Goal: Task Accomplishment & Management: Complete application form

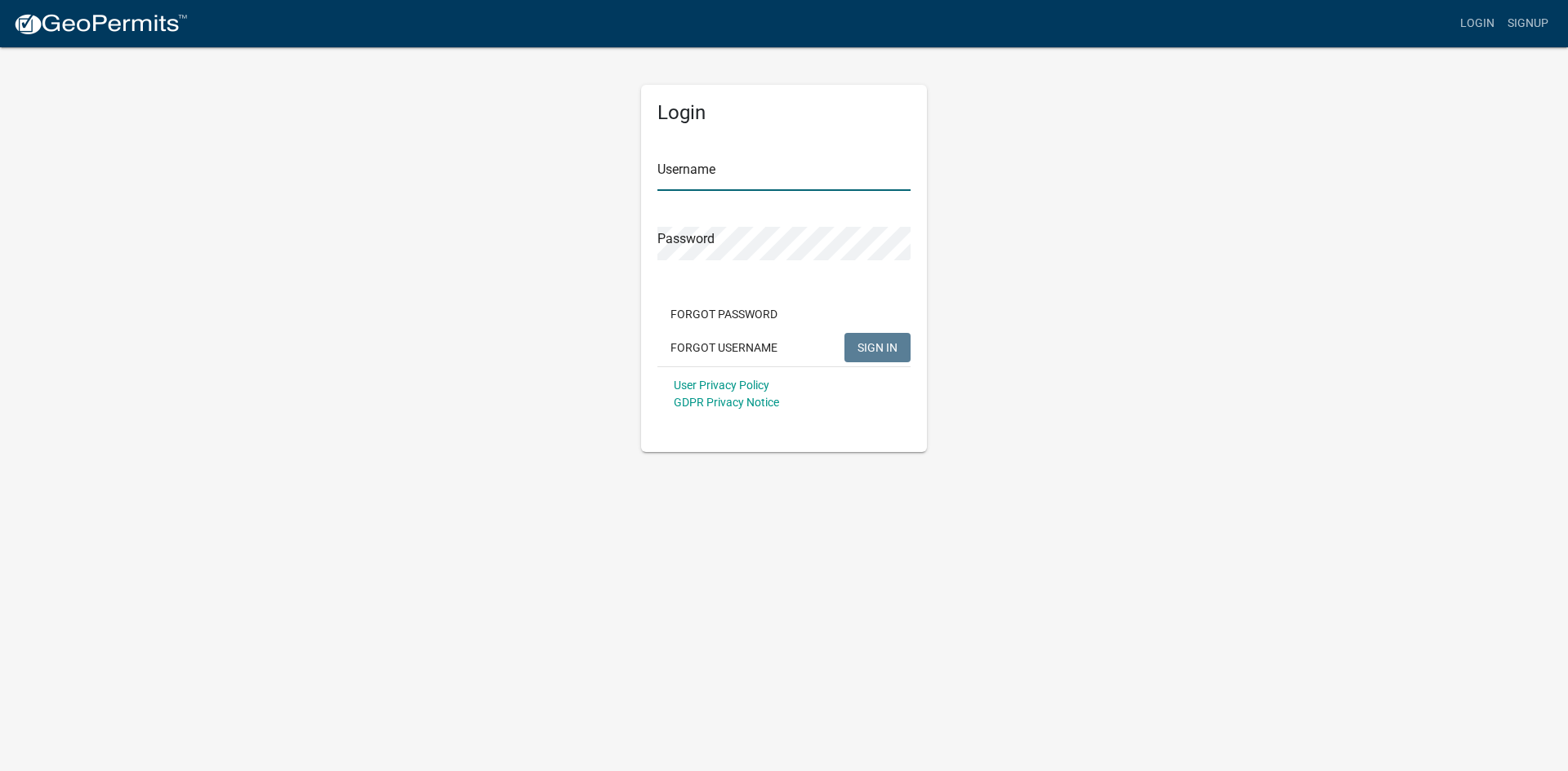
type input "[EMAIL_ADDRESS][DOMAIN_NAME]"
click at [868, 334] on button "SIGN IN" at bounding box center [877, 347] width 66 height 29
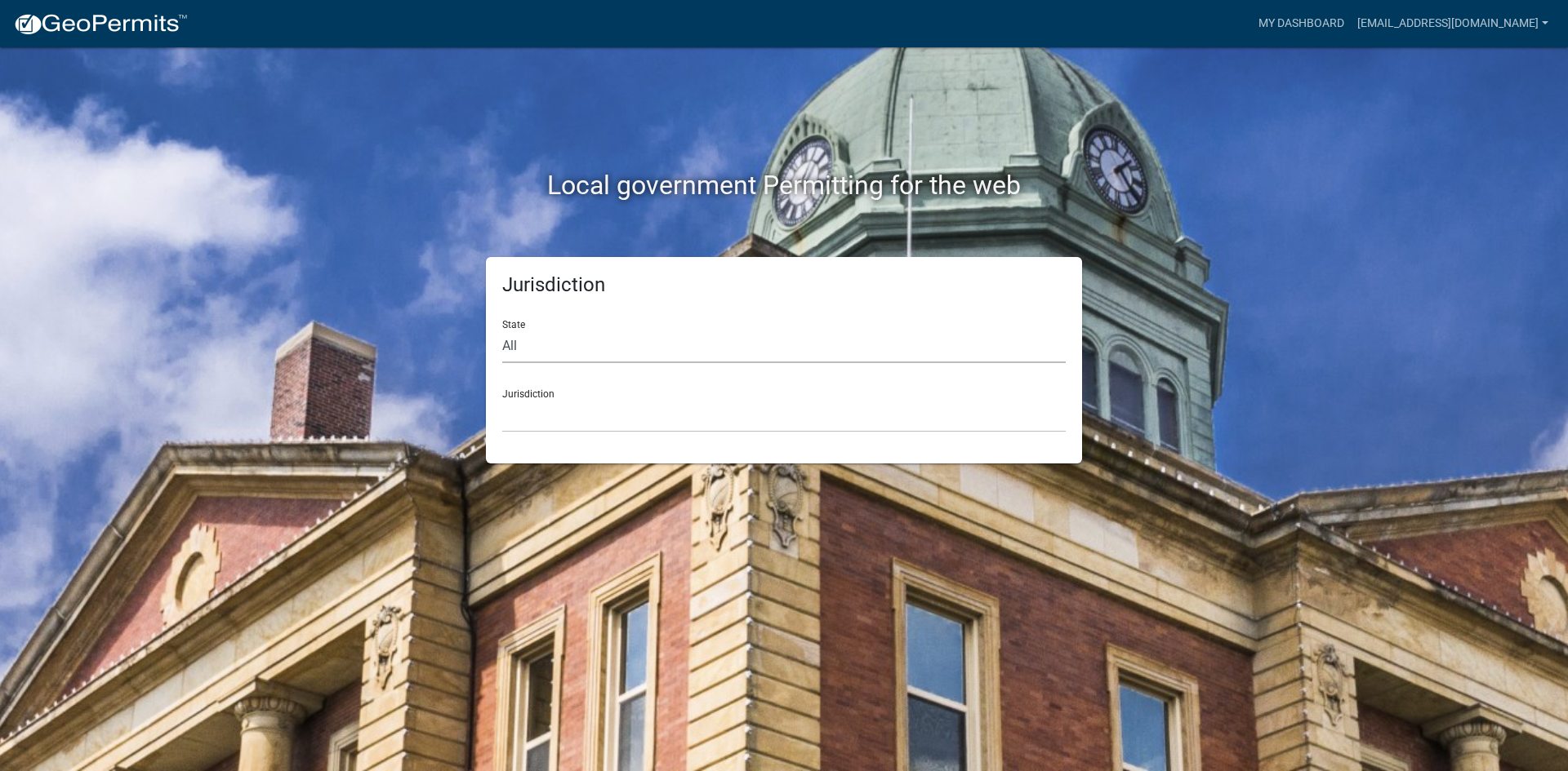
click at [569, 340] on select "All [US_STATE] [US_STATE] [US_STATE] [US_STATE] [US_STATE] [US_STATE] [US_STATE…" at bounding box center [783, 346] width 564 height 33
select select "[US_STATE]"
click at [502, 330] on select "All [US_STATE] [US_STATE] [US_STATE] [US_STATE] [US_STATE] [US_STATE] [US_STATE…" at bounding box center [783, 346] width 564 height 33
click at [556, 407] on select "[GEOGRAPHIC_DATA], [US_STATE] [GEOGRAPHIC_DATA], [US_STATE] [GEOGRAPHIC_DATA], …" at bounding box center [783, 416] width 564 height 33
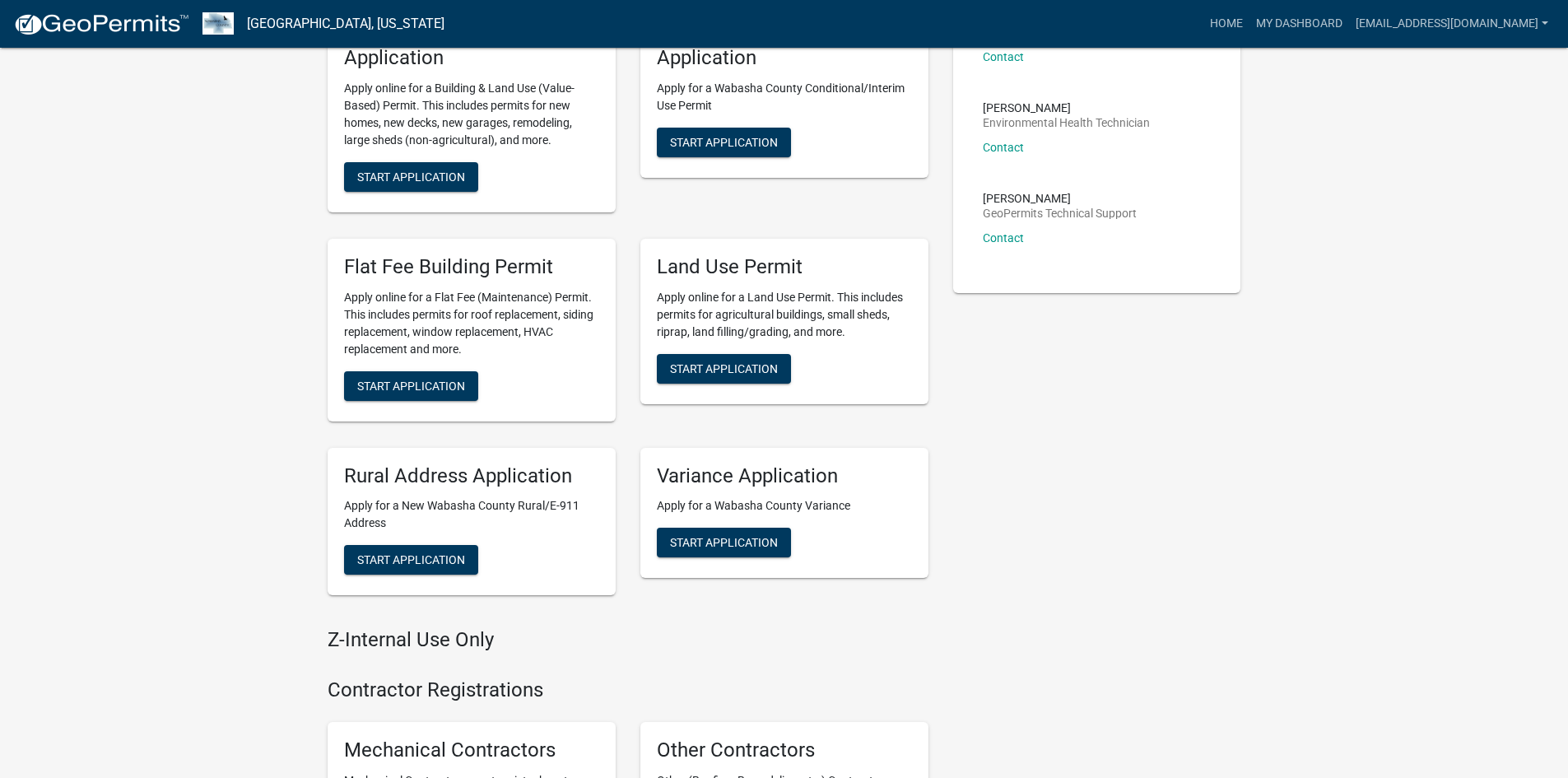
scroll to position [412, 0]
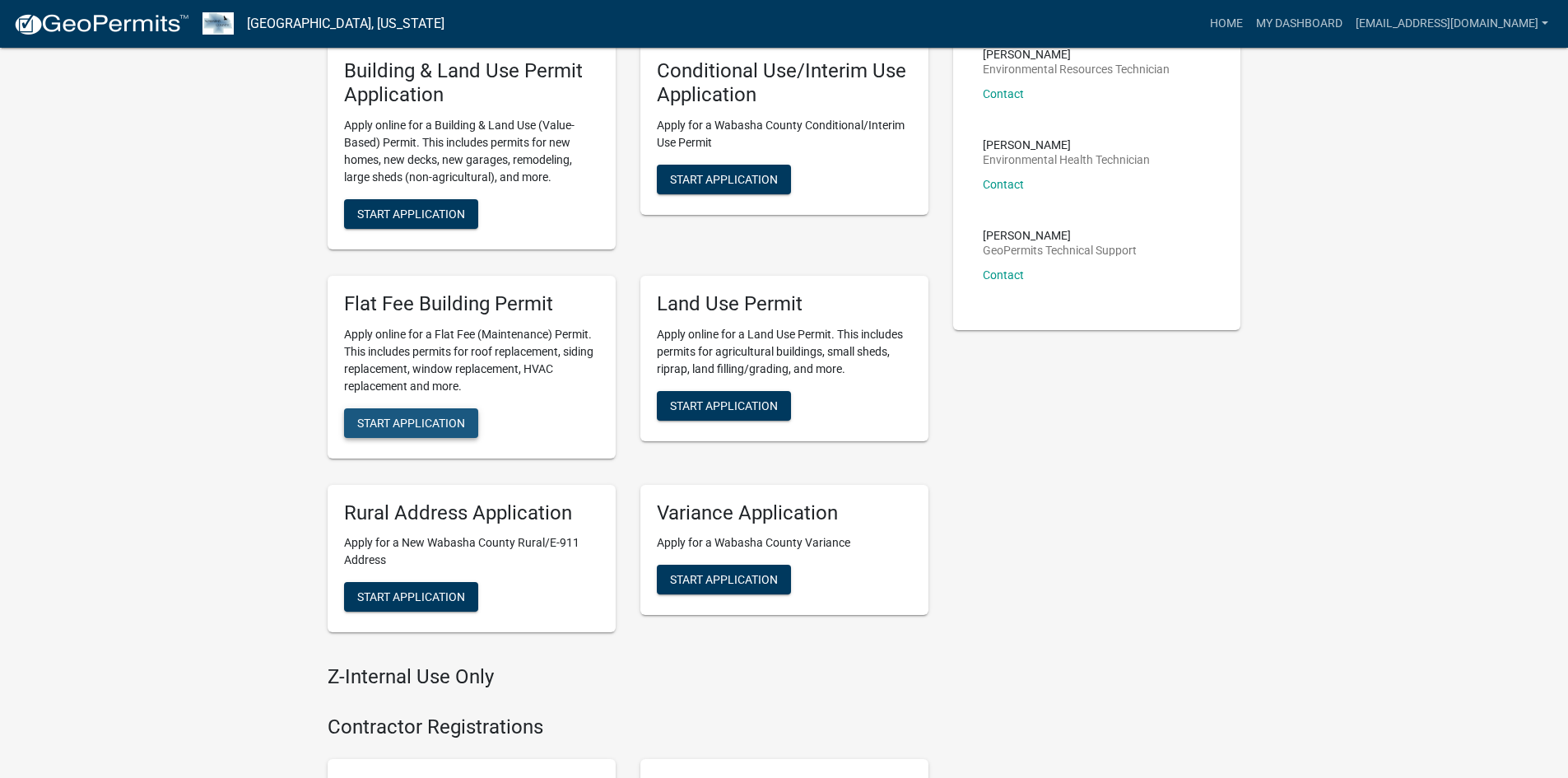
click at [437, 412] on button "Start Application" at bounding box center [411, 423] width 134 height 29
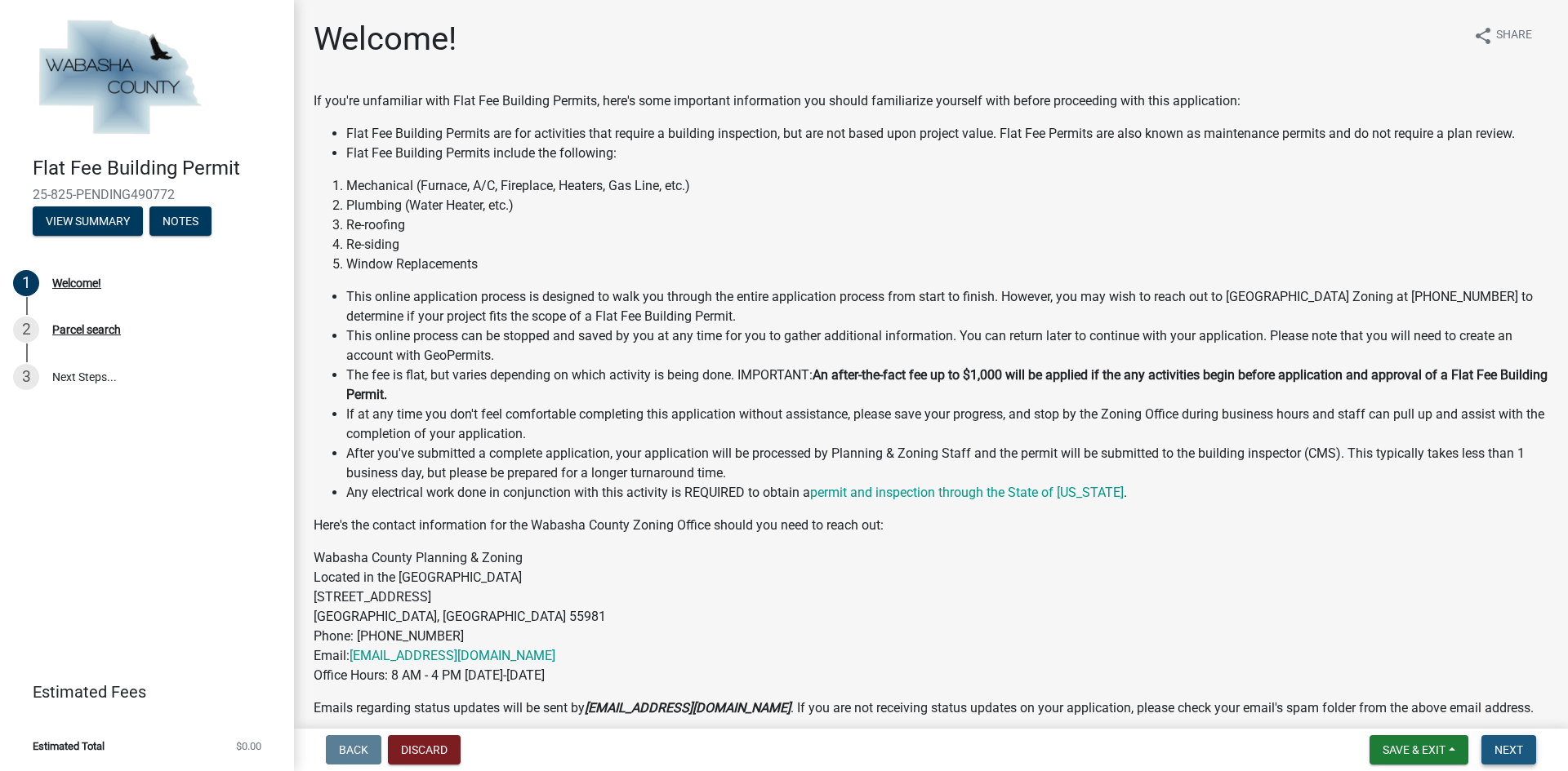
click at [1505, 758] on button "Next" at bounding box center [1509, 749] width 55 height 29
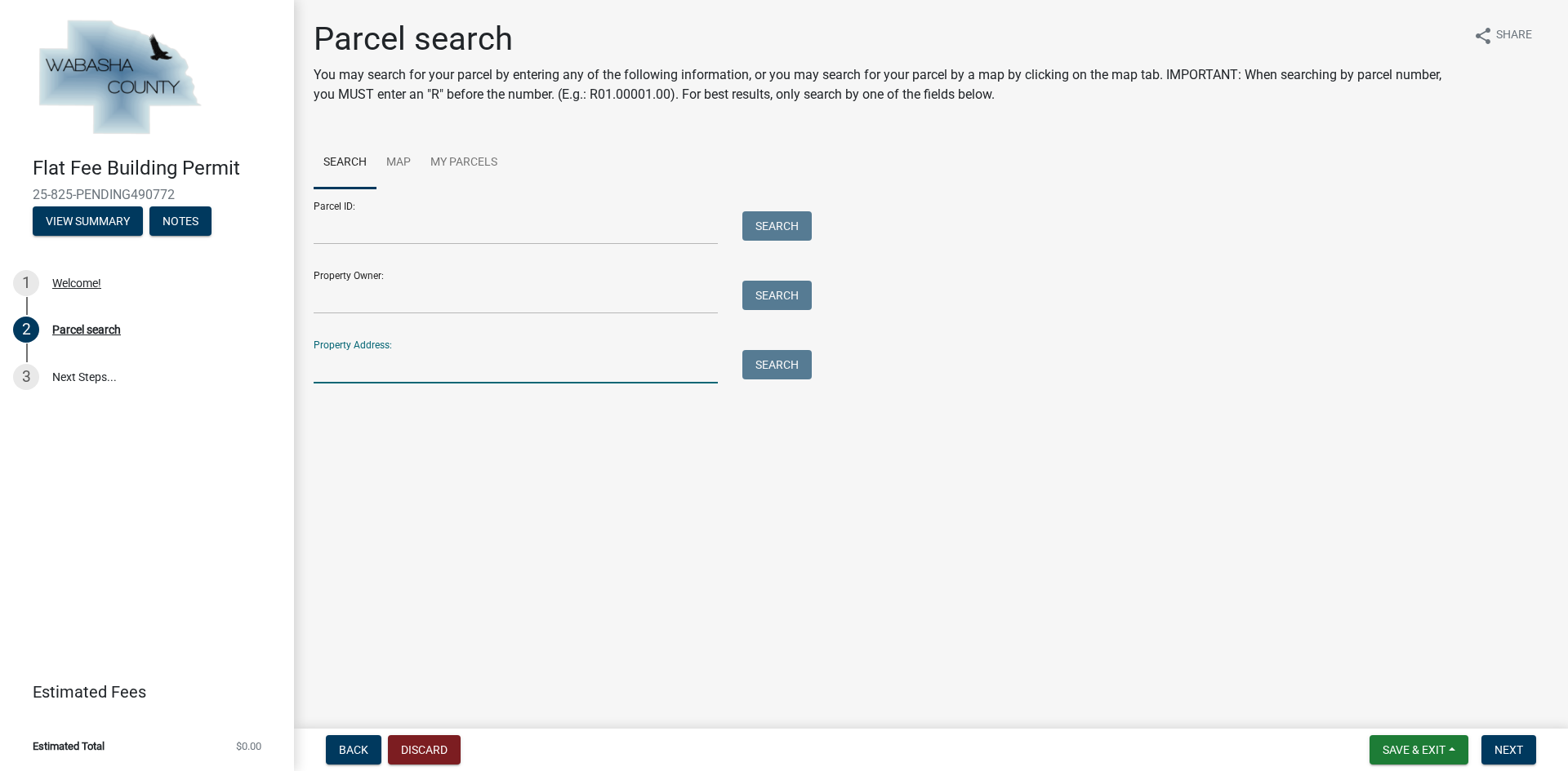
click at [347, 365] on input "Property Address:" at bounding box center [516, 367] width 404 height 33
type input "67540 152nd"
click at [778, 370] on button "Search" at bounding box center [776, 365] width 69 height 29
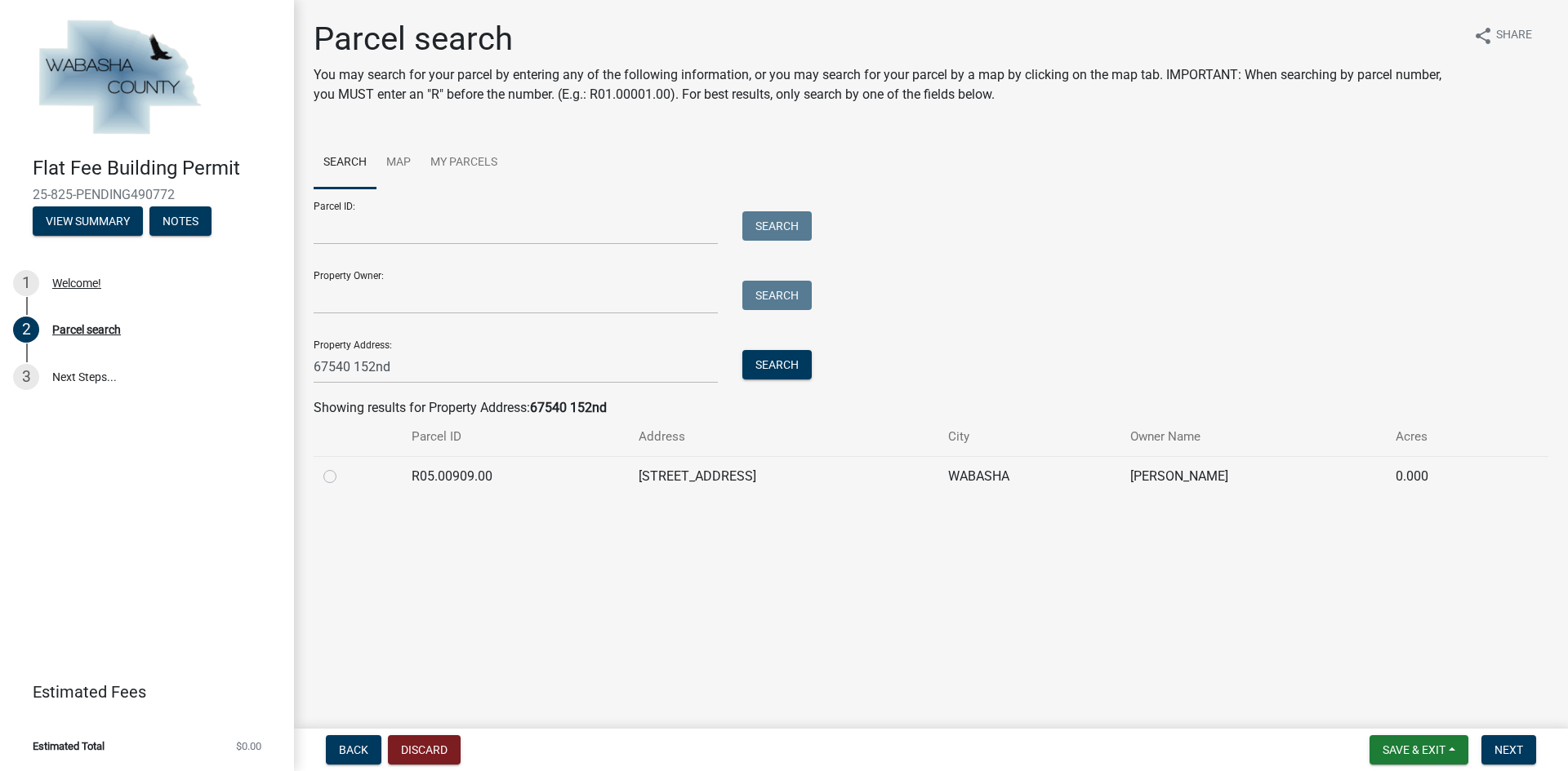
click at [343, 466] on label at bounding box center [343, 466] width 0 height 0
click at [343, 477] on input "radio" at bounding box center [348, 471] width 11 height 11
radio input "true"
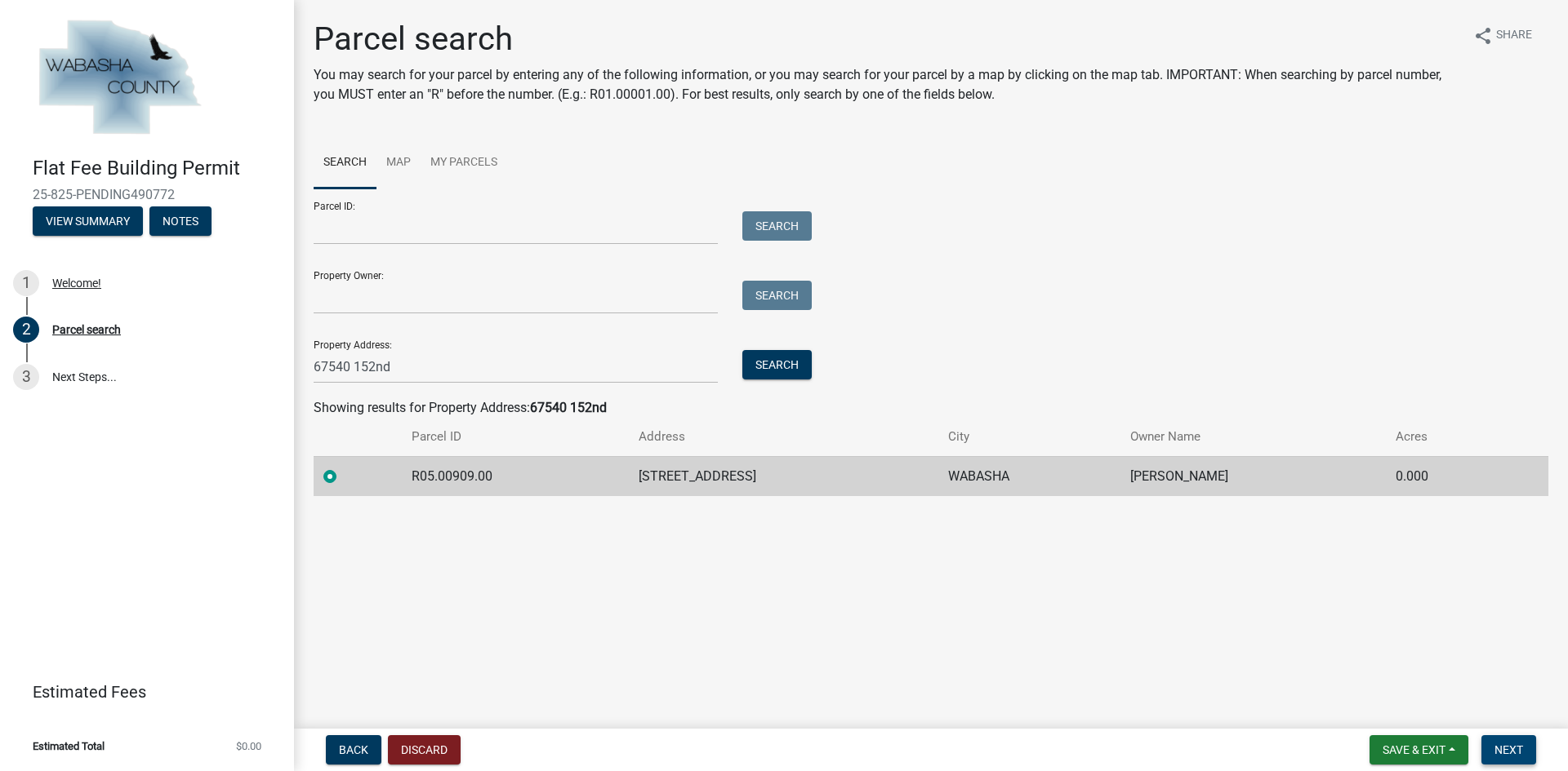
click at [1520, 758] on button "Next" at bounding box center [1509, 749] width 55 height 29
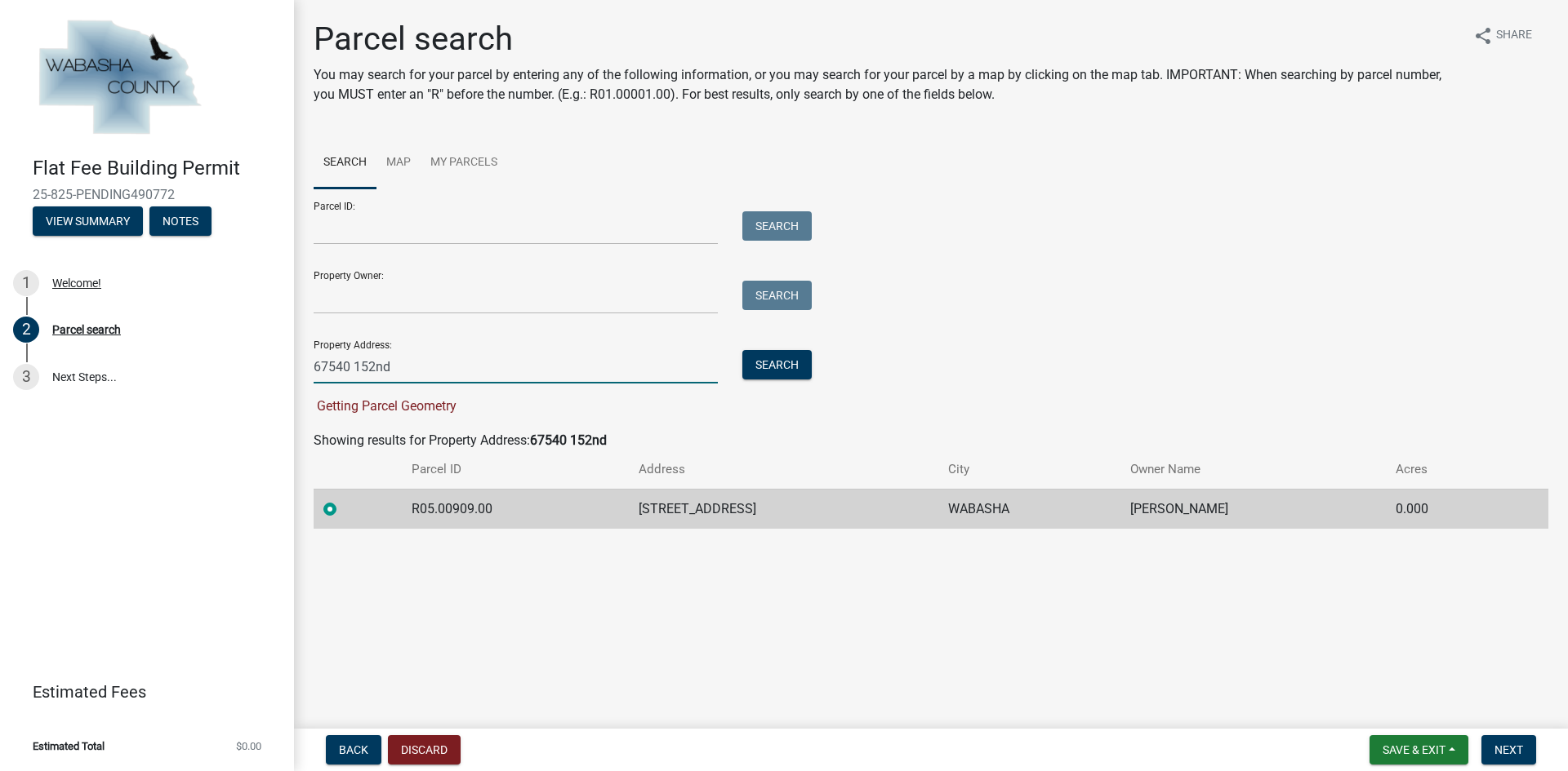
click at [427, 361] on input "67540 152nd" at bounding box center [516, 367] width 404 height 33
click at [778, 372] on button "Search" at bounding box center [776, 365] width 69 height 29
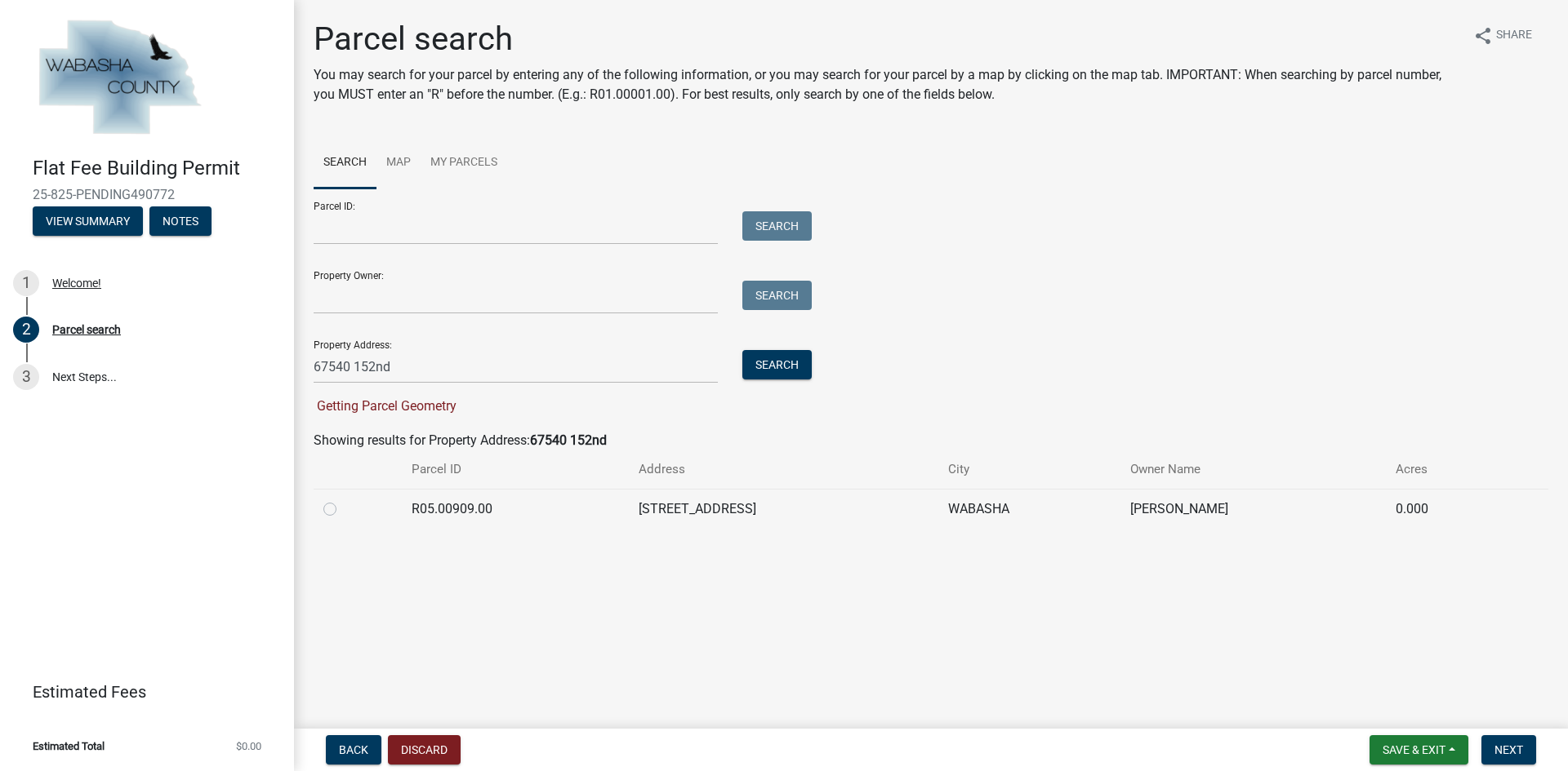
click at [343, 500] on label at bounding box center [343, 500] width 0 height 0
click at [343, 509] on input "radio" at bounding box center [348, 505] width 11 height 11
radio input "true"
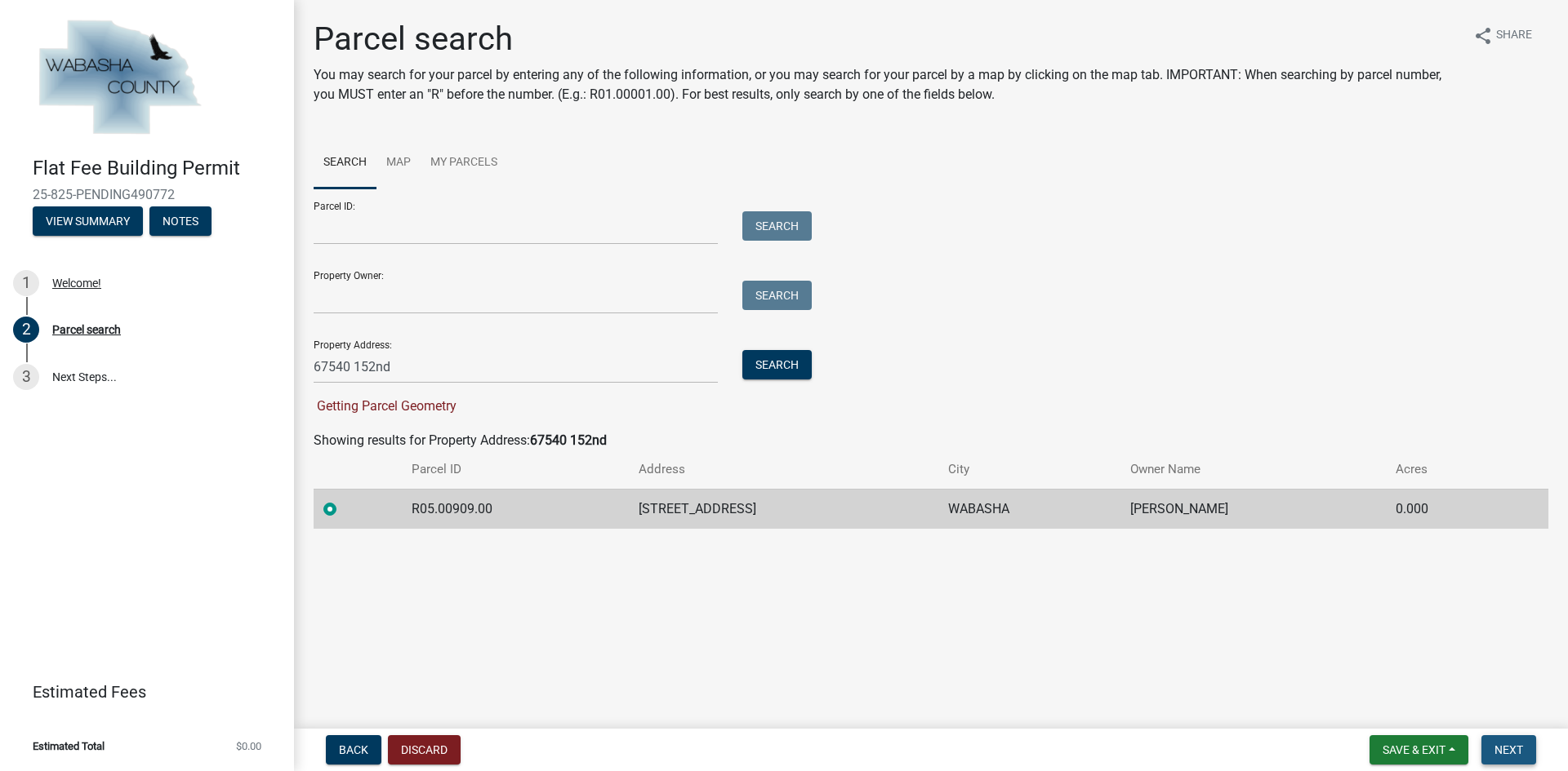
click at [1510, 748] on span "Next" at bounding box center [1509, 750] width 28 height 13
click at [1510, 749] on span "Next" at bounding box center [1509, 750] width 28 height 13
click at [432, 396] on form "Parcel ID: Search Property Owner: Search Property Address: 67540 152nd Search G…" at bounding box center [559, 302] width 490 height 228
click at [412, 403] on span "Getting Parcel Geometry" at bounding box center [385, 406] width 143 height 16
click at [357, 743] on span "Back" at bounding box center [353, 750] width 29 height 13
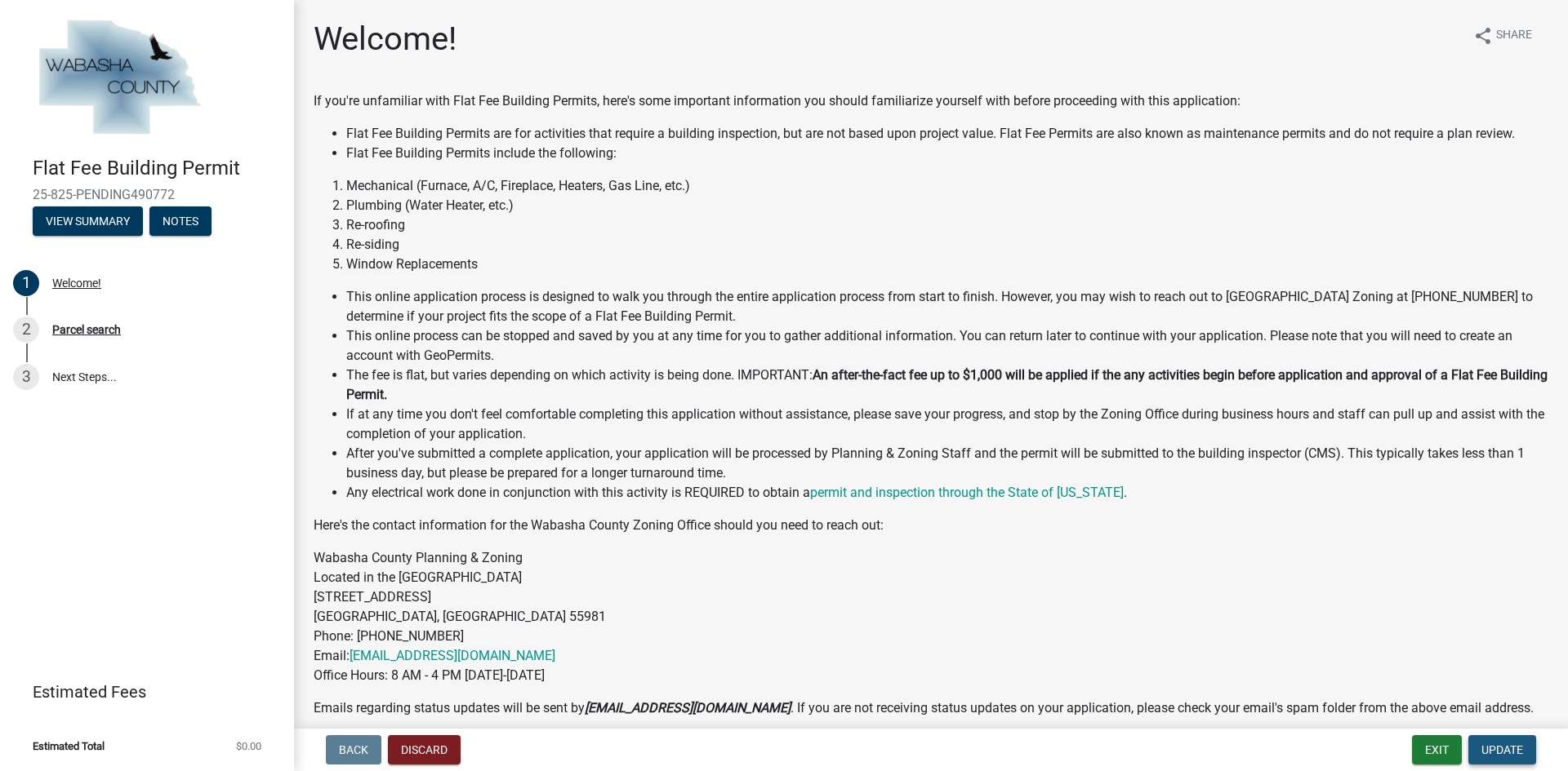
click at [1504, 747] on span "Update" at bounding box center [1502, 750] width 42 height 13
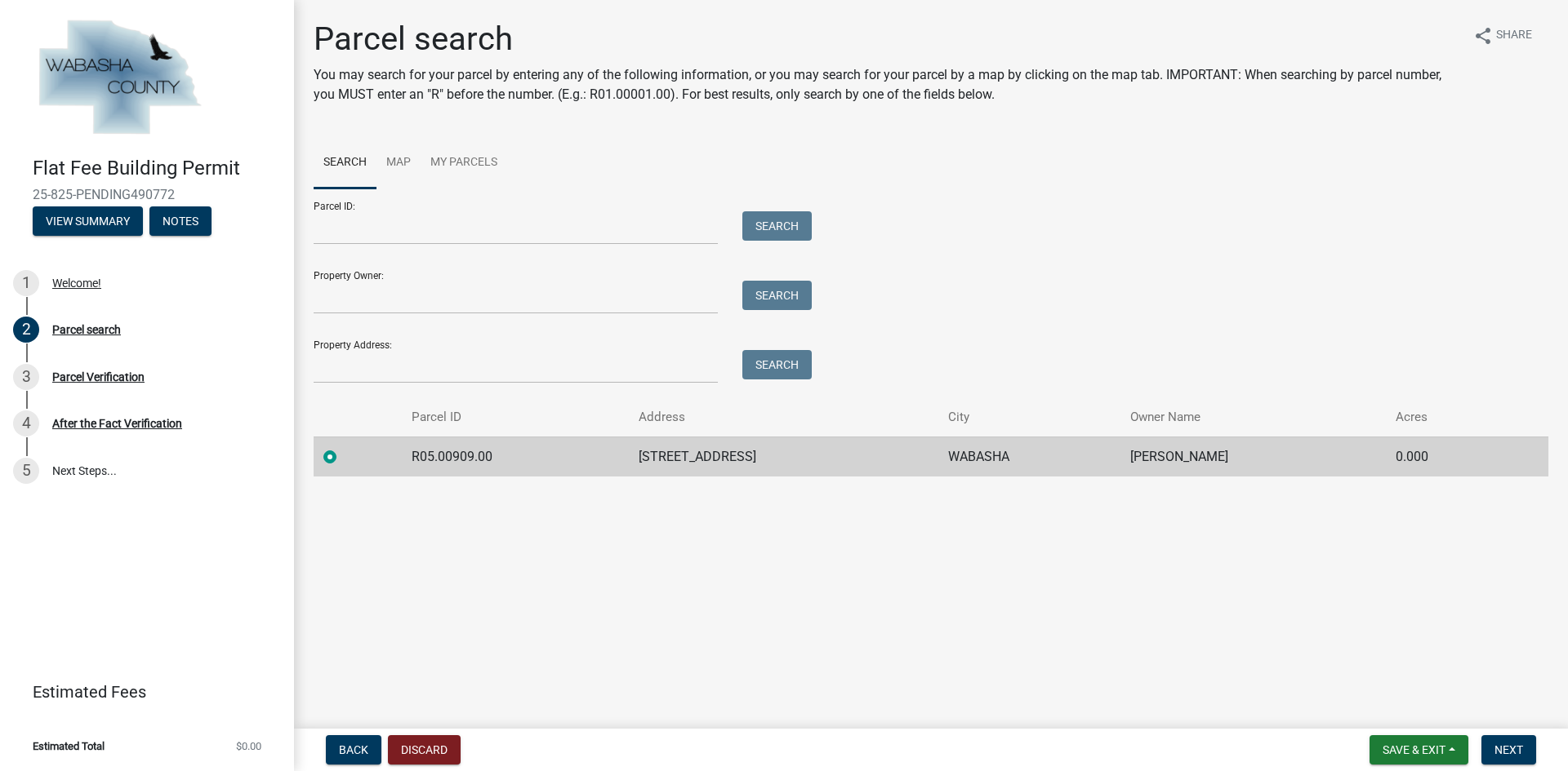
click at [343, 447] on label at bounding box center [343, 447] width 0 height 0
click at [343, 453] on input "radio" at bounding box center [348, 452] width 11 height 11
click at [1510, 738] on button "Next" at bounding box center [1509, 749] width 55 height 29
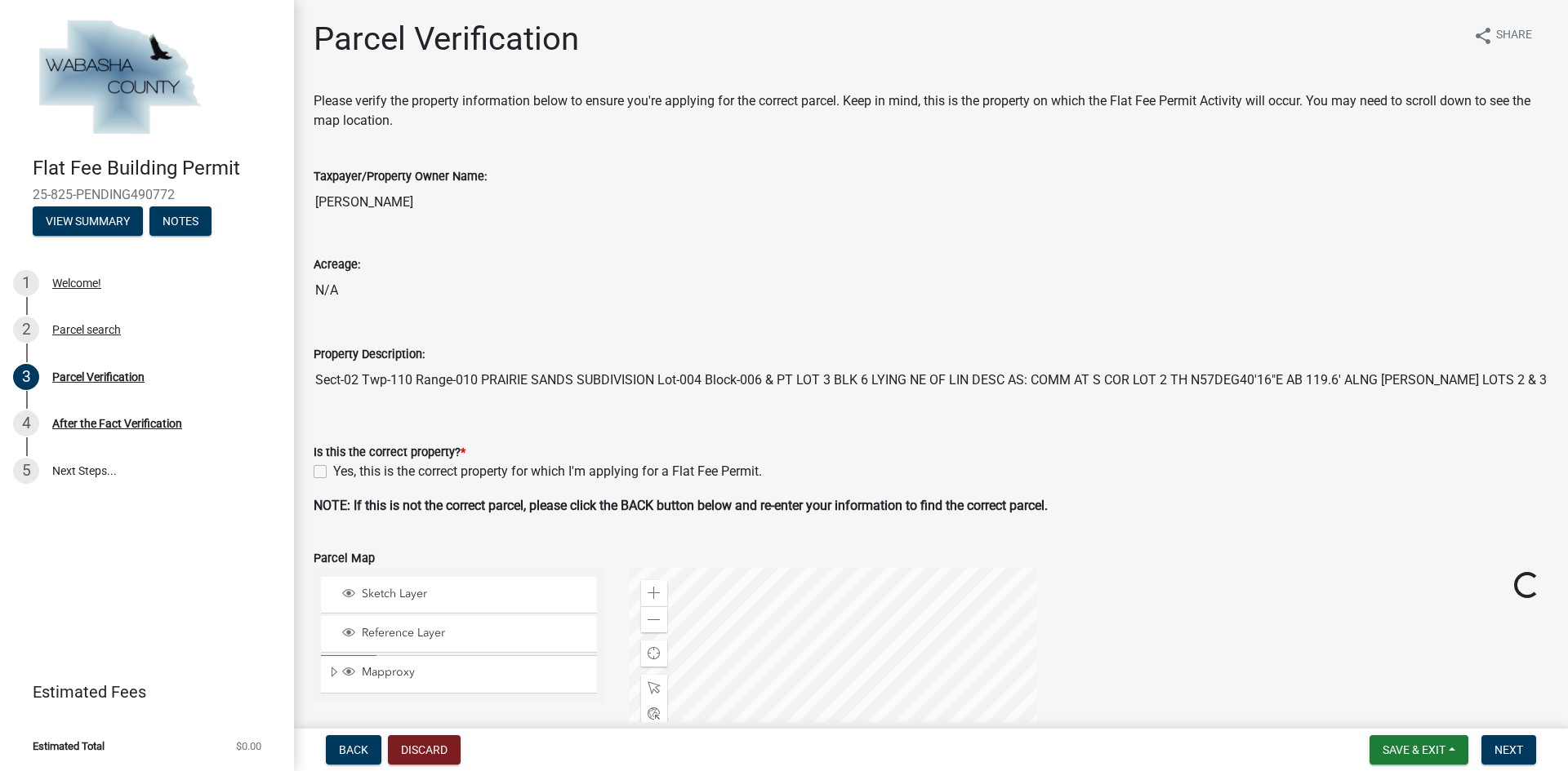
click at [327, 474] on div "Yes, this is the correct property for which I'm applying for a Flat Fee Permit." at bounding box center [931, 471] width 1235 height 19
click at [333, 476] on label "Yes, this is the correct property for which I'm applying for a Flat Fee Permit." at bounding box center [547, 471] width 428 height 19
click at [333, 472] on input "Yes, this is the correct property for which I'm applying for a Flat Fee Permit." at bounding box center [338, 467] width 11 height 11
checkbox input "true"
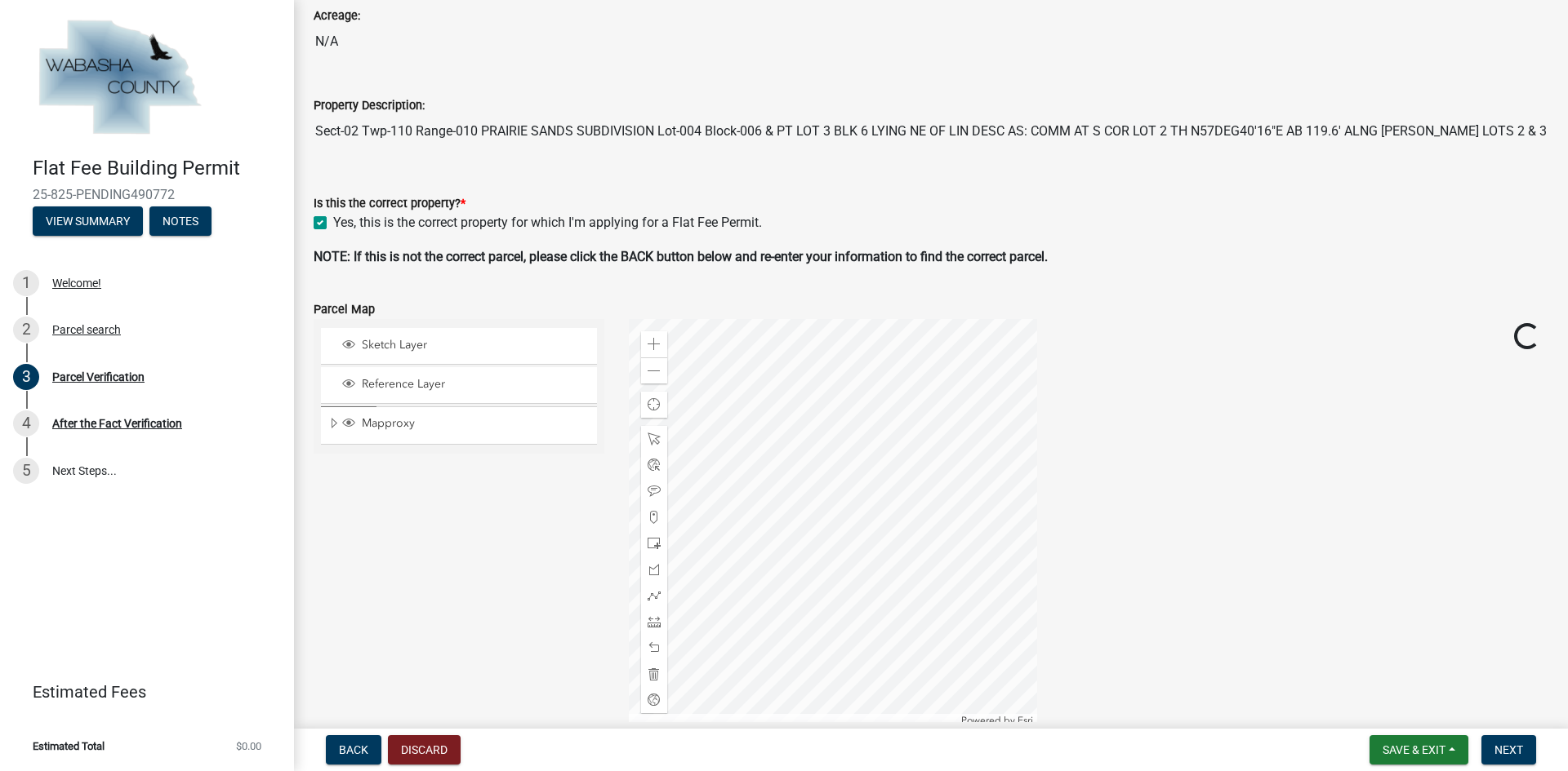
scroll to position [326, 0]
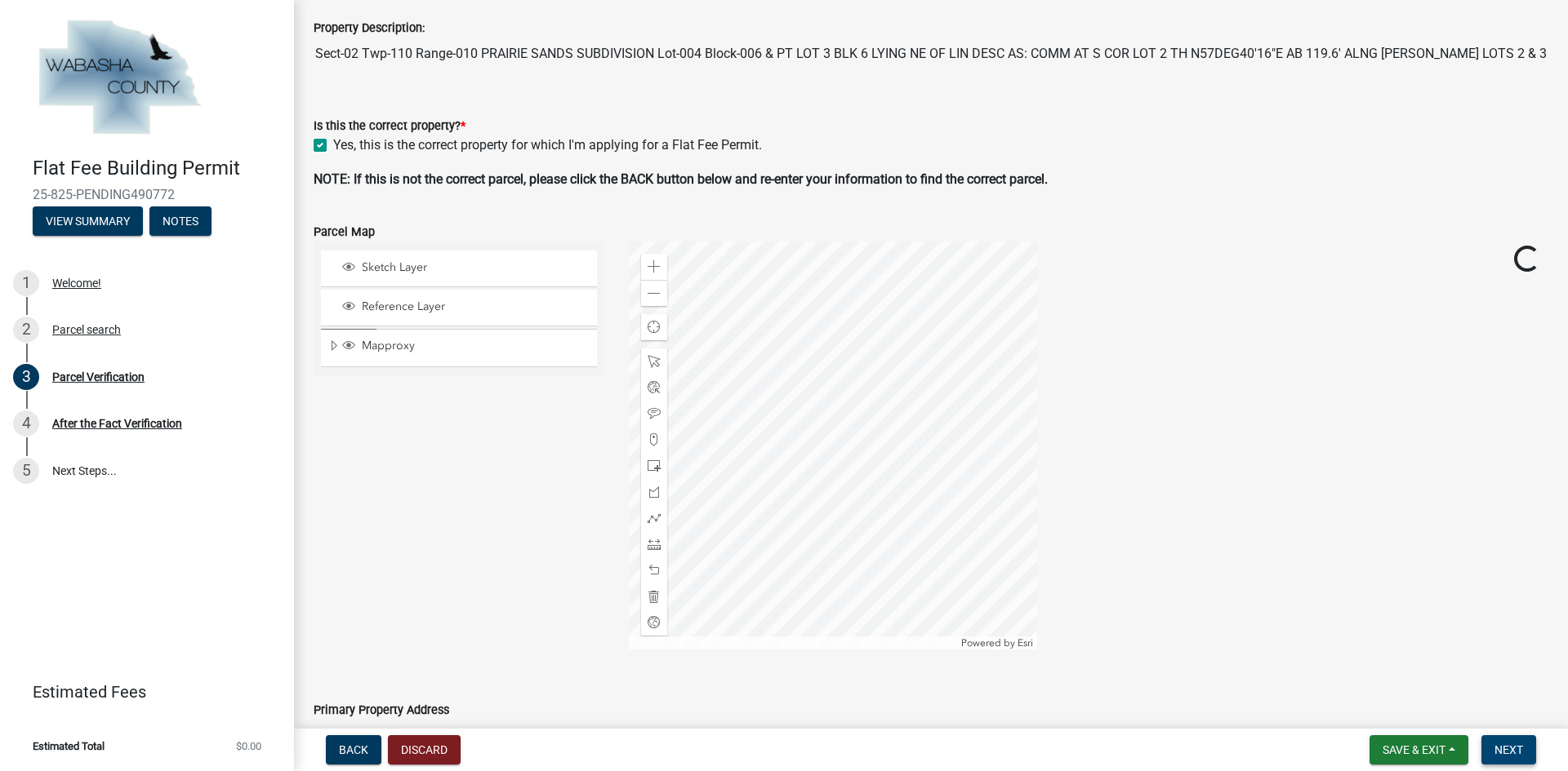
click at [1512, 752] on span "Next" at bounding box center [1509, 750] width 28 height 13
click at [1500, 741] on button "Next" at bounding box center [1509, 749] width 55 height 29
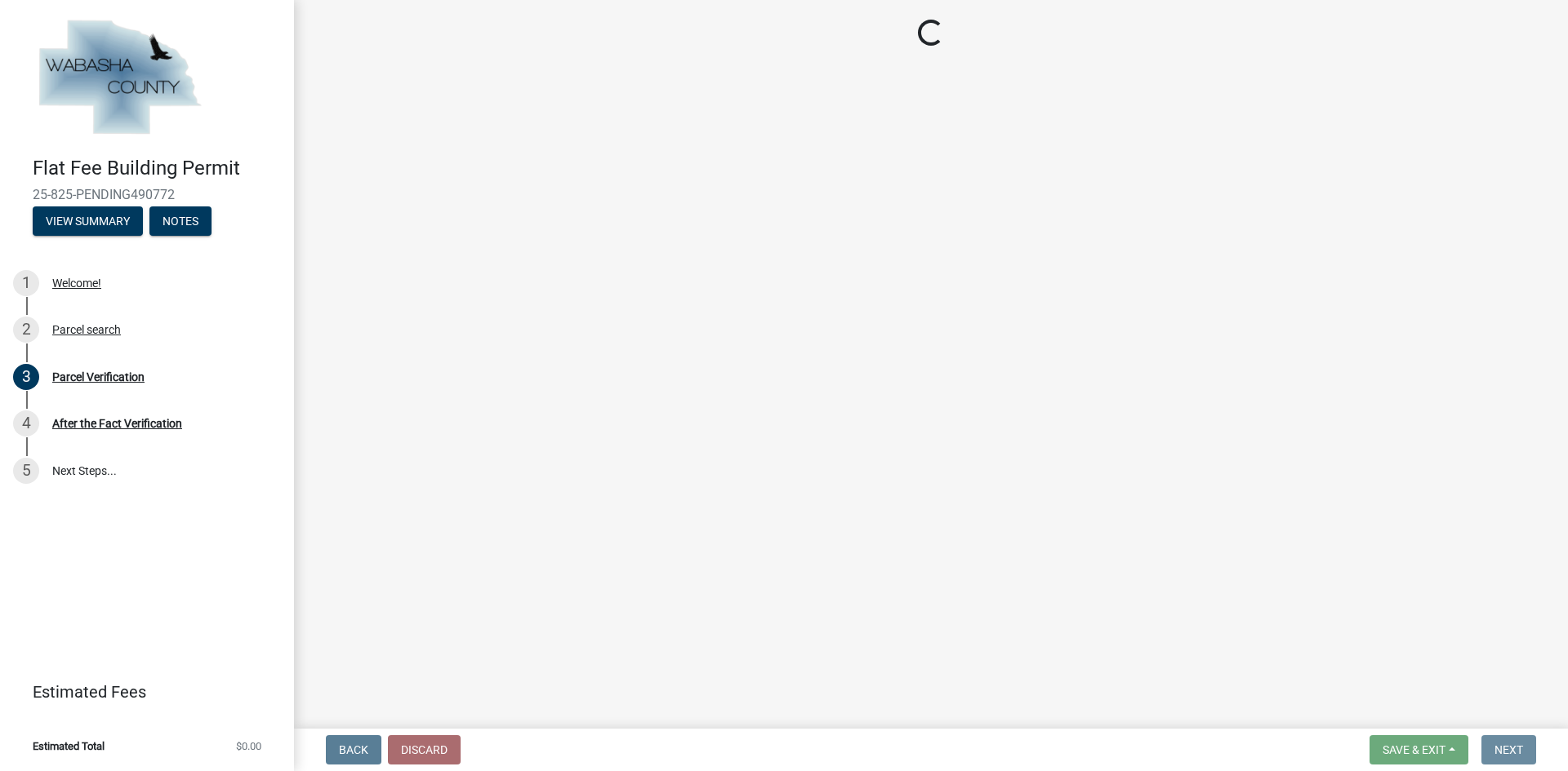
scroll to position [0, 0]
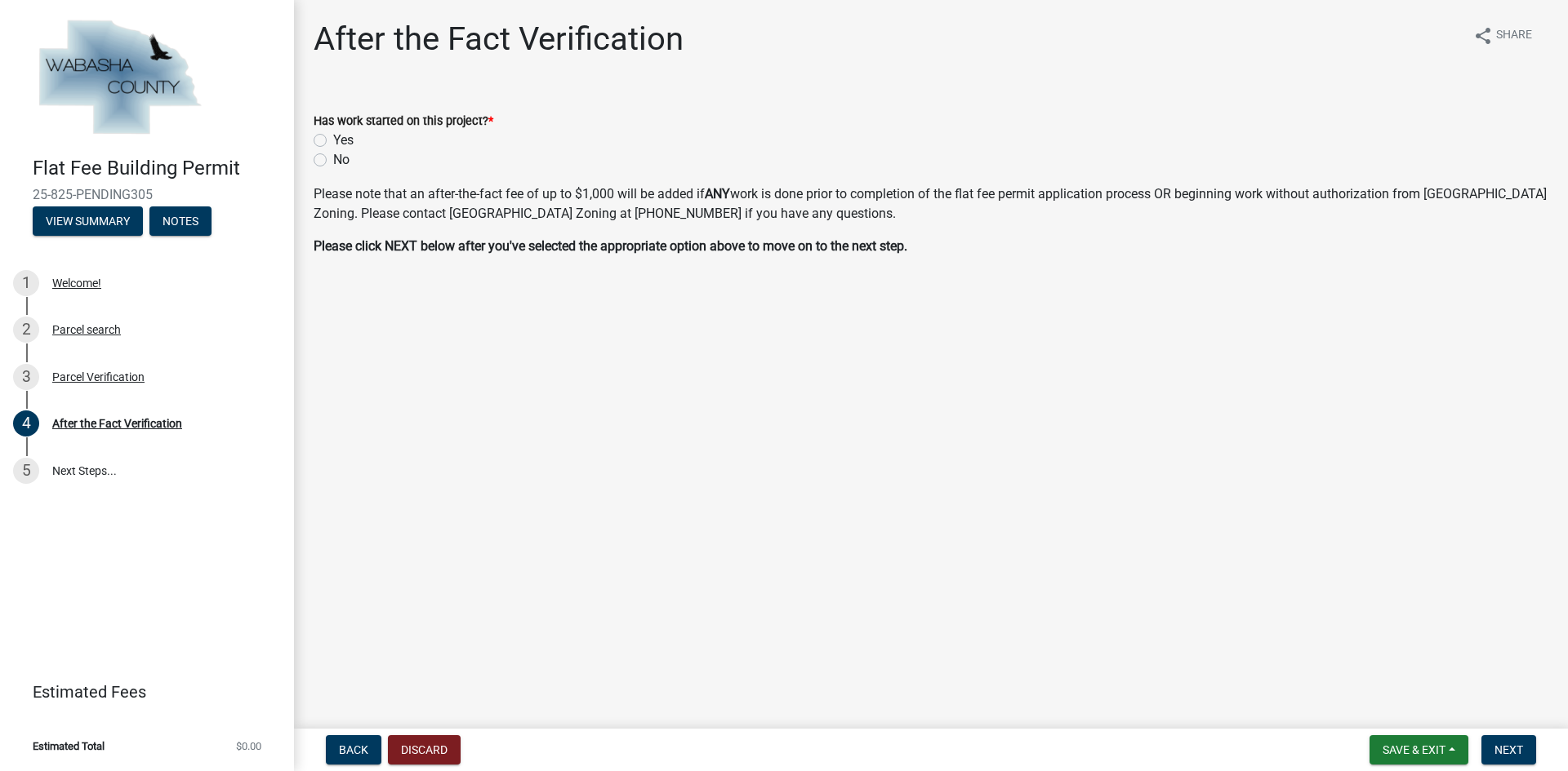
click at [333, 159] on label "No" at bounding box center [341, 159] width 17 height 19
click at [333, 159] on input "No" at bounding box center [338, 155] width 11 height 11
radio input "true"
click at [1510, 747] on span "Next" at bounding box center [1509, 750] width 28 height 13
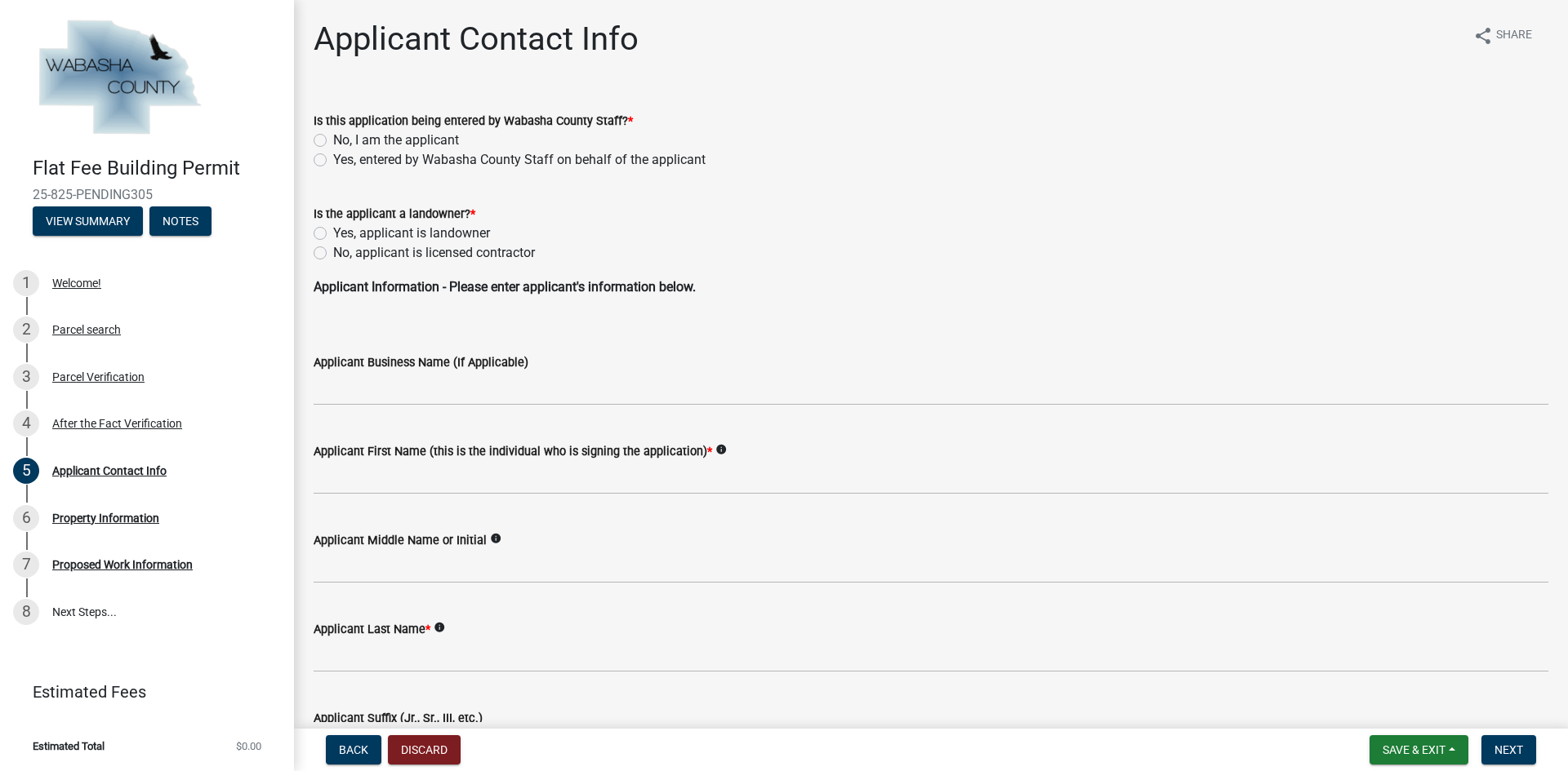
click at [333, 143] on label "No, I am the applicant" at bounding box center [396, 139] width 126 height 19
click at [333, 141] on input "No, I am the applicant" at bounding box center [338, 135] width 11 height 11
radio input "true"
click at [333, 248] on label "No, applicant is licensed contractor" at bounding box center [434, 252] width 202 height 19
click at [333, 248] on input "No, applicant is licensed contractor" at bounding box center [338, 248] width 11 height 11
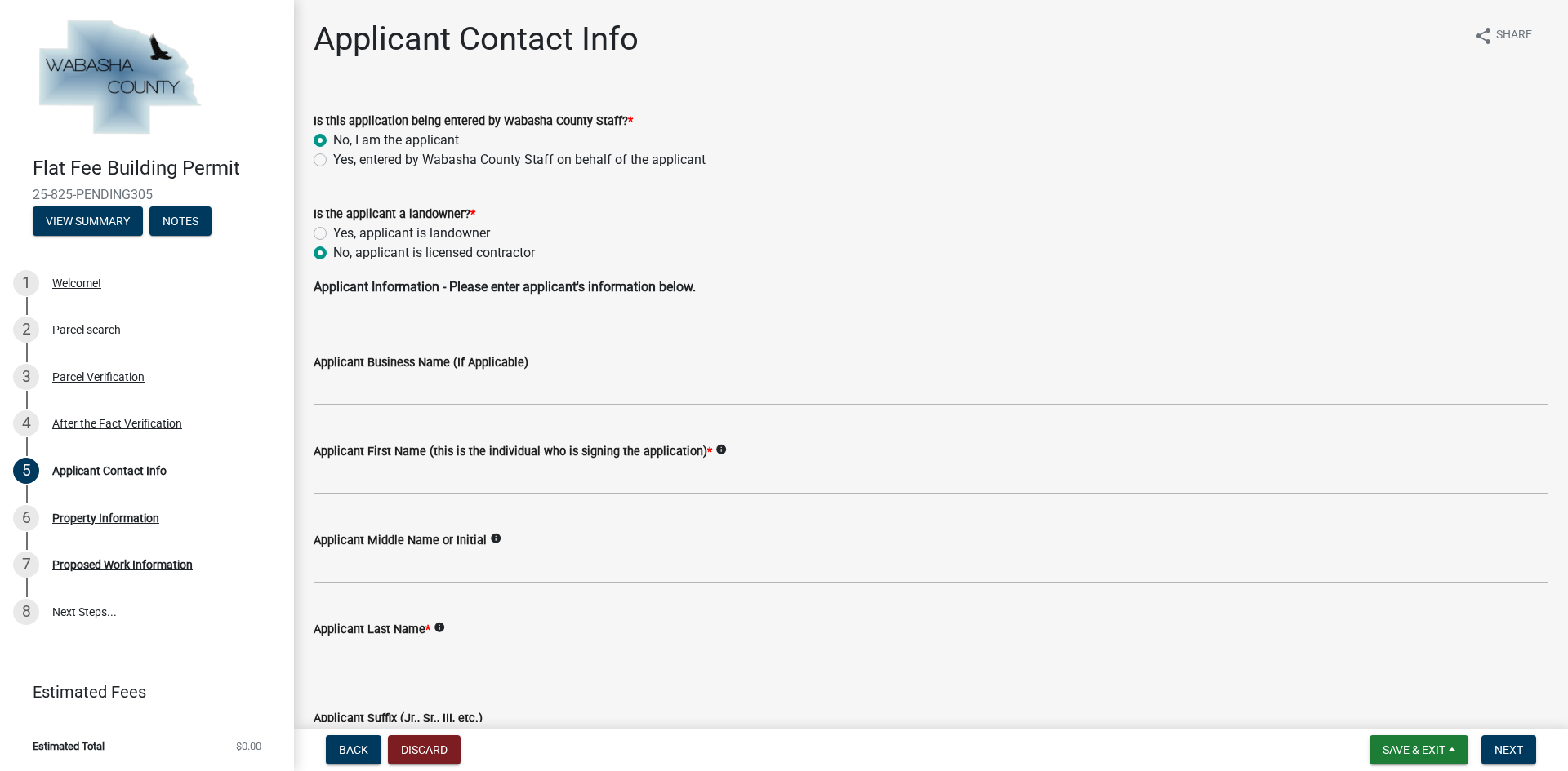
radio input "true"
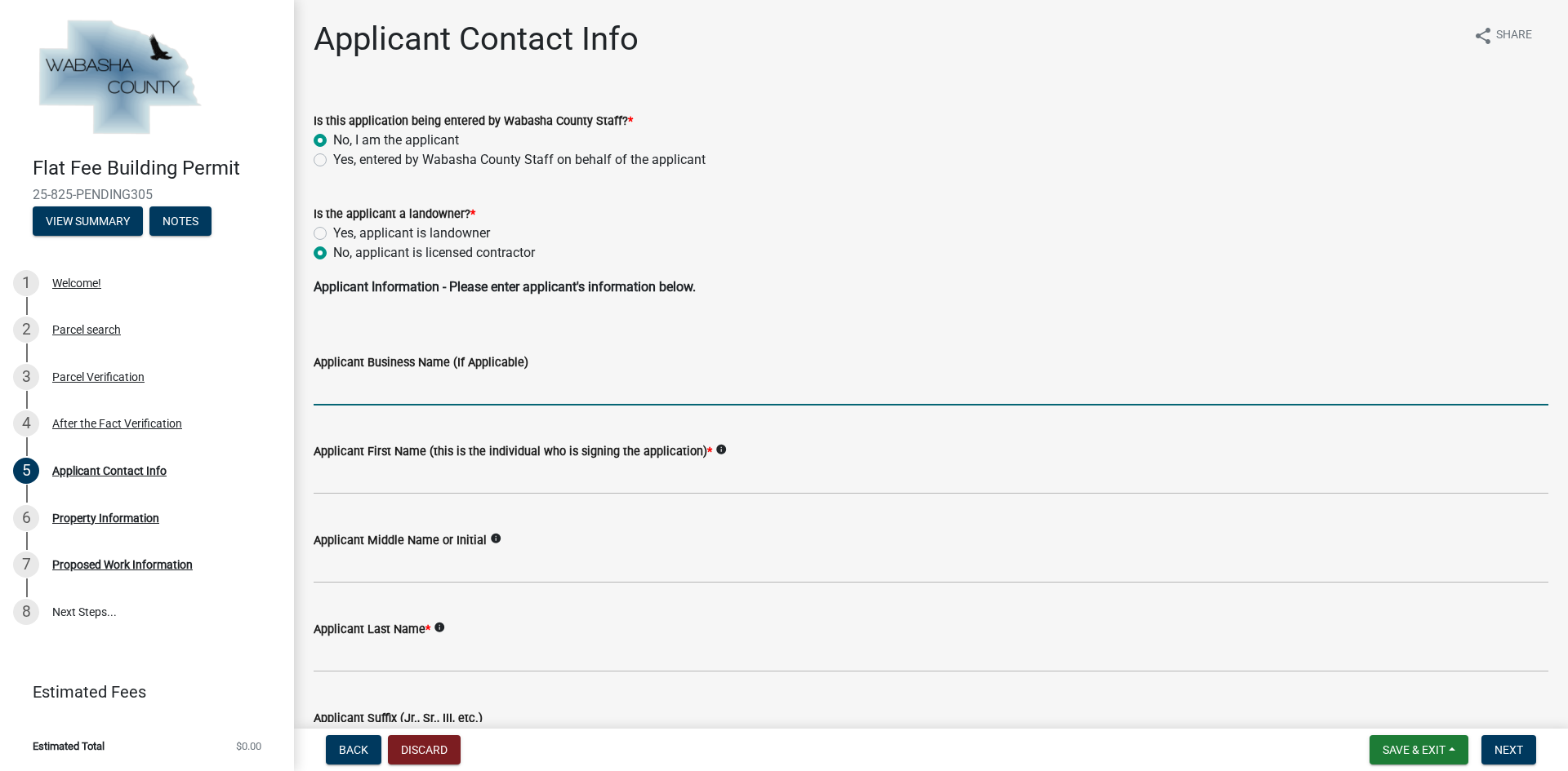
click at [363, 396] on input "Applicant Business Name (If Applicable)" at bounding box center [931, 389] width 1235 height 33
type input "Legacy Restoration LLC"
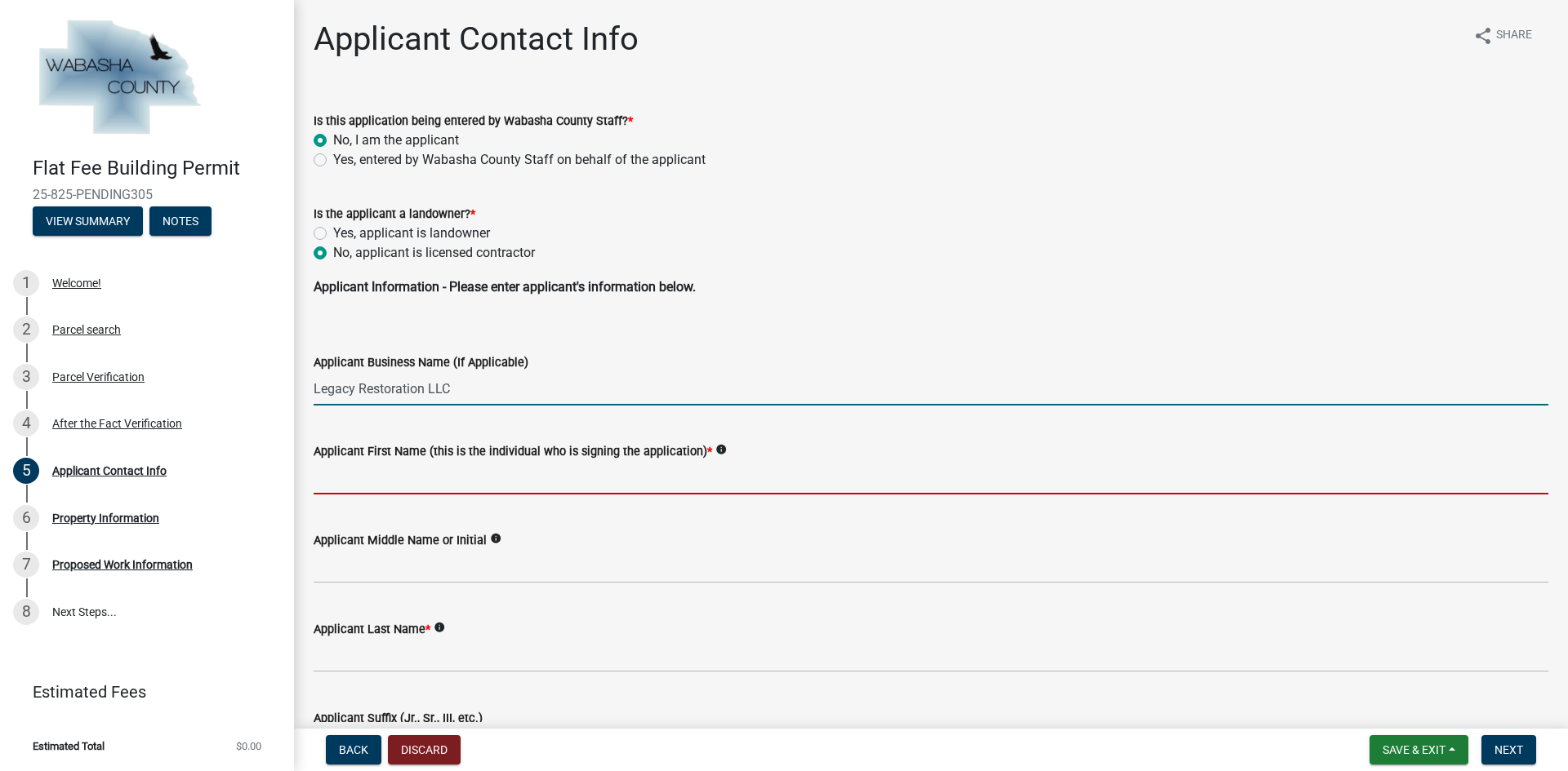
type input "Jon-Erik"
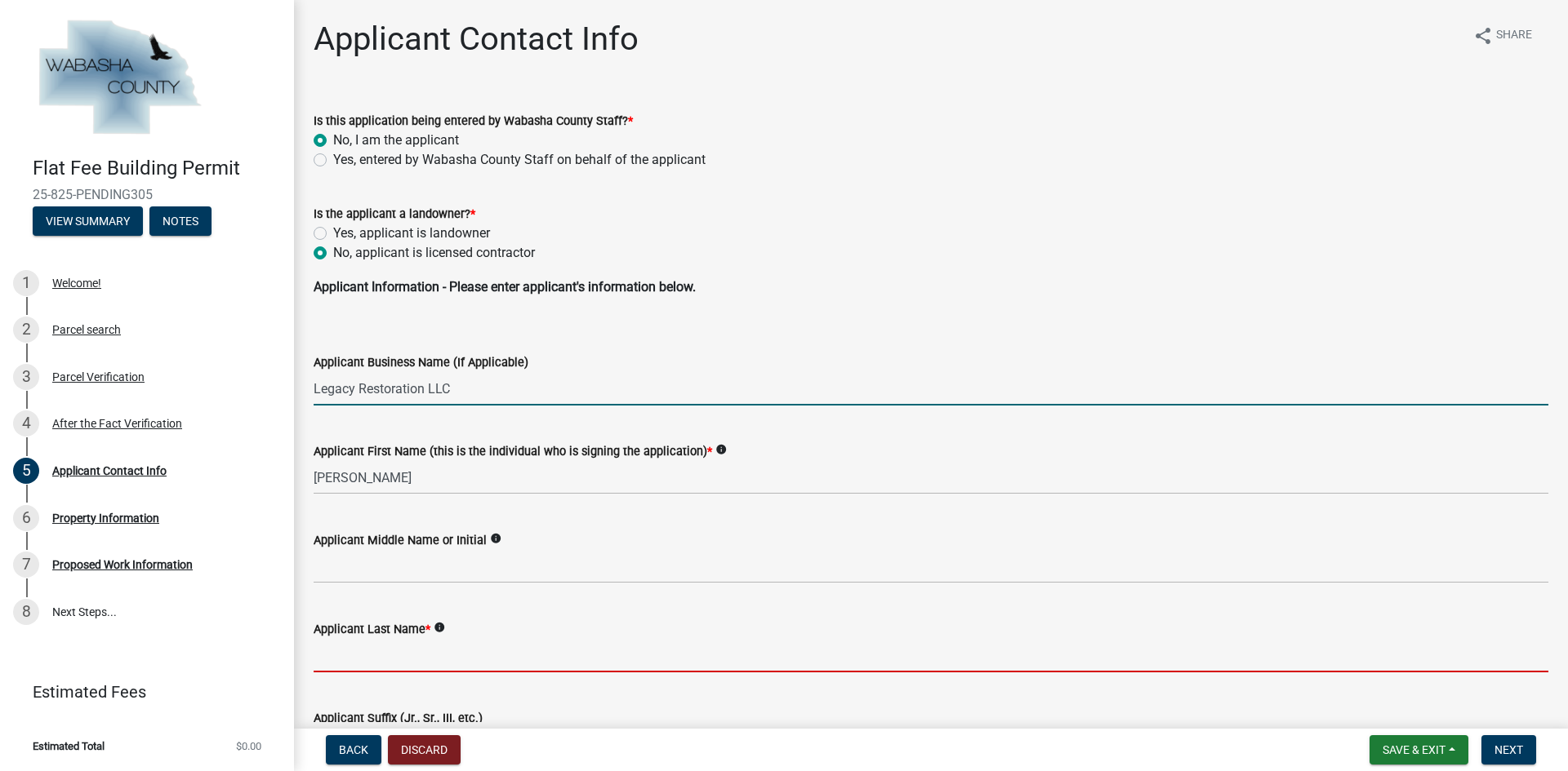
type input "Perez"
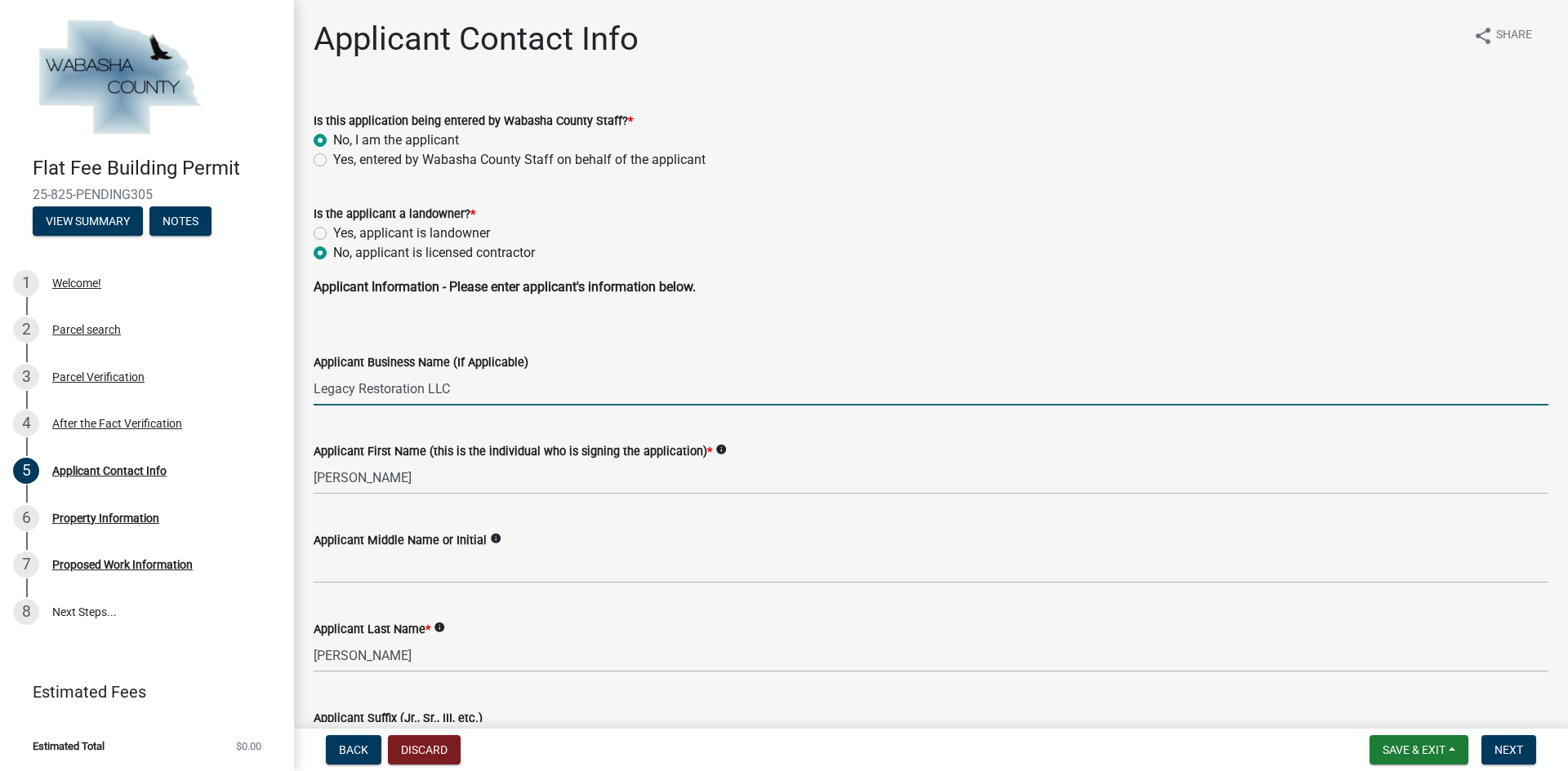
type input "4140 S 52nd Street"
type input "Omaha"
type input "68117"
type input "7634022259"
type input "[EMAIL_ADDRESS][DOMAIN_NAME]"
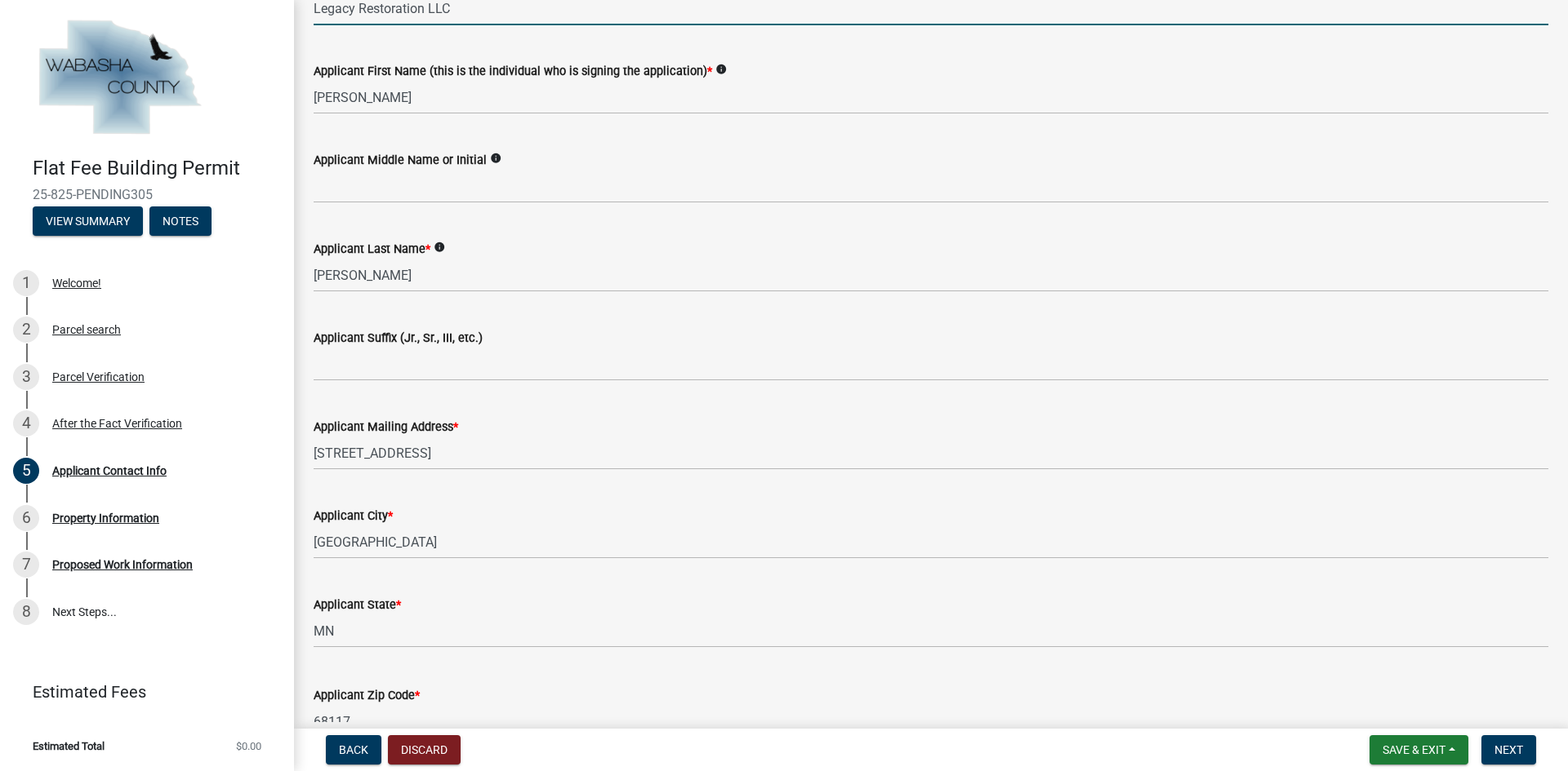
scroll to position [408, 0]
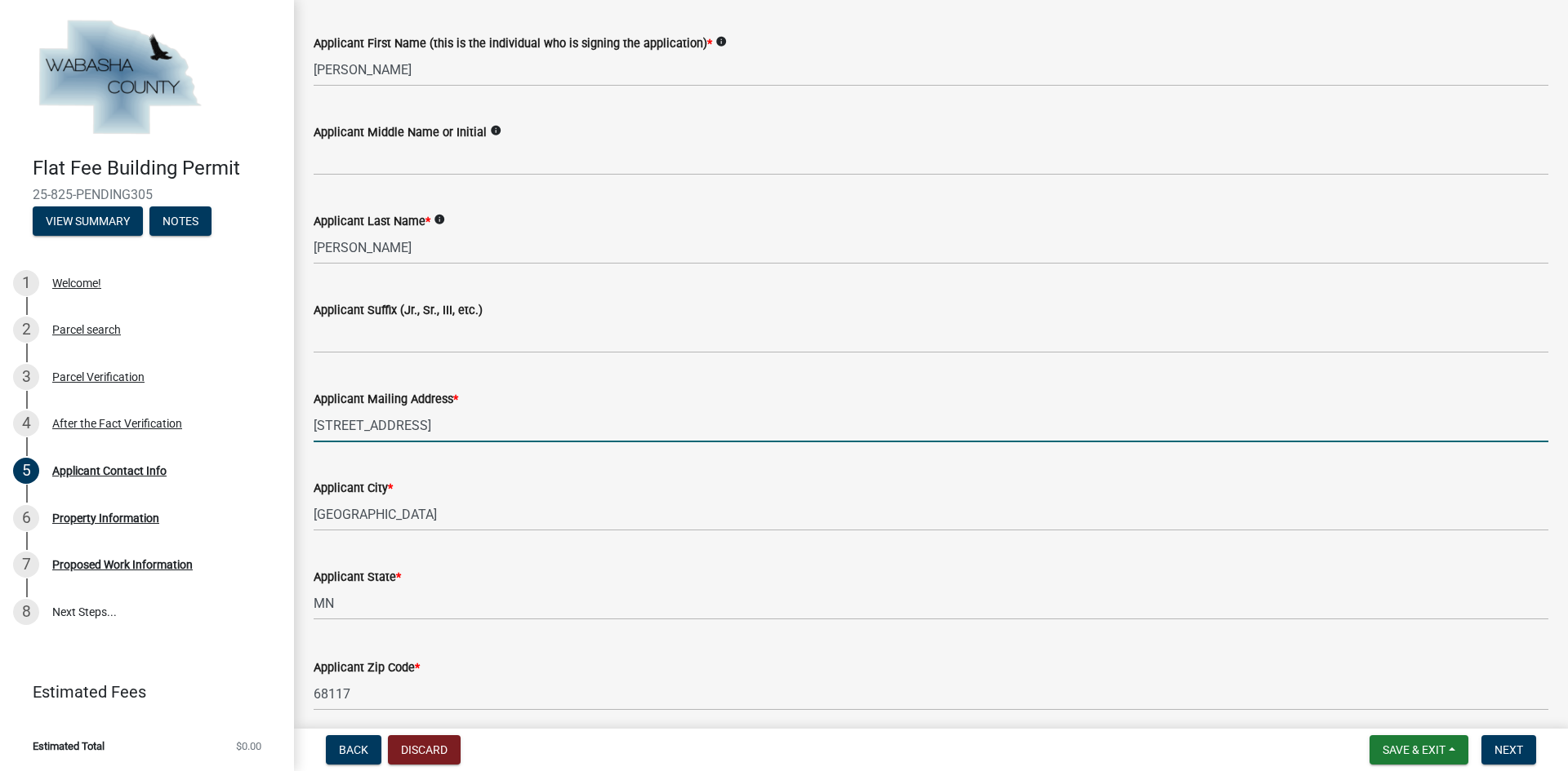
click at [432, 426] on input "4140 S 52nd Street" at bounding box center [931, 426] width 1235 height 33
type input "15350 25th Ave North, Suite 114"
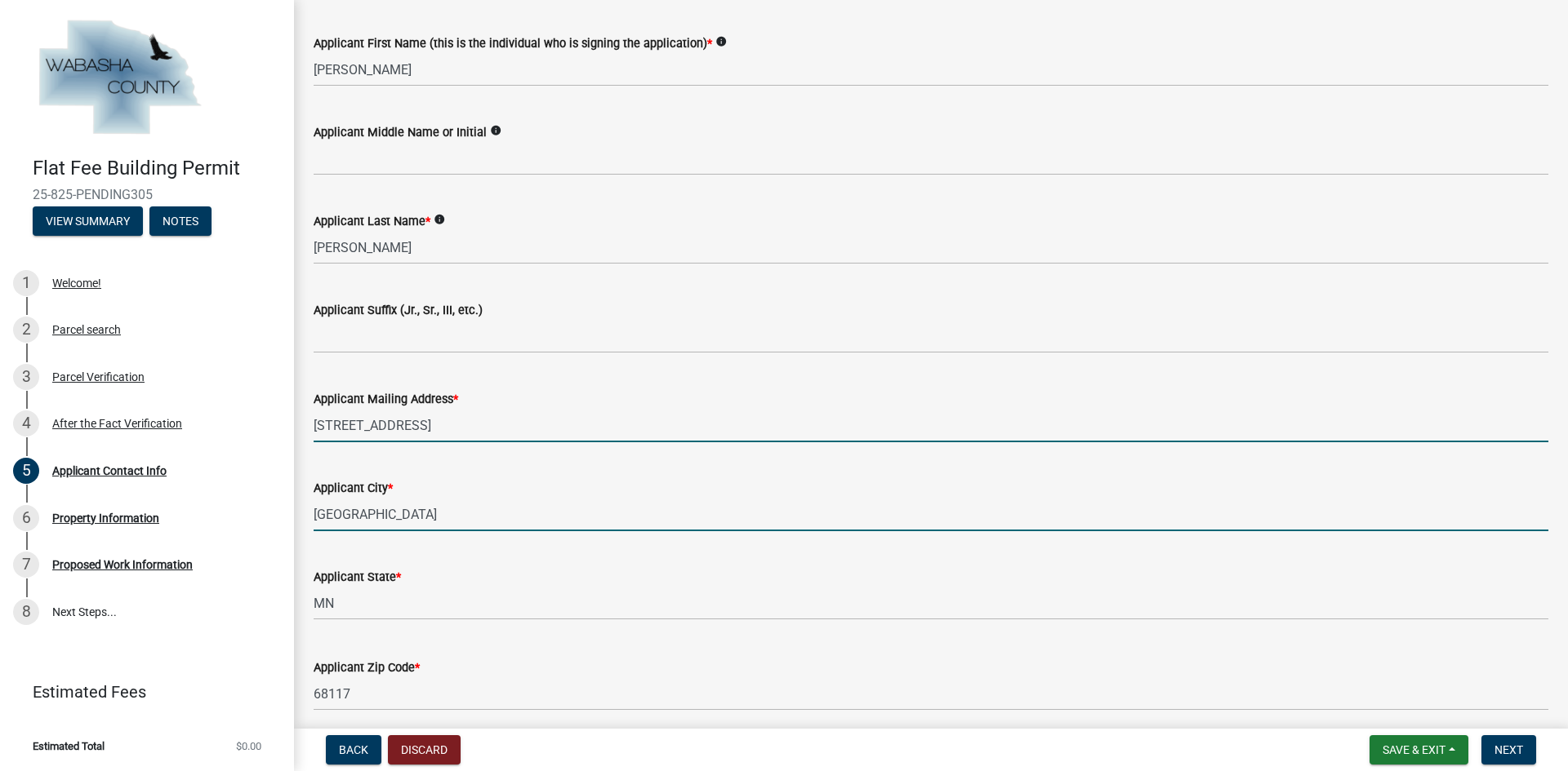
click at [367, 517] on input "Omaha" at bounding box center [931, 515] width 1235 height 33
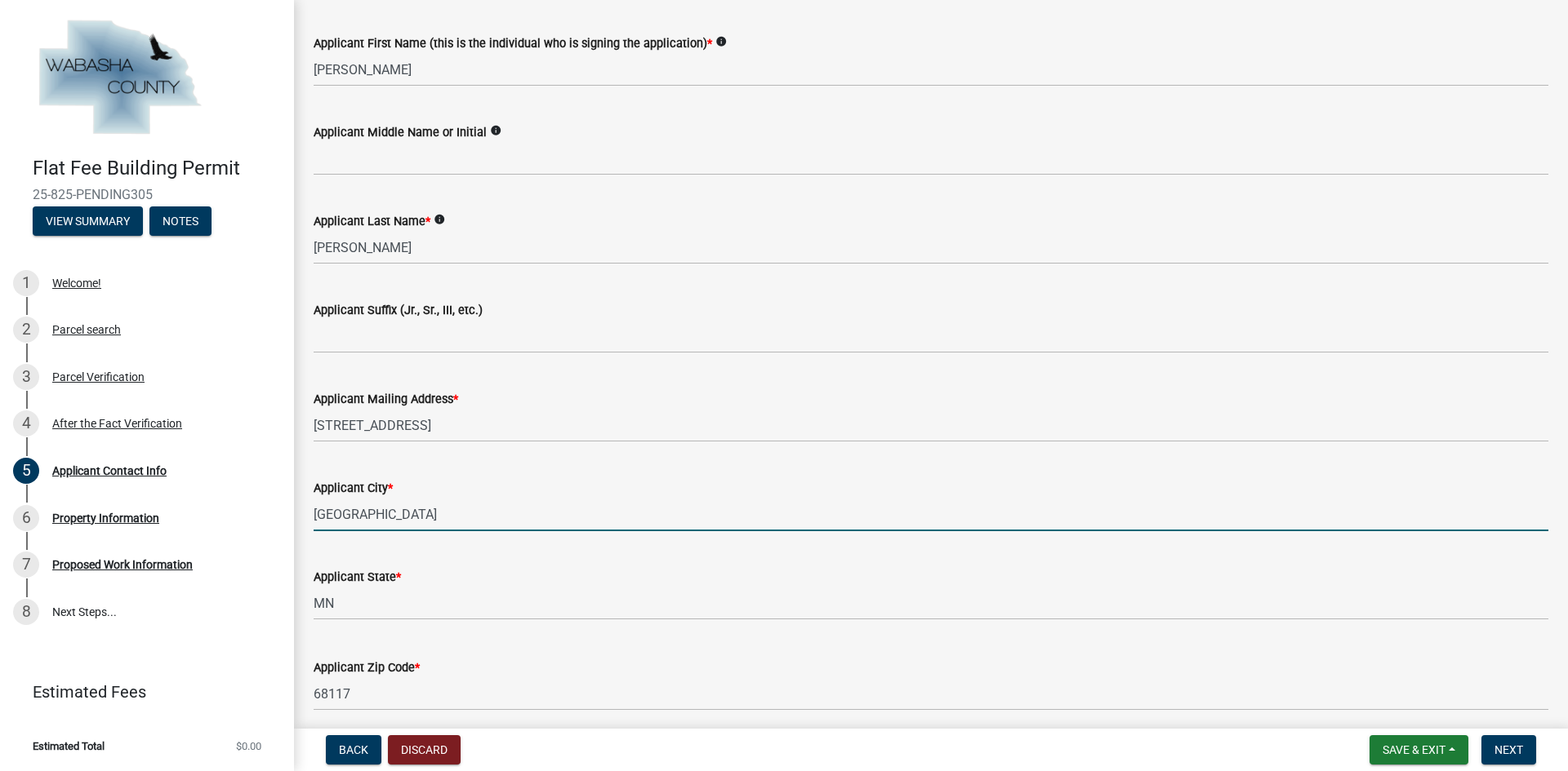
click at [367, 517] on input "Omaha" at bounding box center [931, 515] width 1235 height 33
type input "Plymouth"
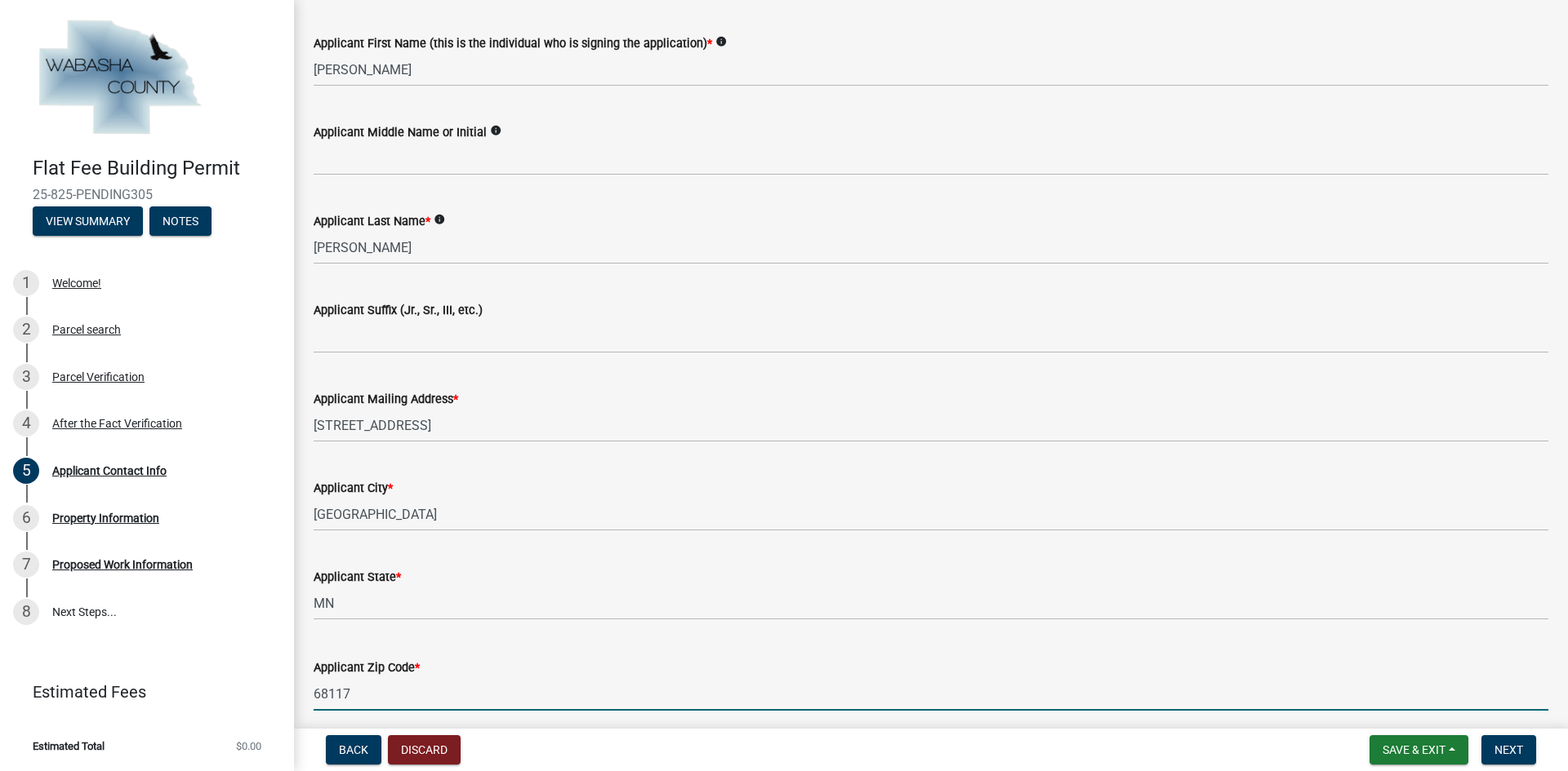
click at [341, 702] on input "68117" at bounding box center [931, 694] width 1235 height 33
click at [341, 703] on input "68117" at bounding box center [931, 694] width 1235 height 33
click at [342, 703] on input "68117" at bounding box center [931, 694] width 1235 height 33
type input "55447"
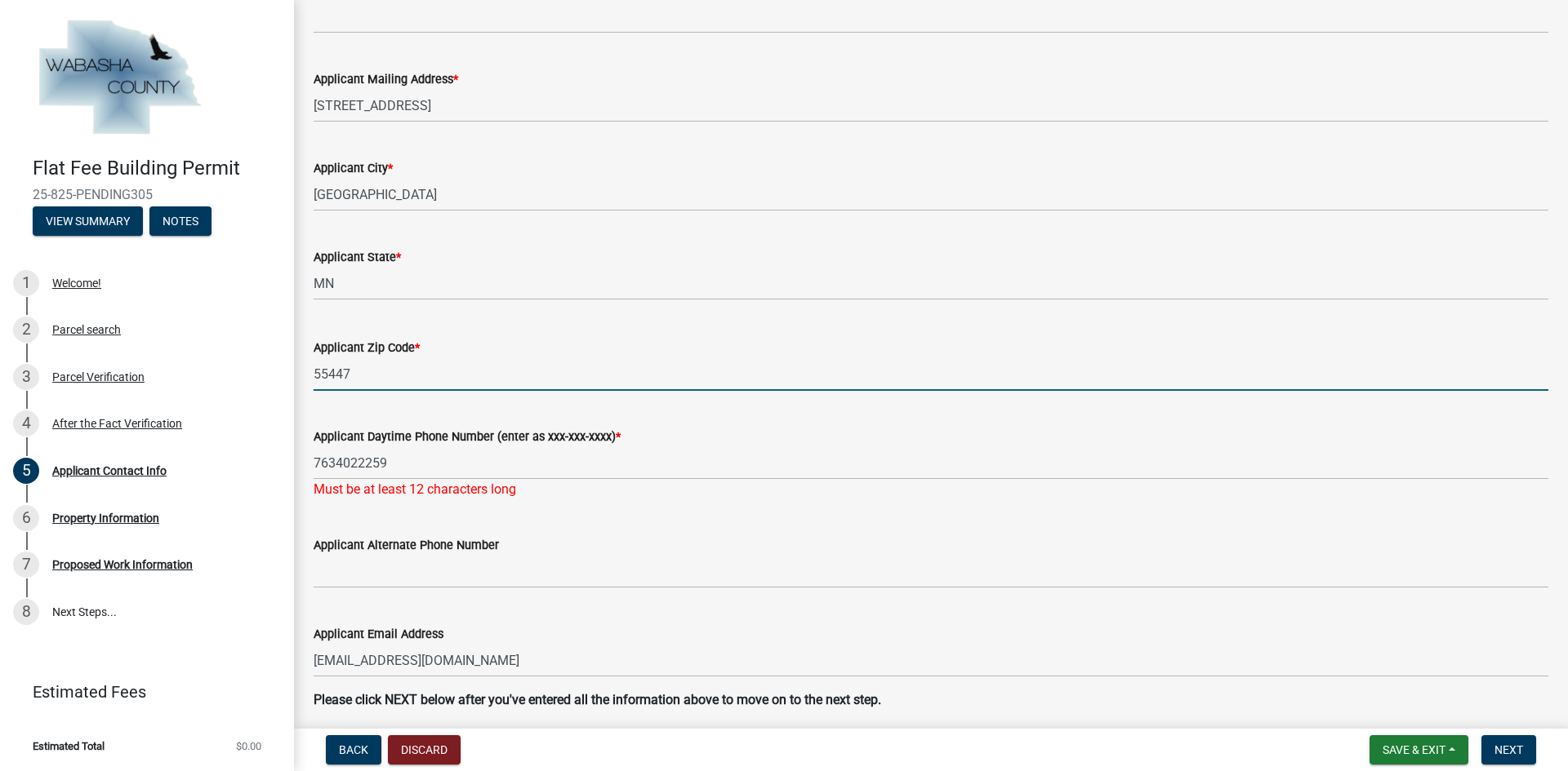
scroll to position [734, 0]
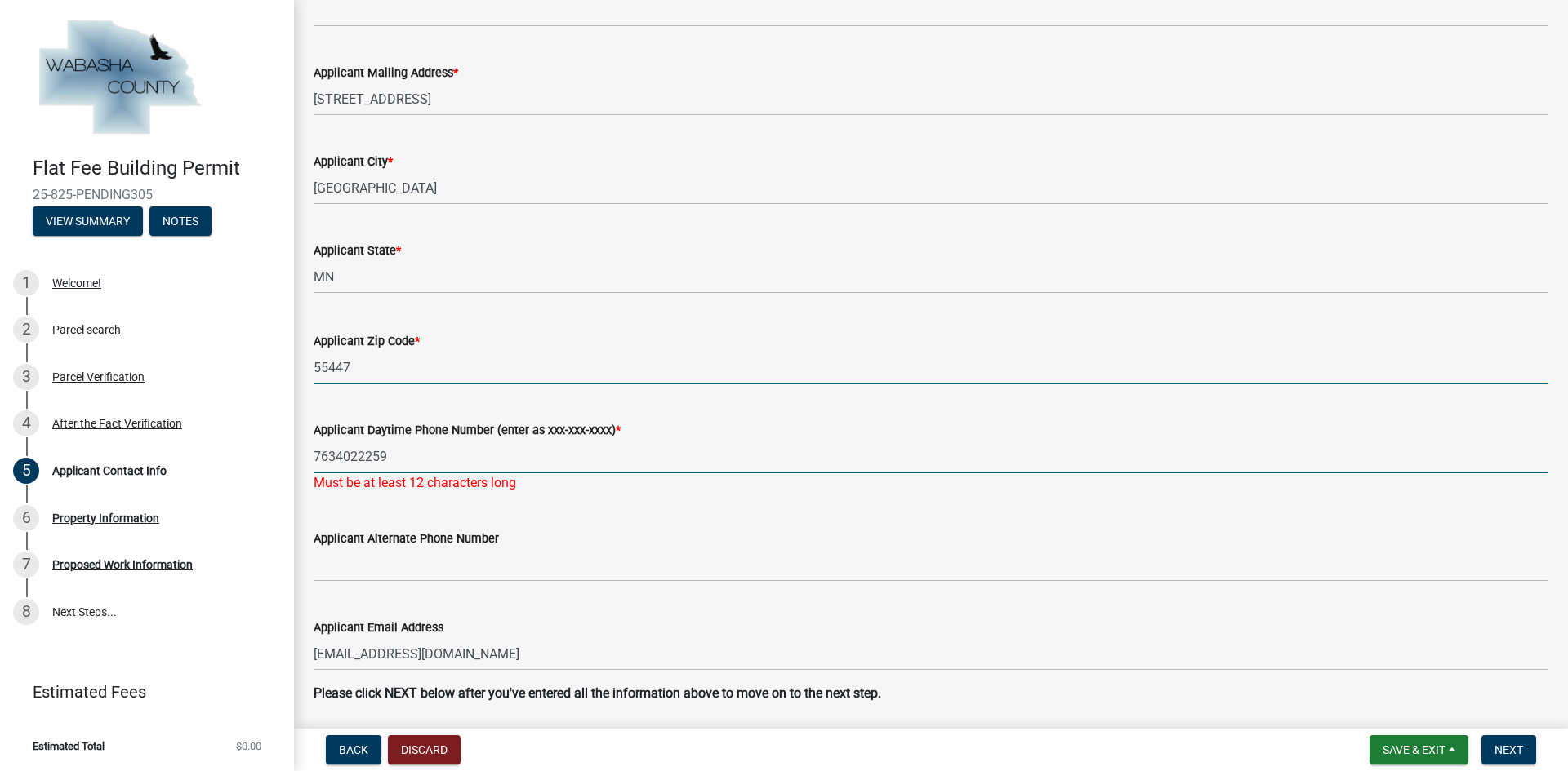
drag, startPoint x: 335, startPoint y: 454, endPoint x: 343, endPoint y: 453, distance: 8.1
click at [335, 454] on input "7634022259" at bounding box center [931, 456] width 1235 height 33
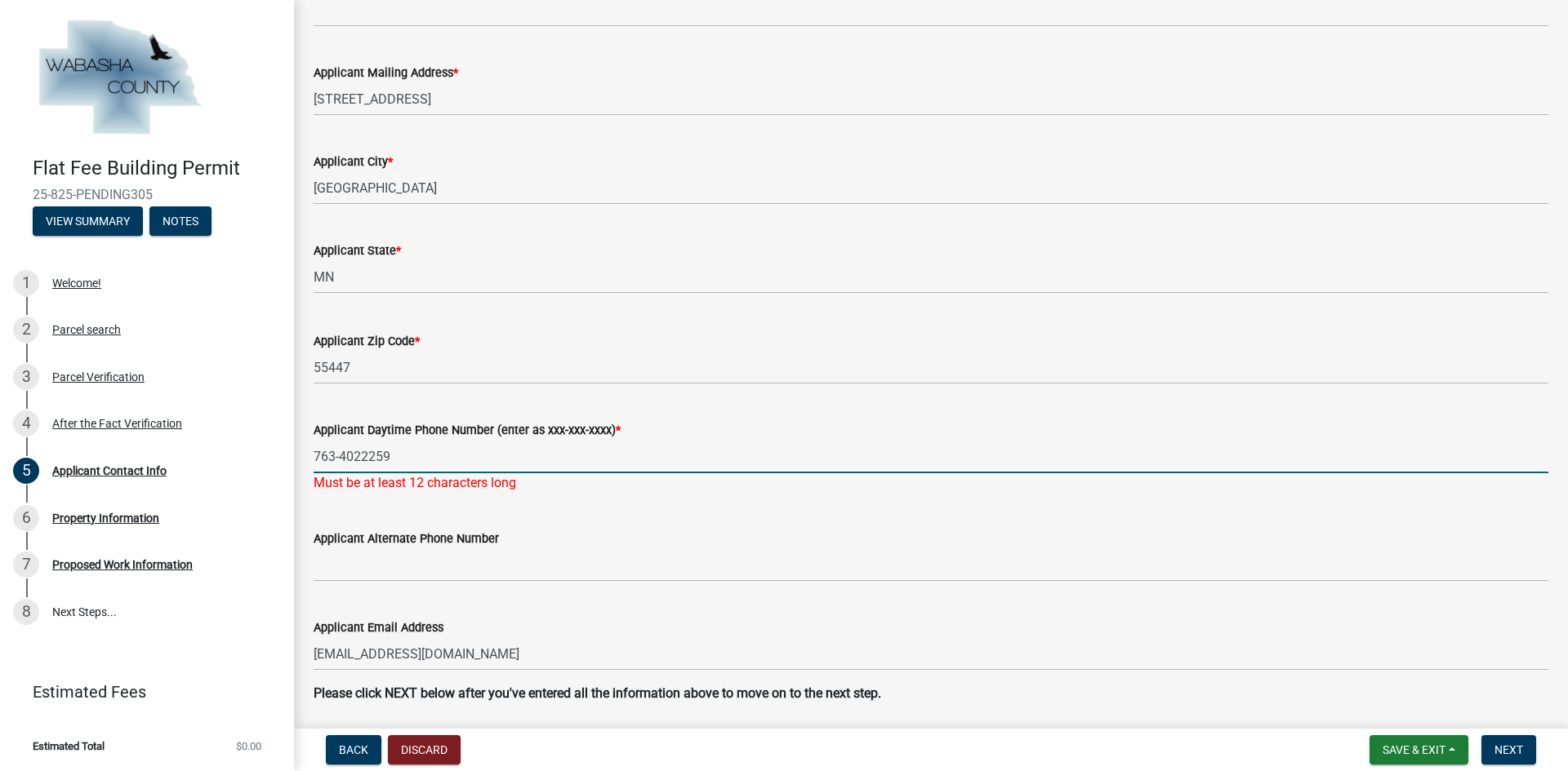
click at [362, 456] on input "763-4022259" at bounding box center [931, 456] width 1235 height 33
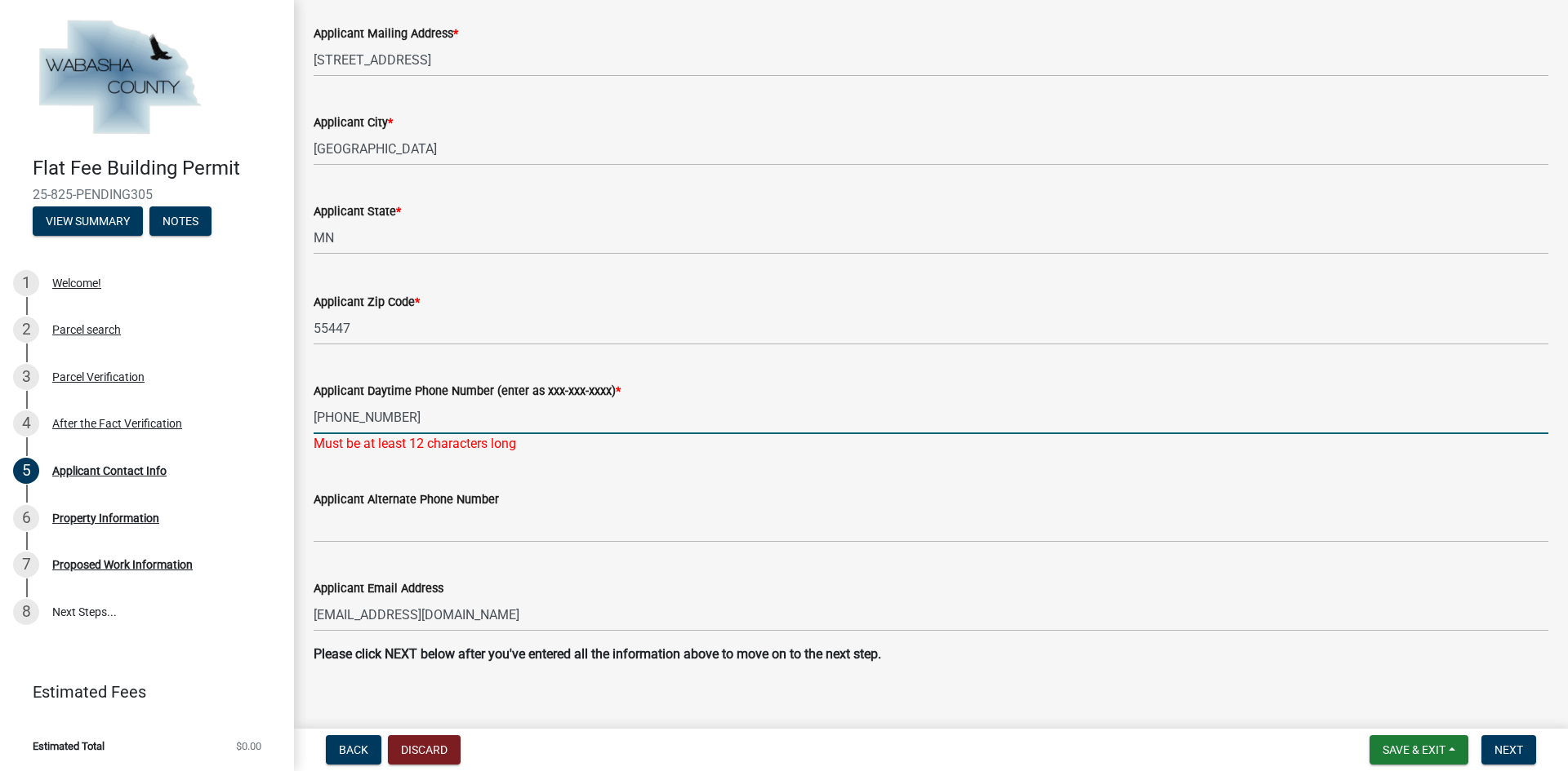
scroll to position [793, 0]
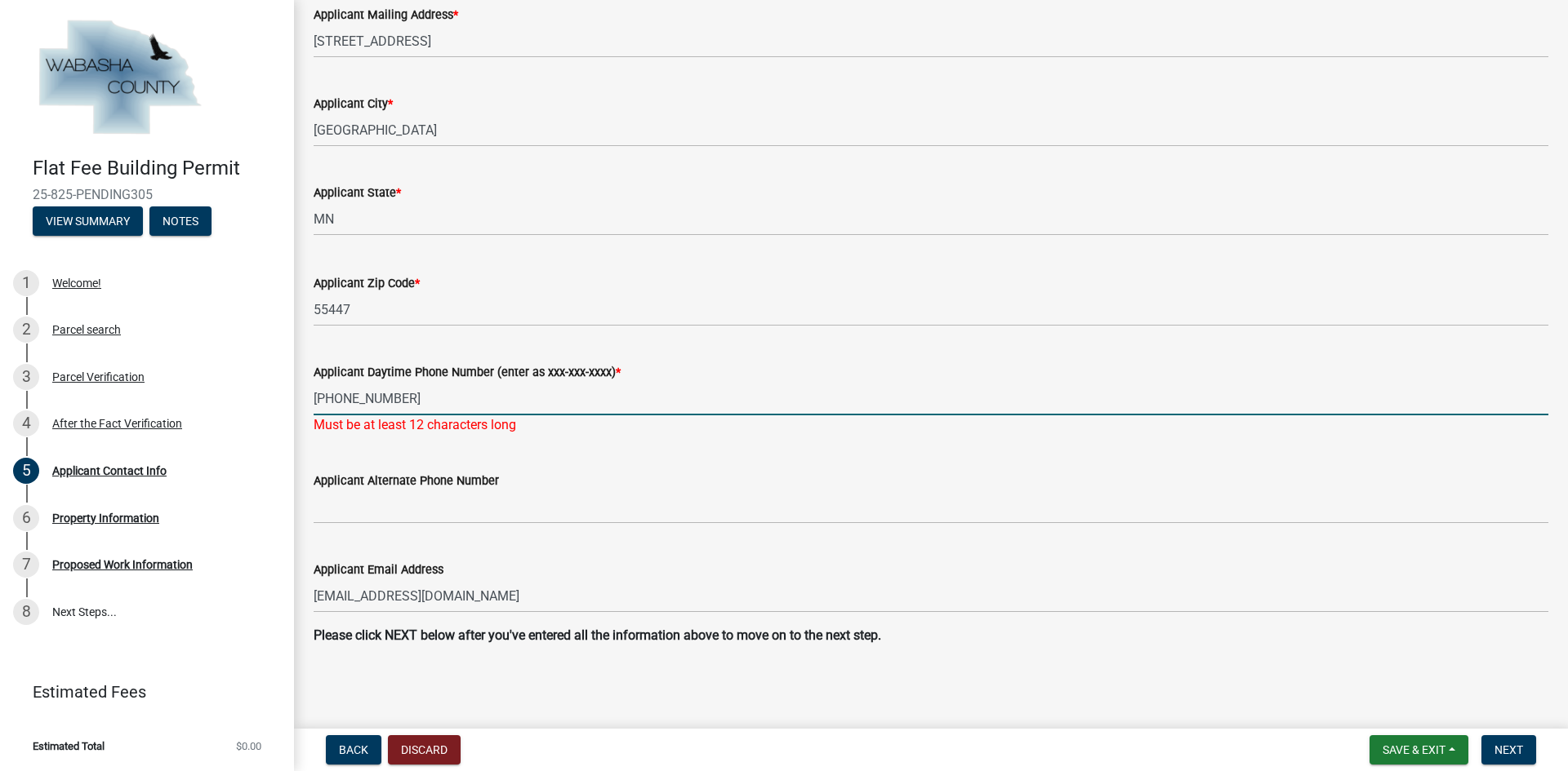
type input "763-402-2259"
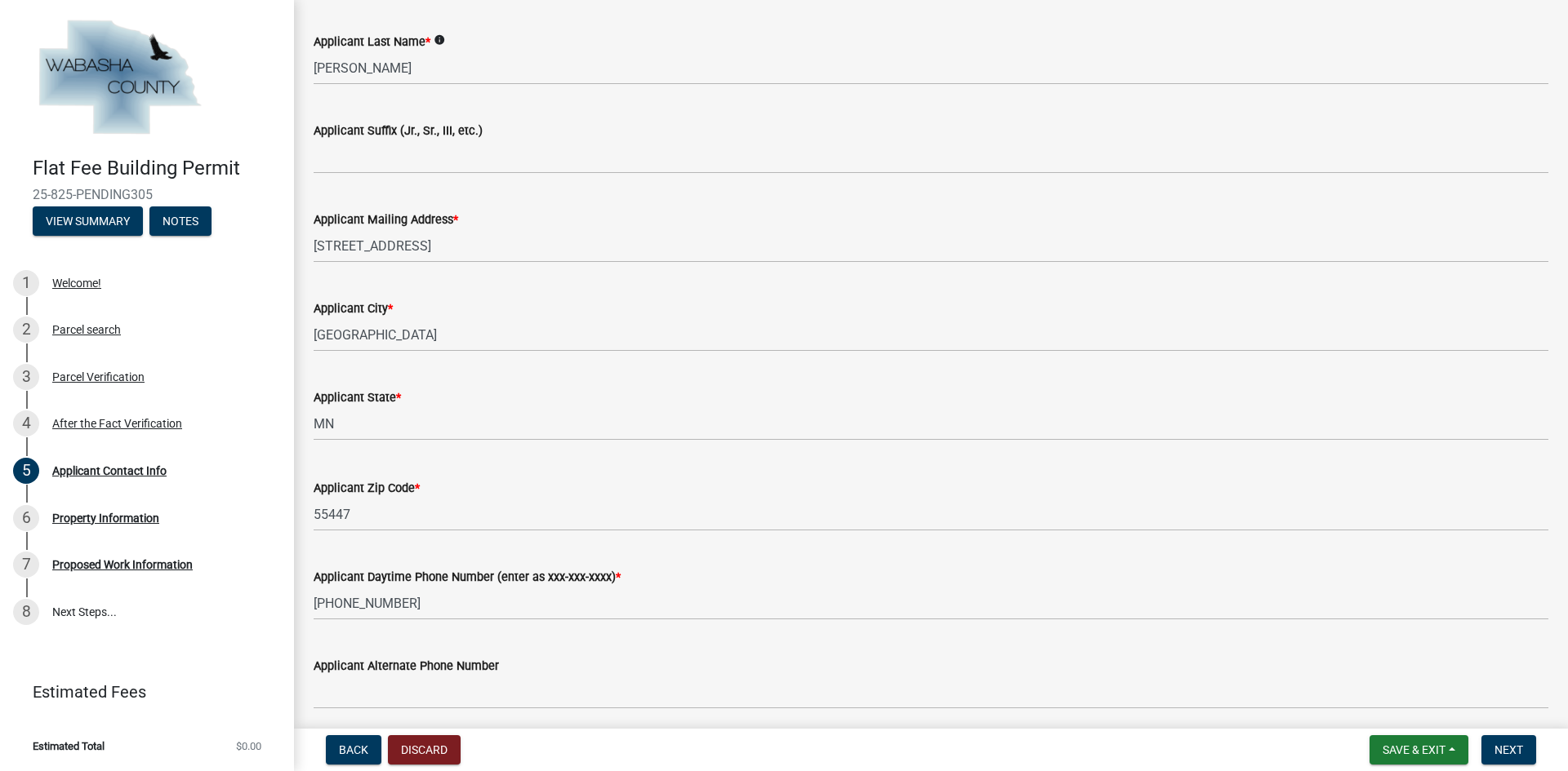
scroll to position [773, 0]
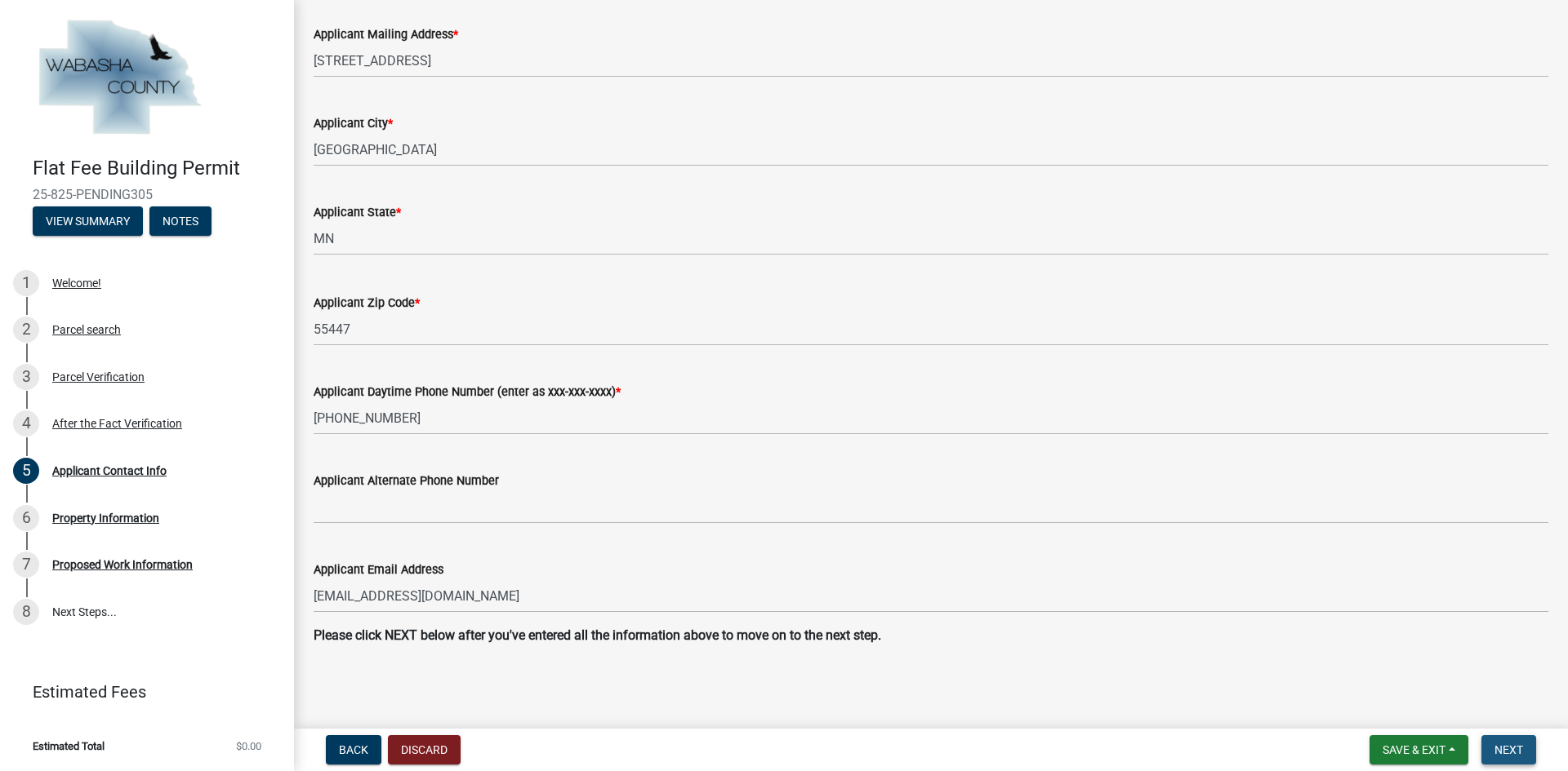
click at [1495, 745] on span "Next" at bounding box center [1509, 750] width 28 height 13
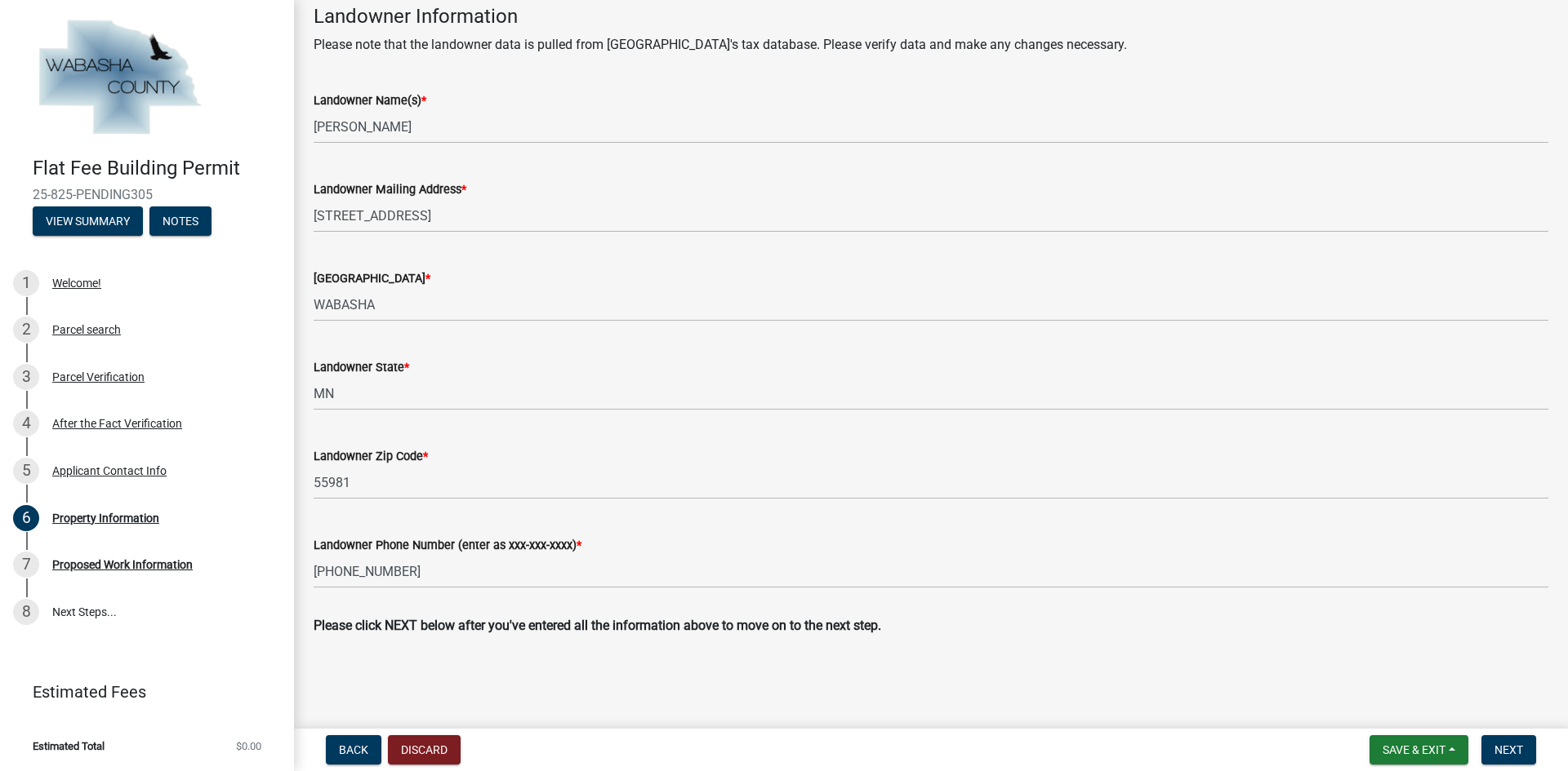
scroll to position [537, 0]
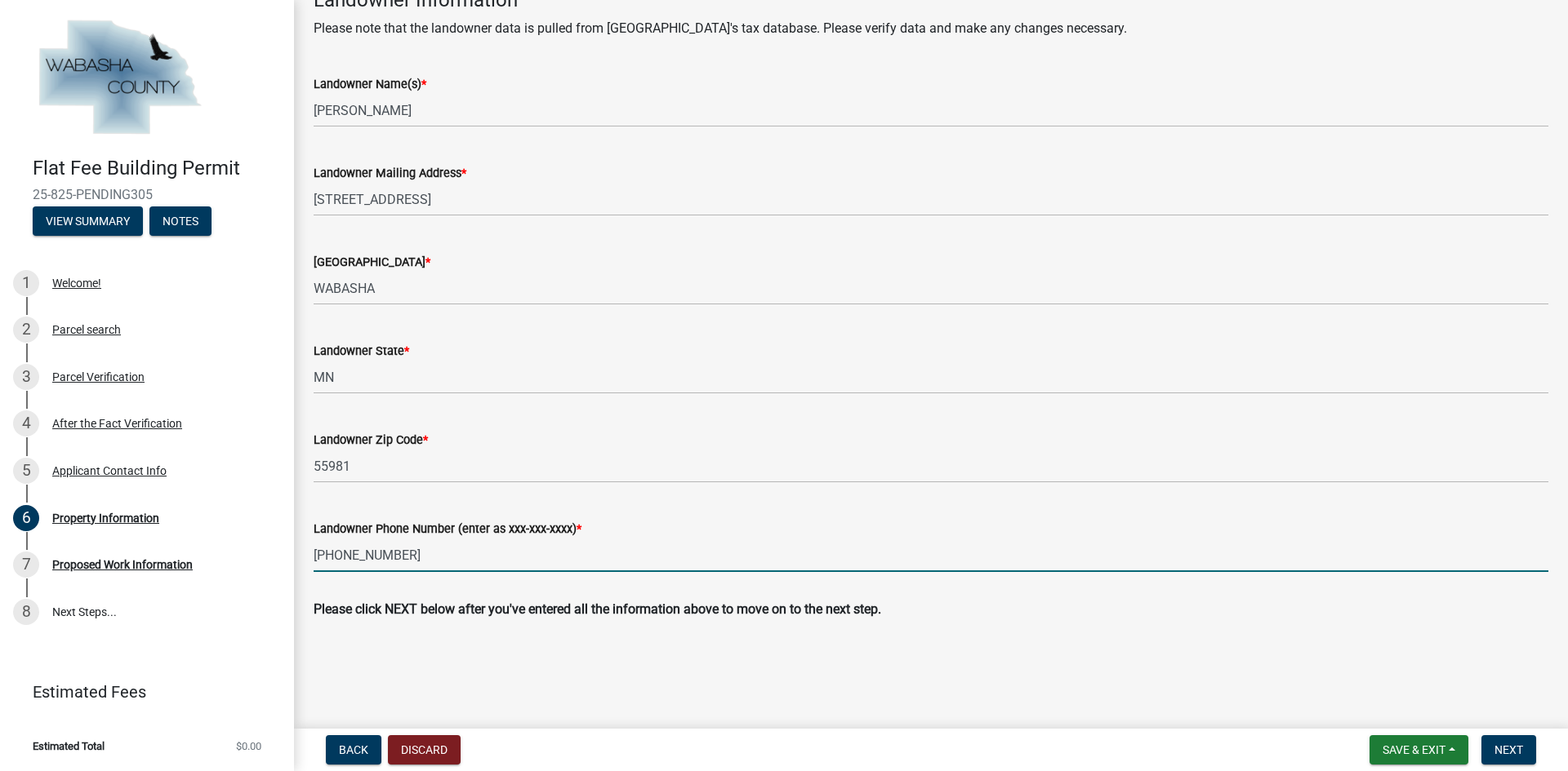
click at [412, 553] on input "763-402-2259" at bounding box center [931, 556] width 1235 height 33
type input "715-821-0483"
click at [1495, 745] on span "Next" at bounding box center [1509, 750] width 28 height 13
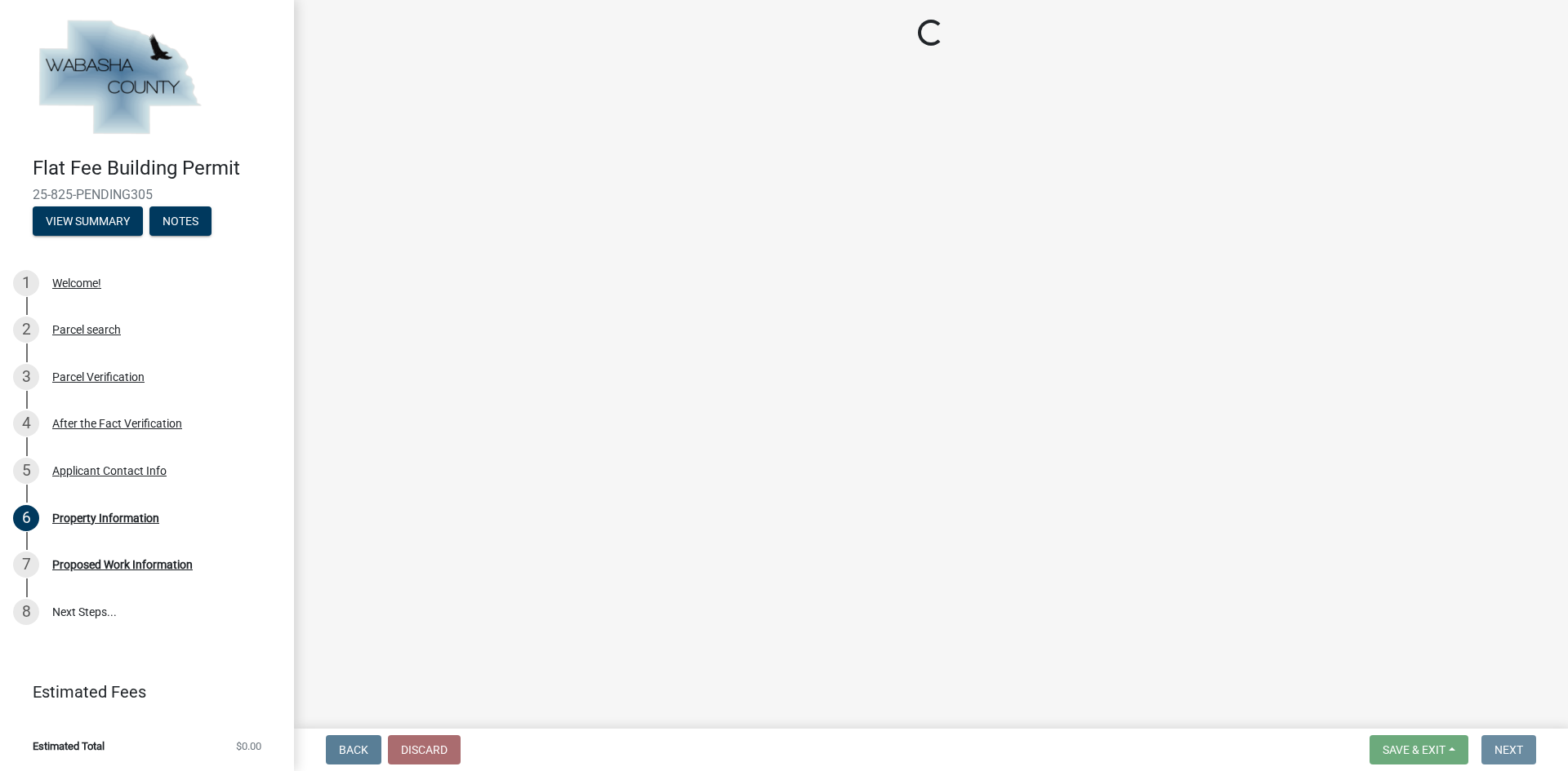
scroll to position [0, 0]
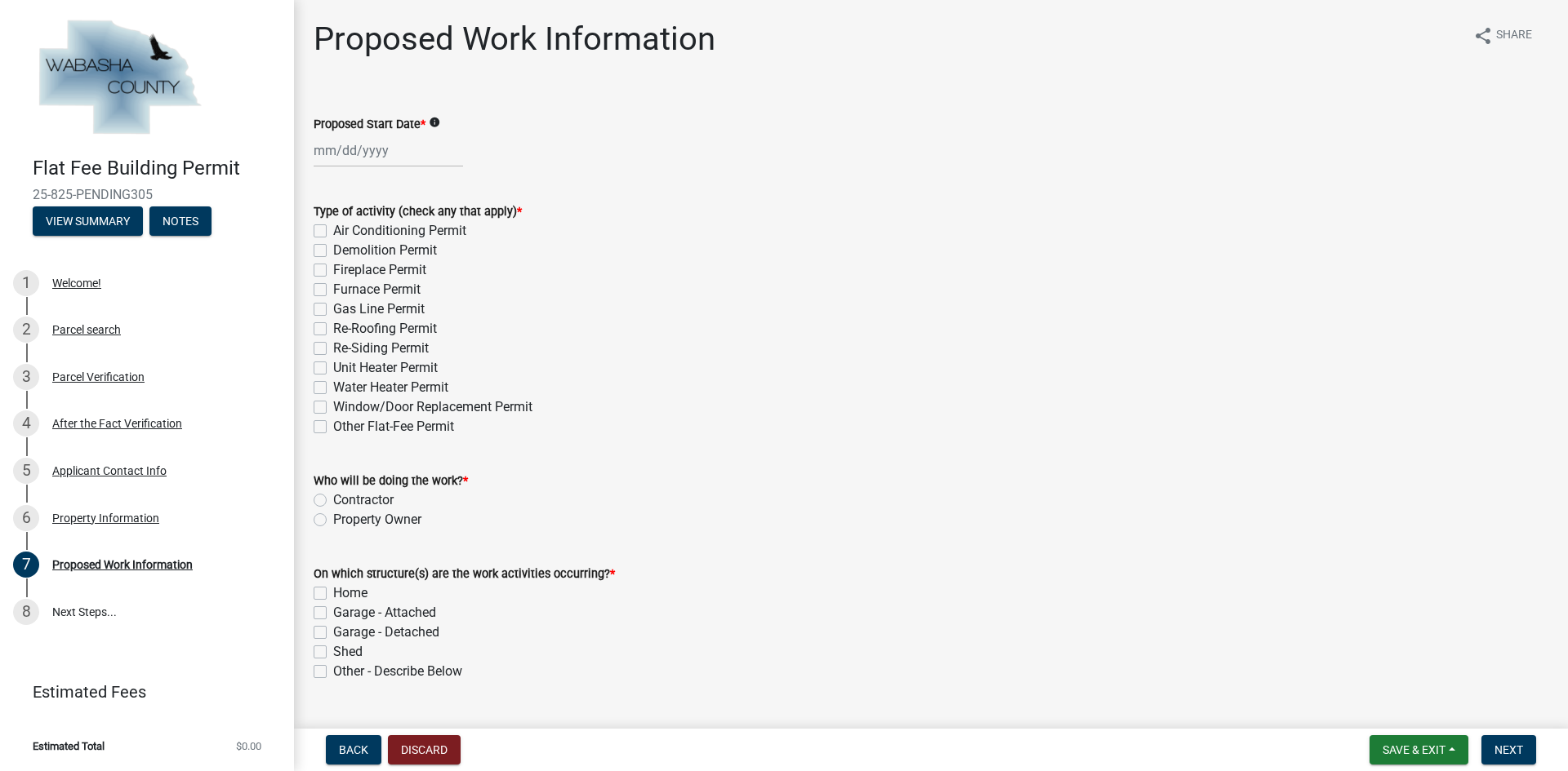
select select "10"
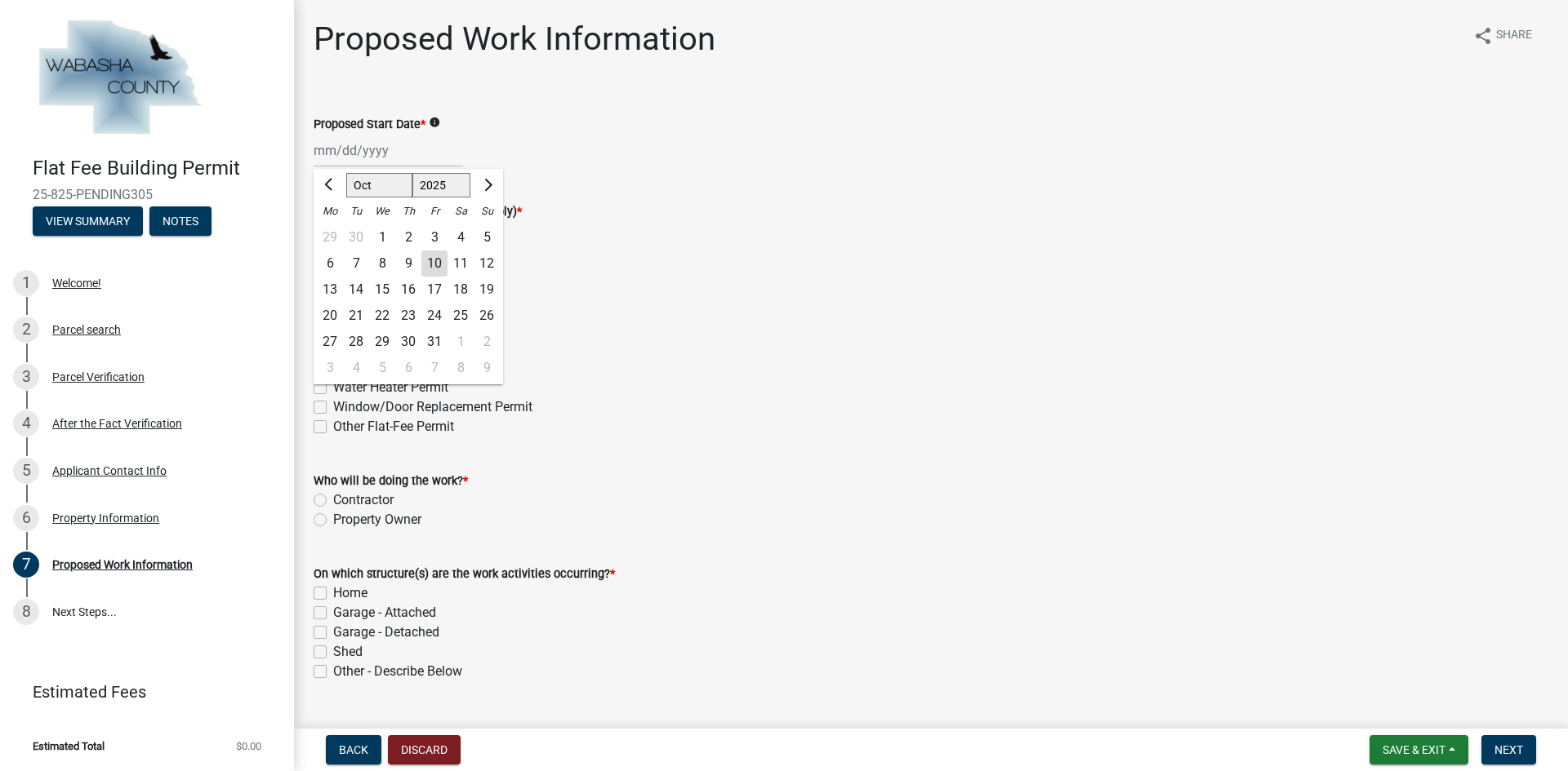
click at [376, 158] on div "Apr May Jun Jul Aug Sep Oct Nov Dec 2025 2026 Mo Tu We Th Fr Sa Su 29 30 1 2 3 …" at bounding box center [388, 150] width 149 height 33
click at [401, 283] on div "16" at bounding box center [407, 290] width 26 height 26
type input "10/16/2025"
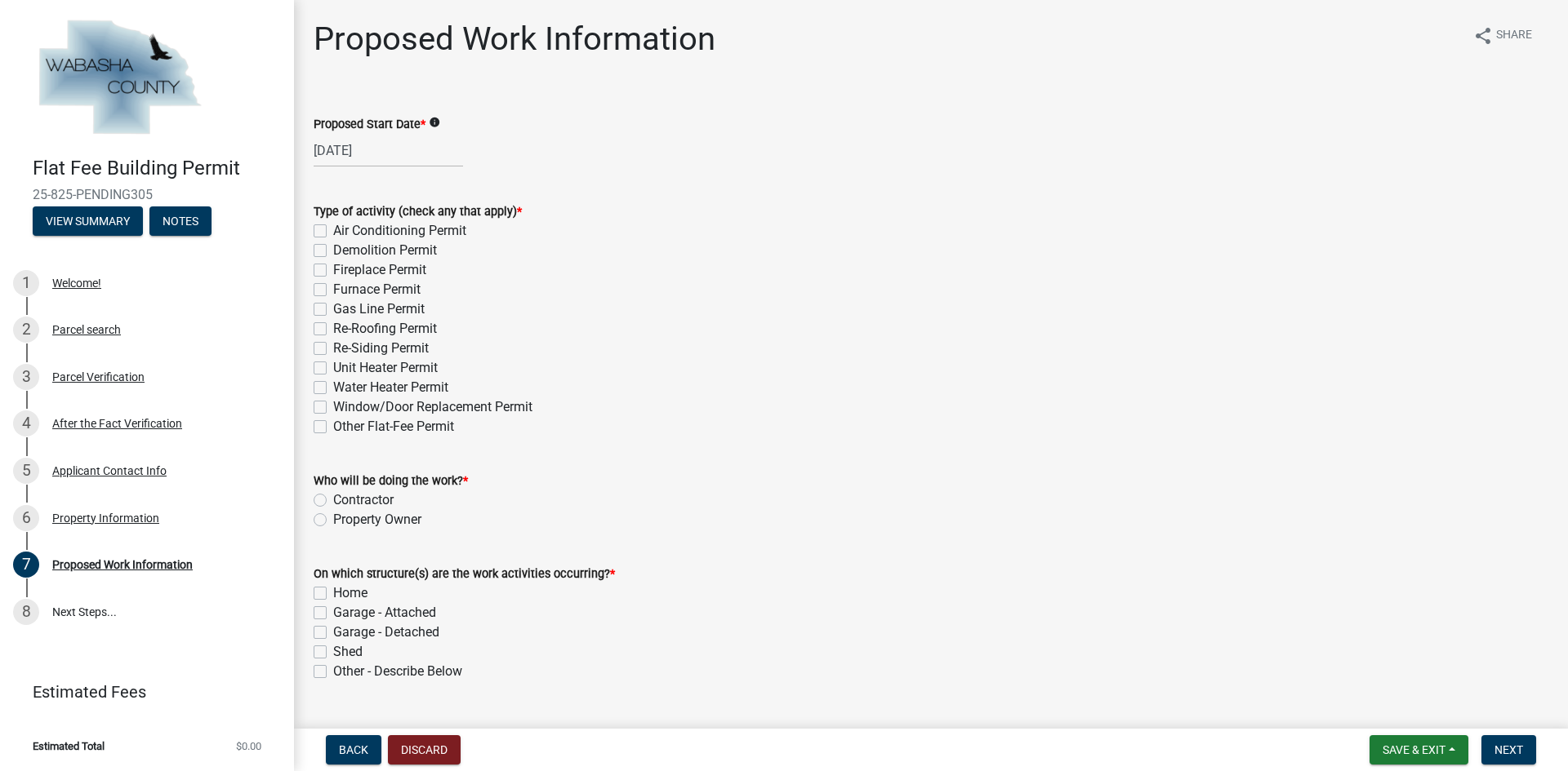
click at [333, 329] on label "Re-Roofing Permit" at bounding box center [385, 328] width 104 height 19
click at [333, 329] on input "Re-Roofing Permit" at bounding box center [338, 324] width 11 height 11
checkbox input "true"
checkbox input "false"
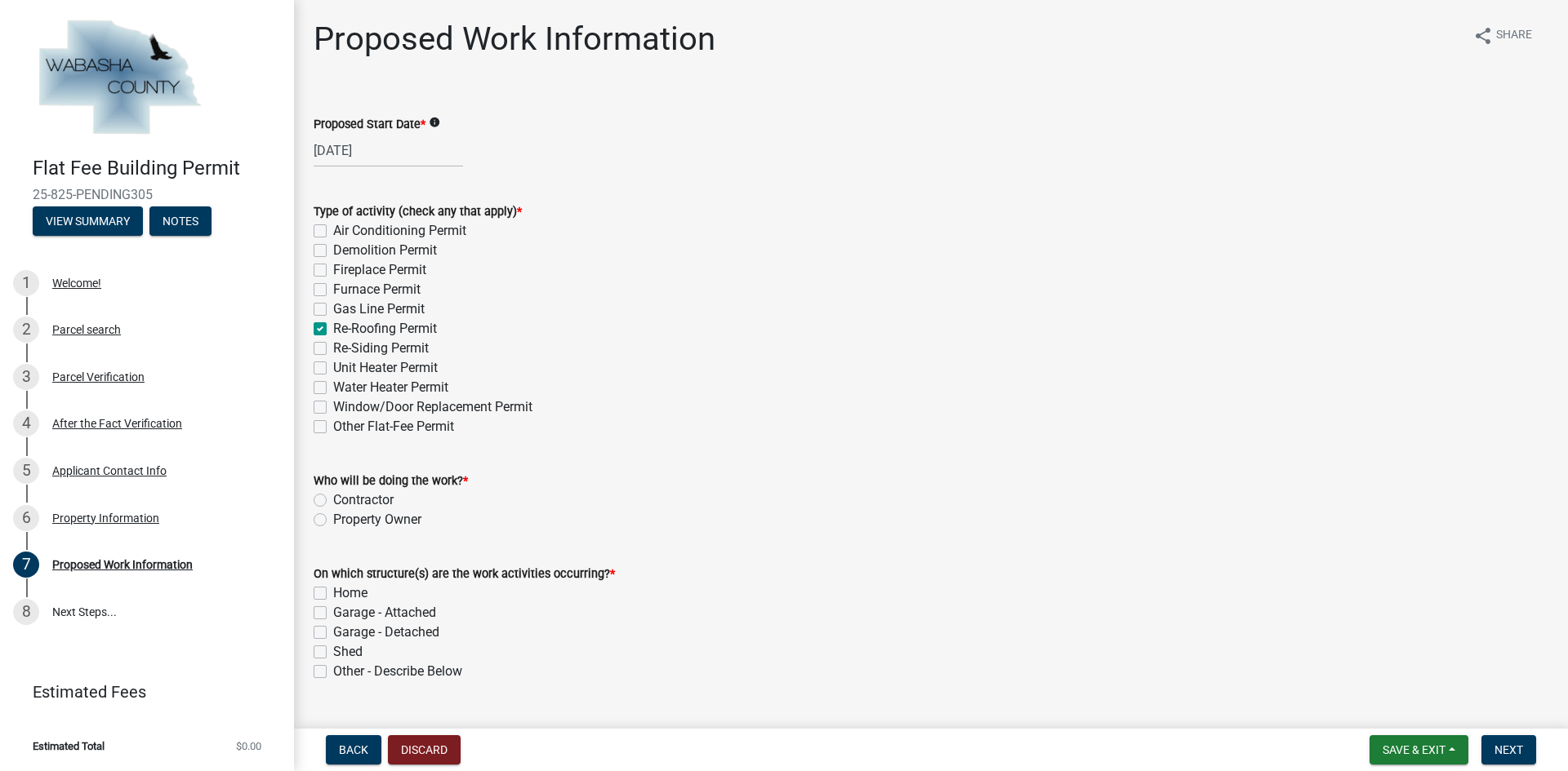
checkbox input "false"
checkbox input "true"
checkbox input "false"
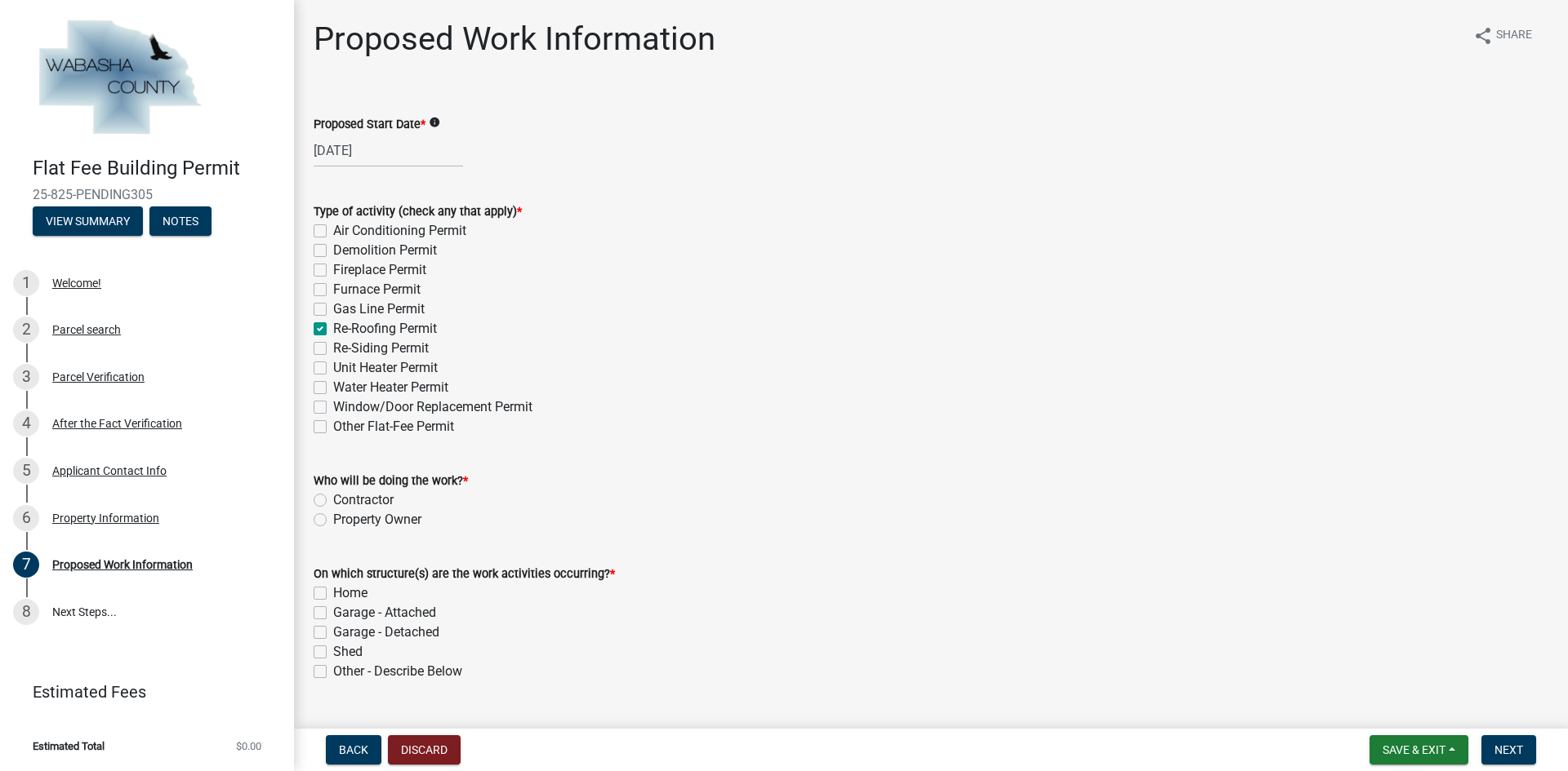
checkbox input "false"
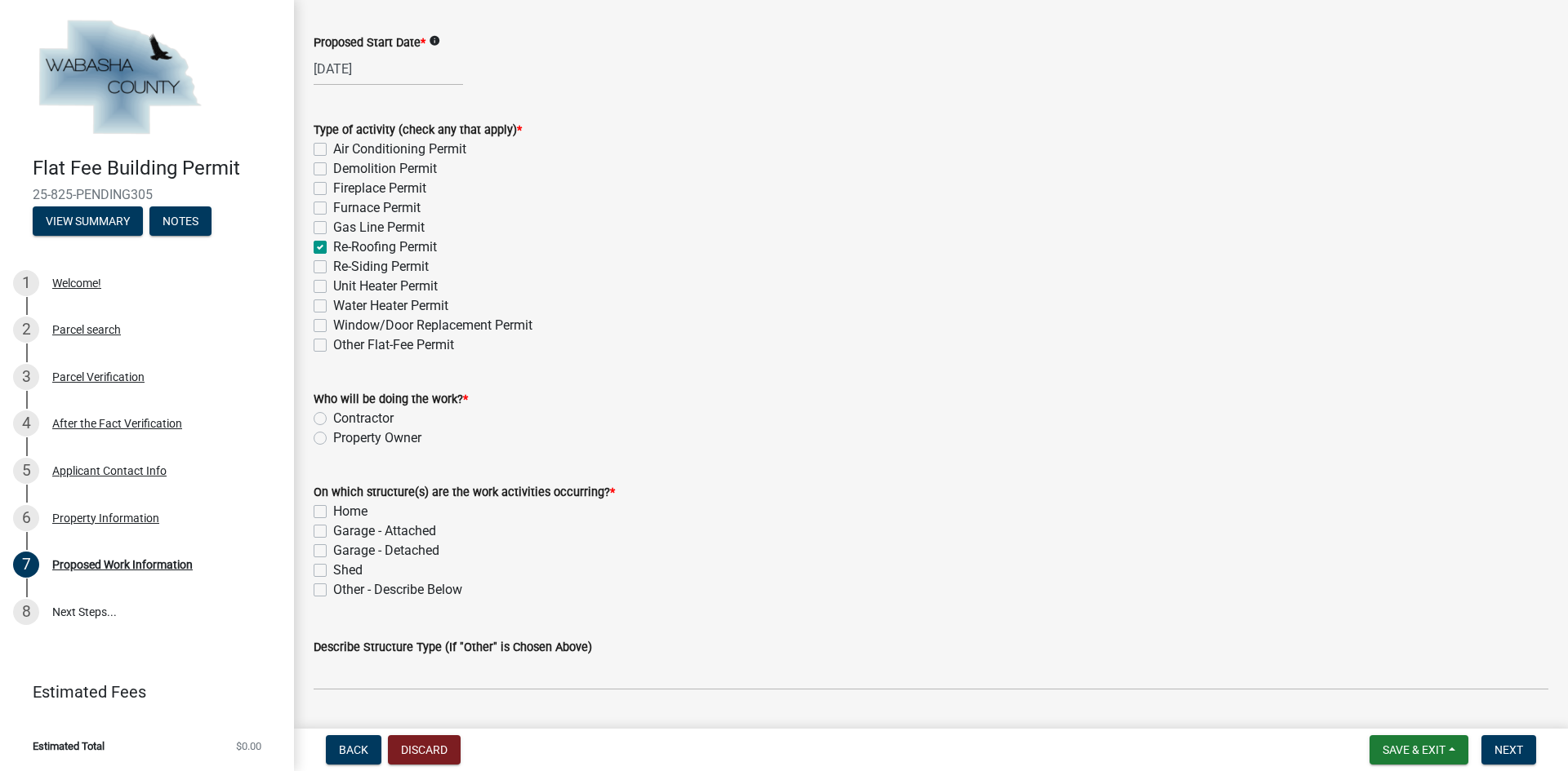
click at [333, 418] on label "Contractor" at bounding box center [363, 418] width 60 height 19
click at [333, 418] on input "Contractor" at bounding box center [338, 414] width 11 height 11
radio input "true"
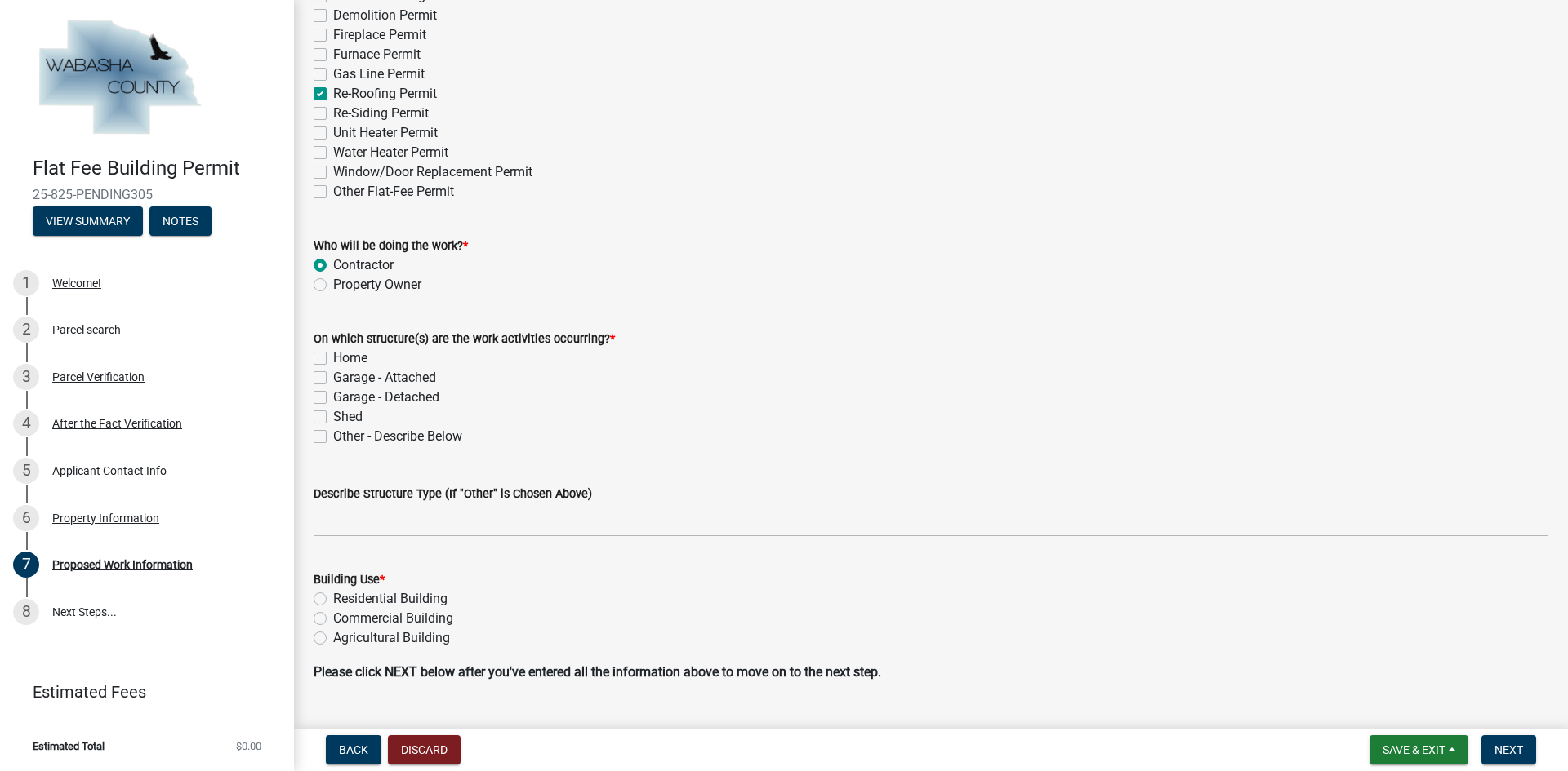
scroll to position [244, 0]
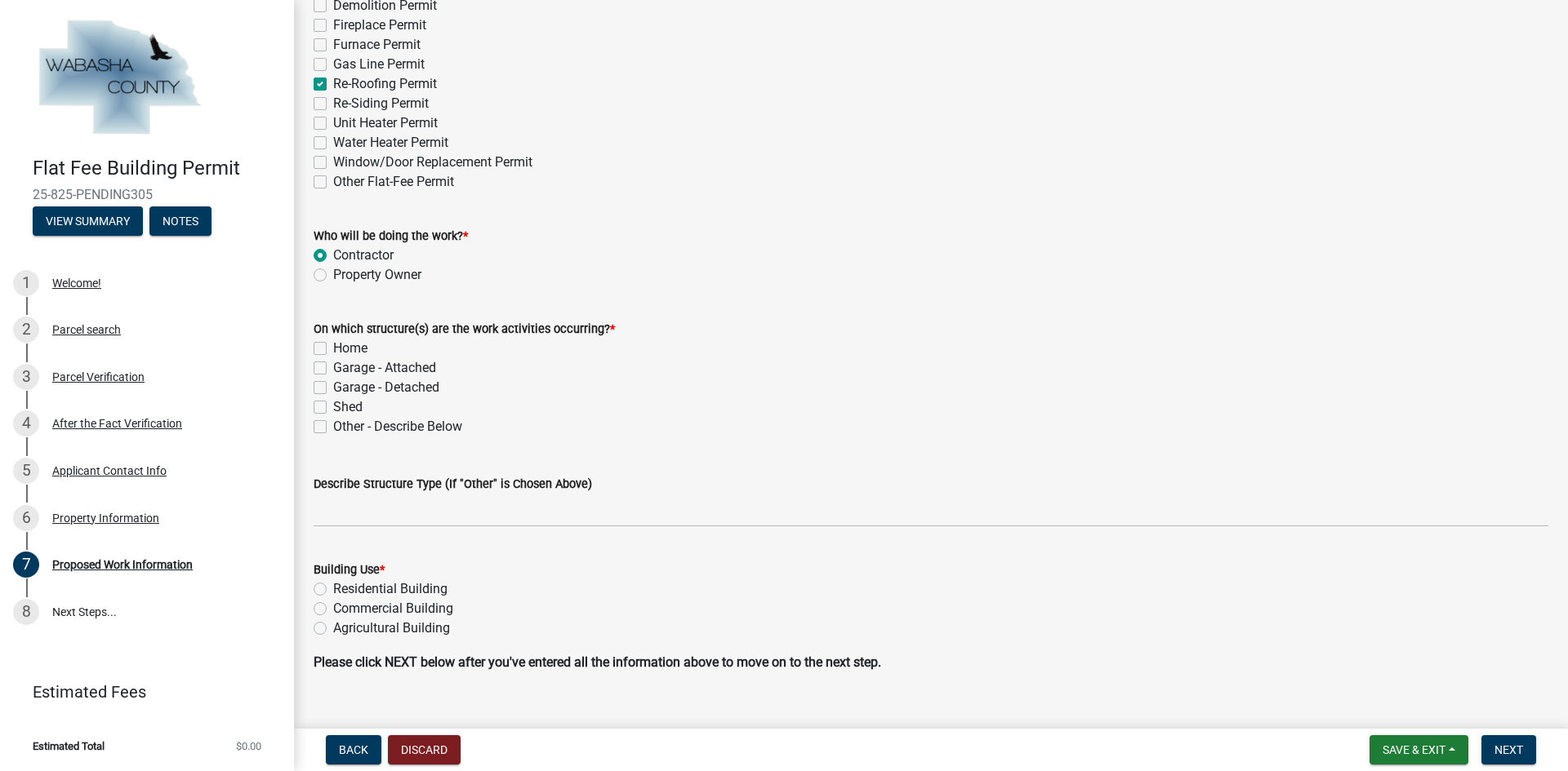
click at [333, 348] on label "Home" at bounding box center [350, 348] width 34 height 19
click at [333, 348] on input "Home" at bounding box center [338, 344] width 11 height 11
checkbox input "true"
checkbox input "false"
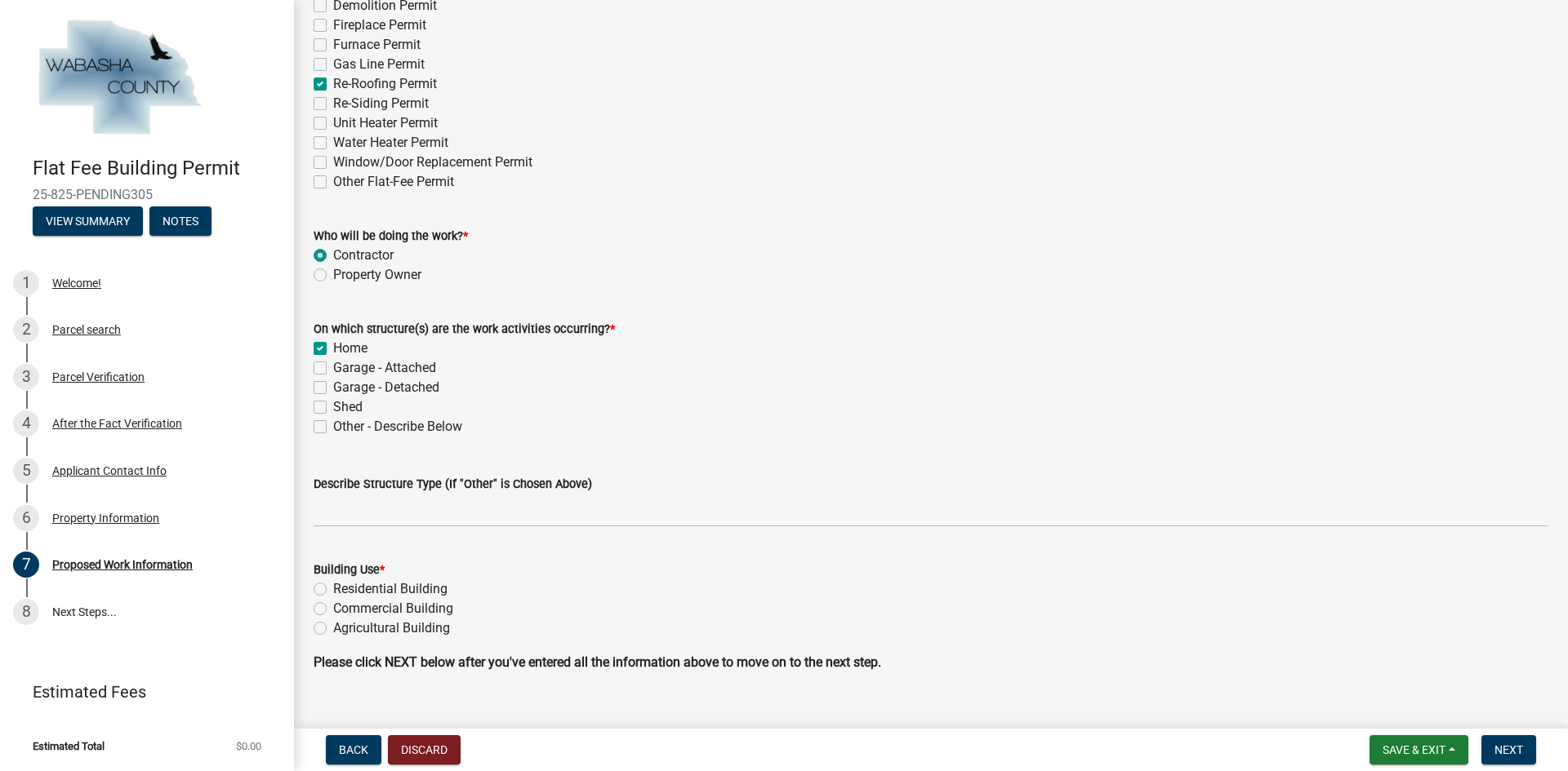
checkbox input "false"
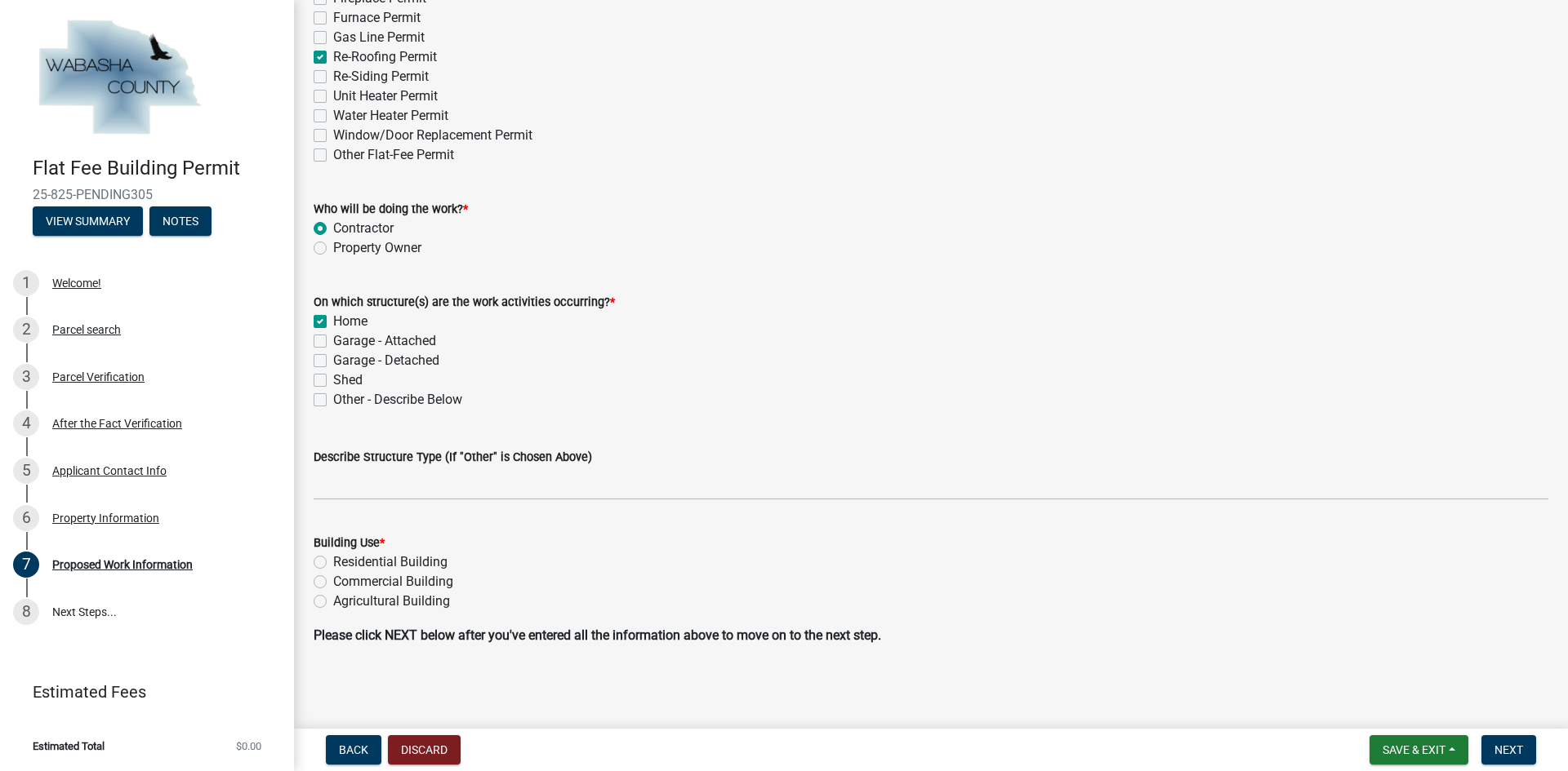
click at [333, 560] on label "Residential Building" at bounding box center [390, 562] width 114 height 19
click at [333, 560] on input "Residential Building" at bounding box center [338, 557] width 11 height 11
radio input "true"
click at [1515, 748] on span "Next" at bounding box center [1509, 750] width 28 height 13
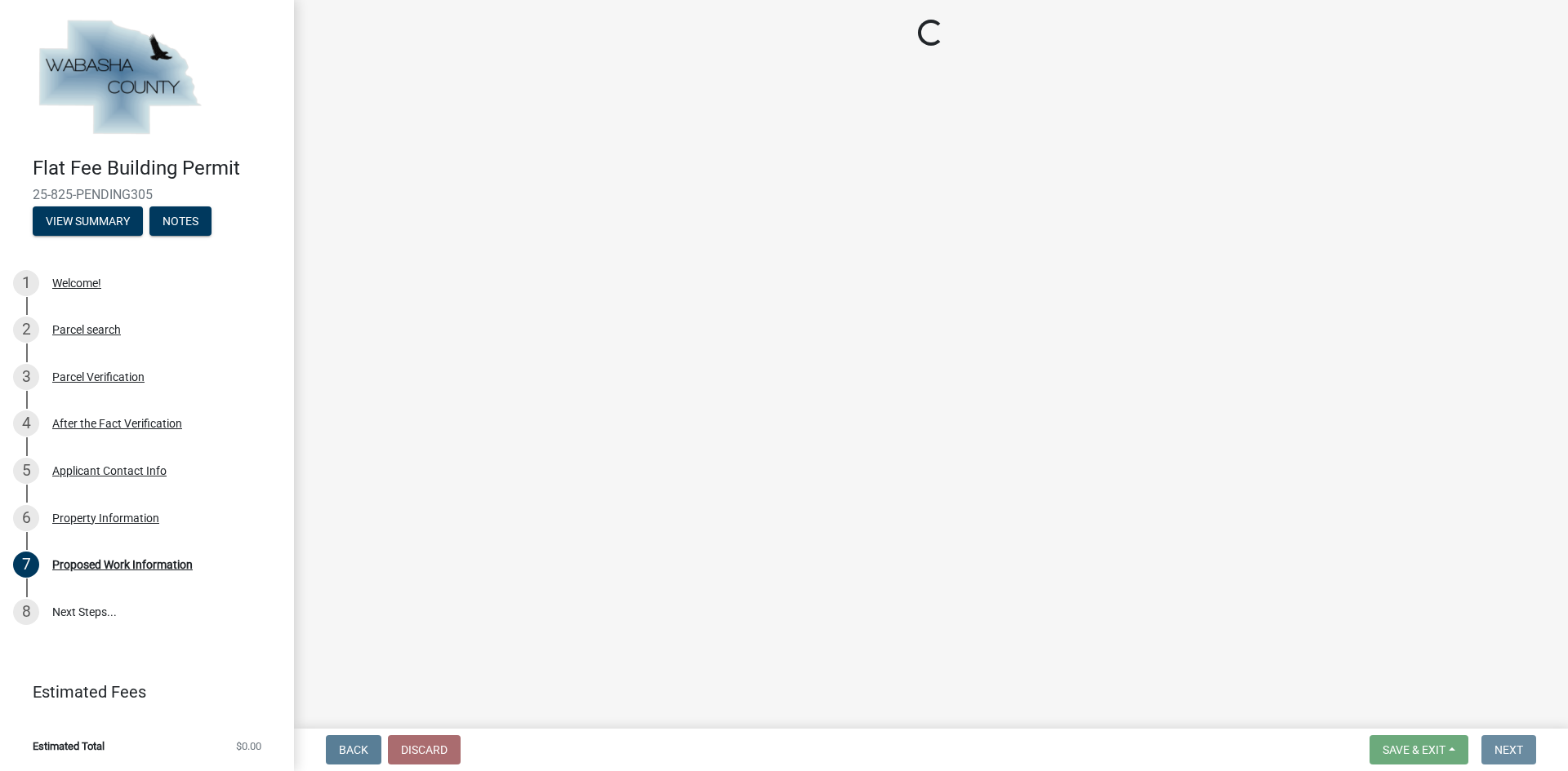
scroll to position [0, 0]
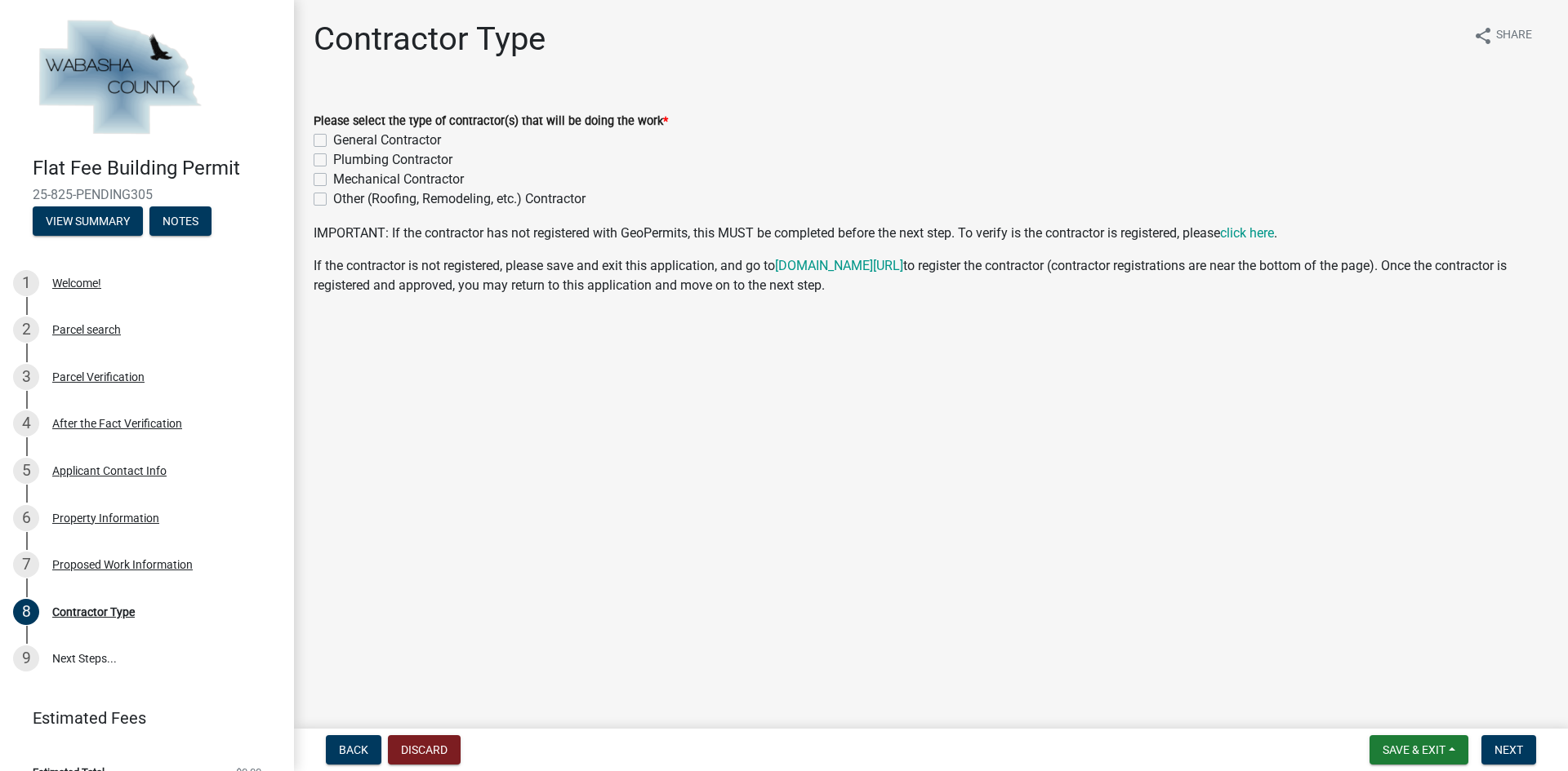
click at [333, 138] on label "General Contractor" at bounding box center [387, 139] width 108 height 19
click at [333, 138] on input "General Contractor" at bounding box center [338, 135] width 11 height 11
checkbox input "true"
checkbox input "false"
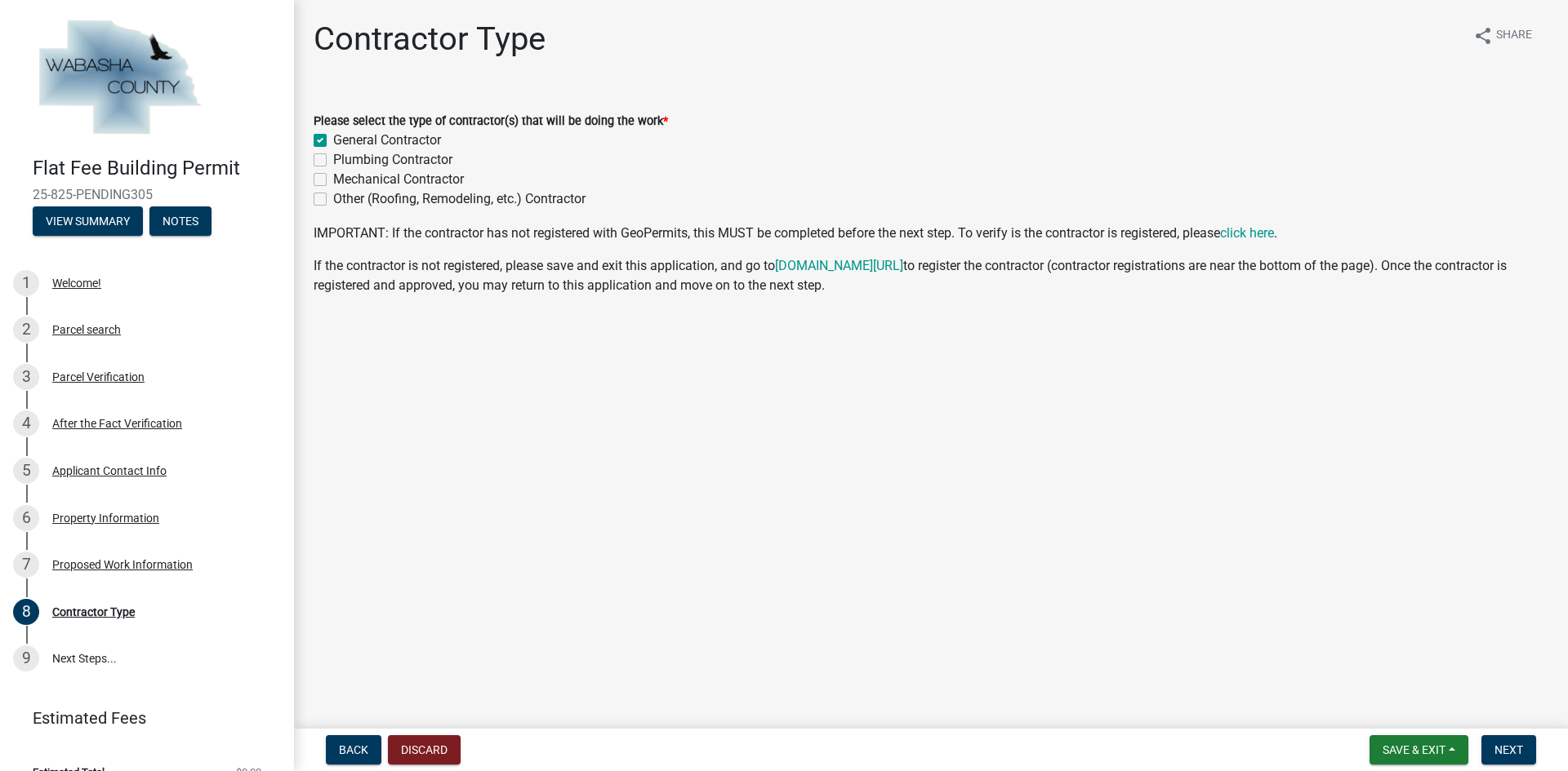
checkbox input "false"
click at [1516, 751] on span "Next" at bounding box center [1509, 750] width 28 height 13
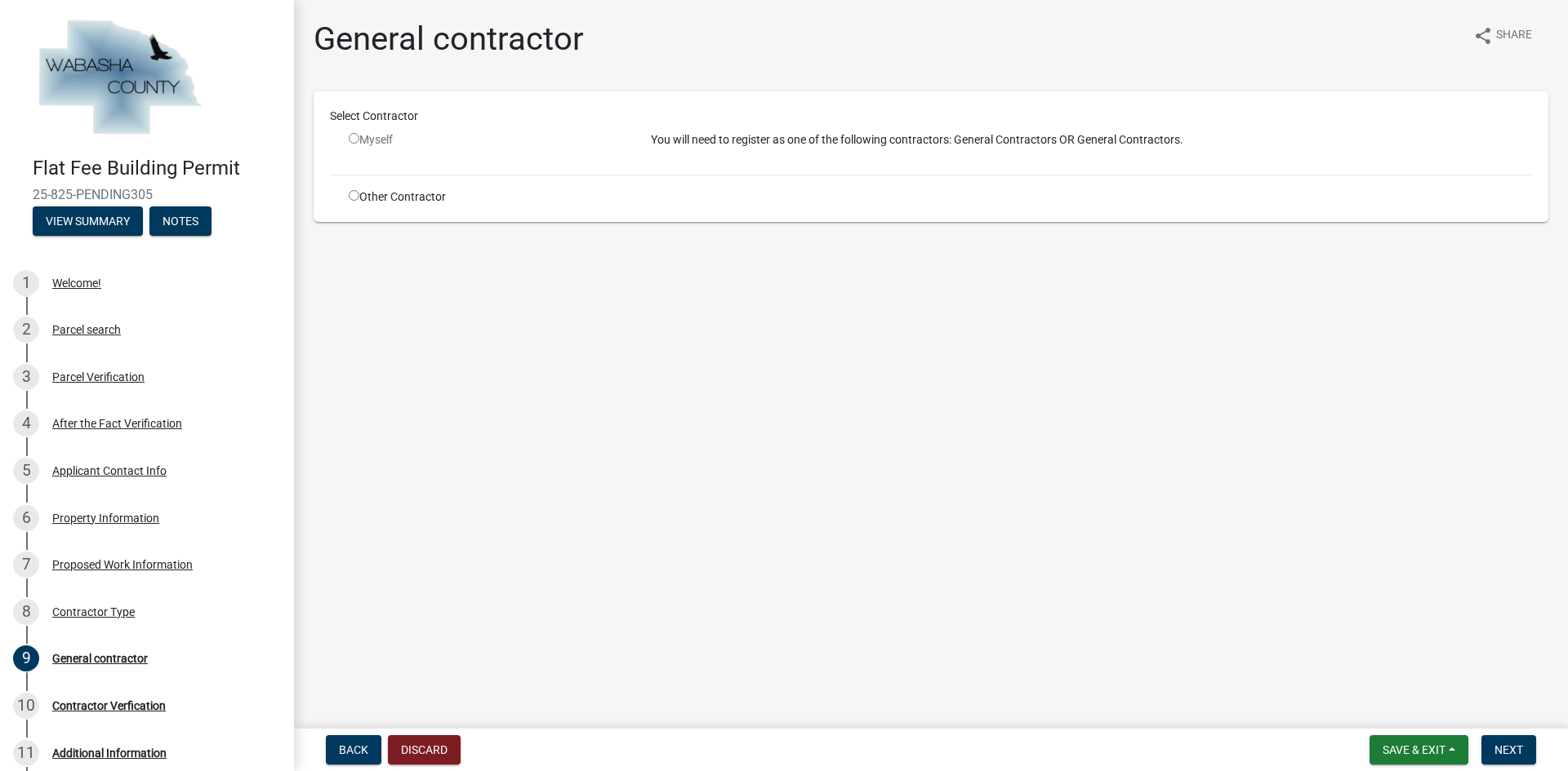
click at [353, 202] on div "Other Contractor" at bounding box center [488, 197] width 302 height 18
click at [352, 198] on input "radio" at bounding box center [354, 195] width 11 height 11
radio input "true"
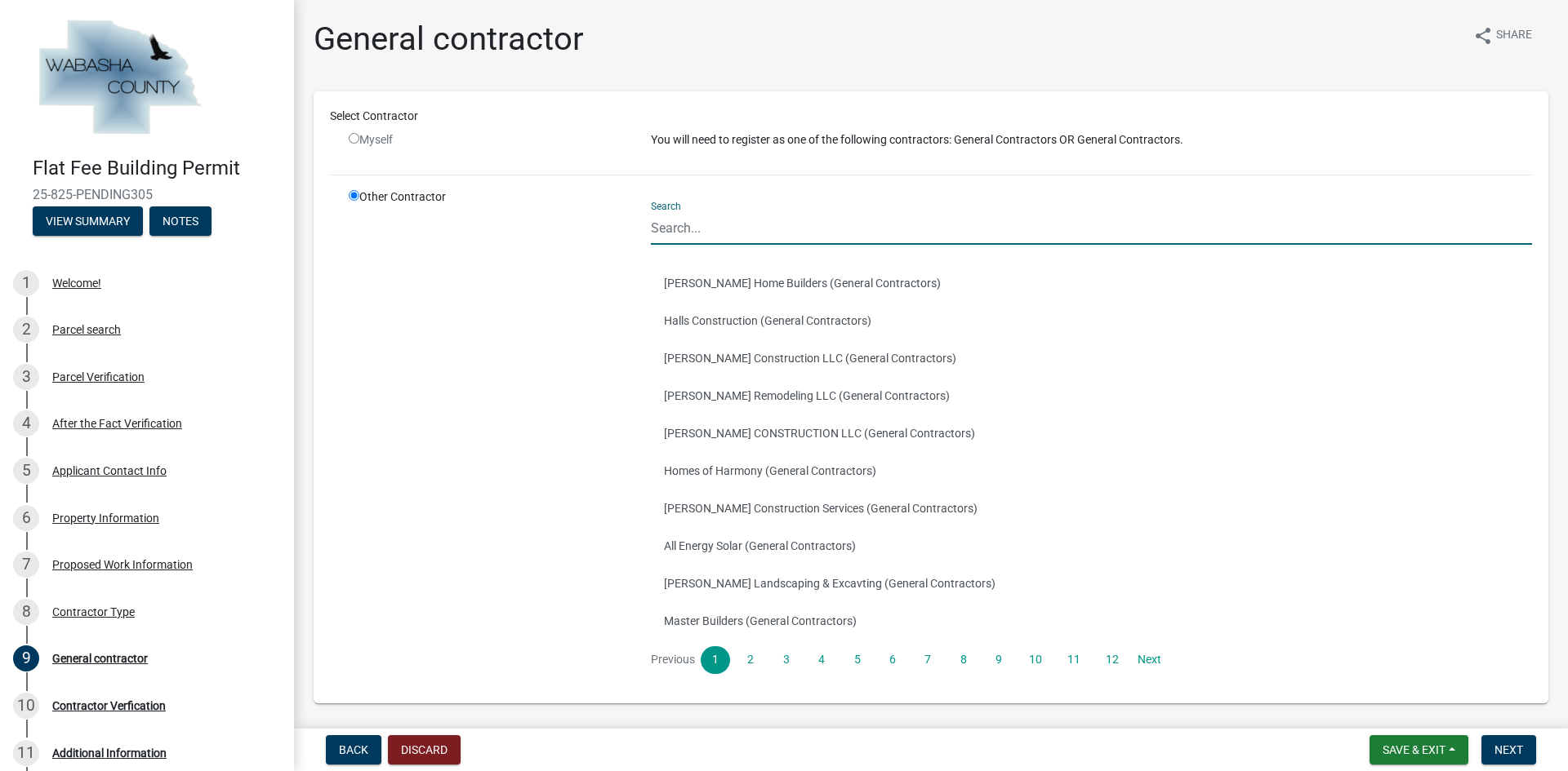
click at [728, 228] on input "Search" at bounding box center [1090, 228] width 881 height 33
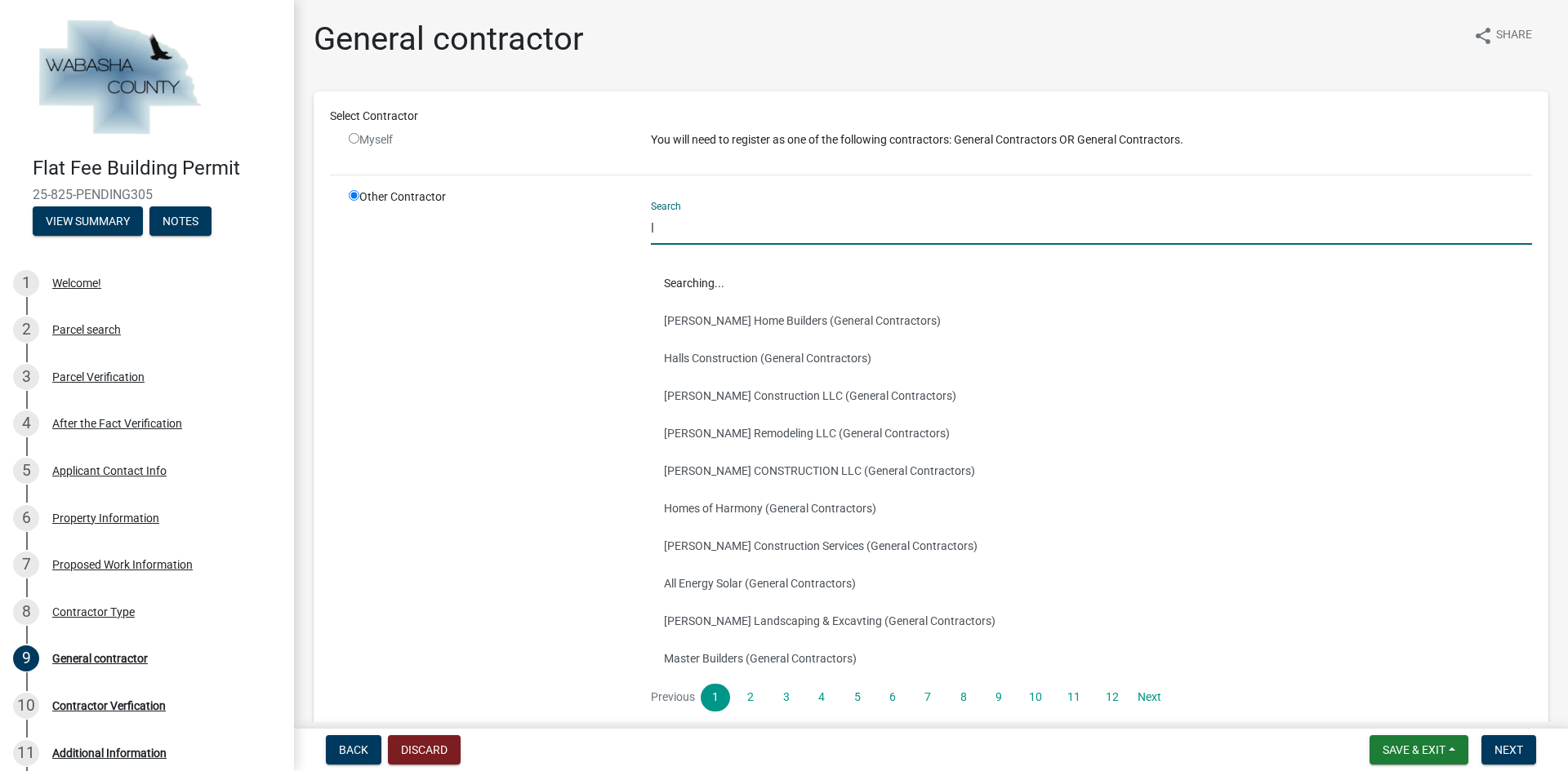
type input "legacy"
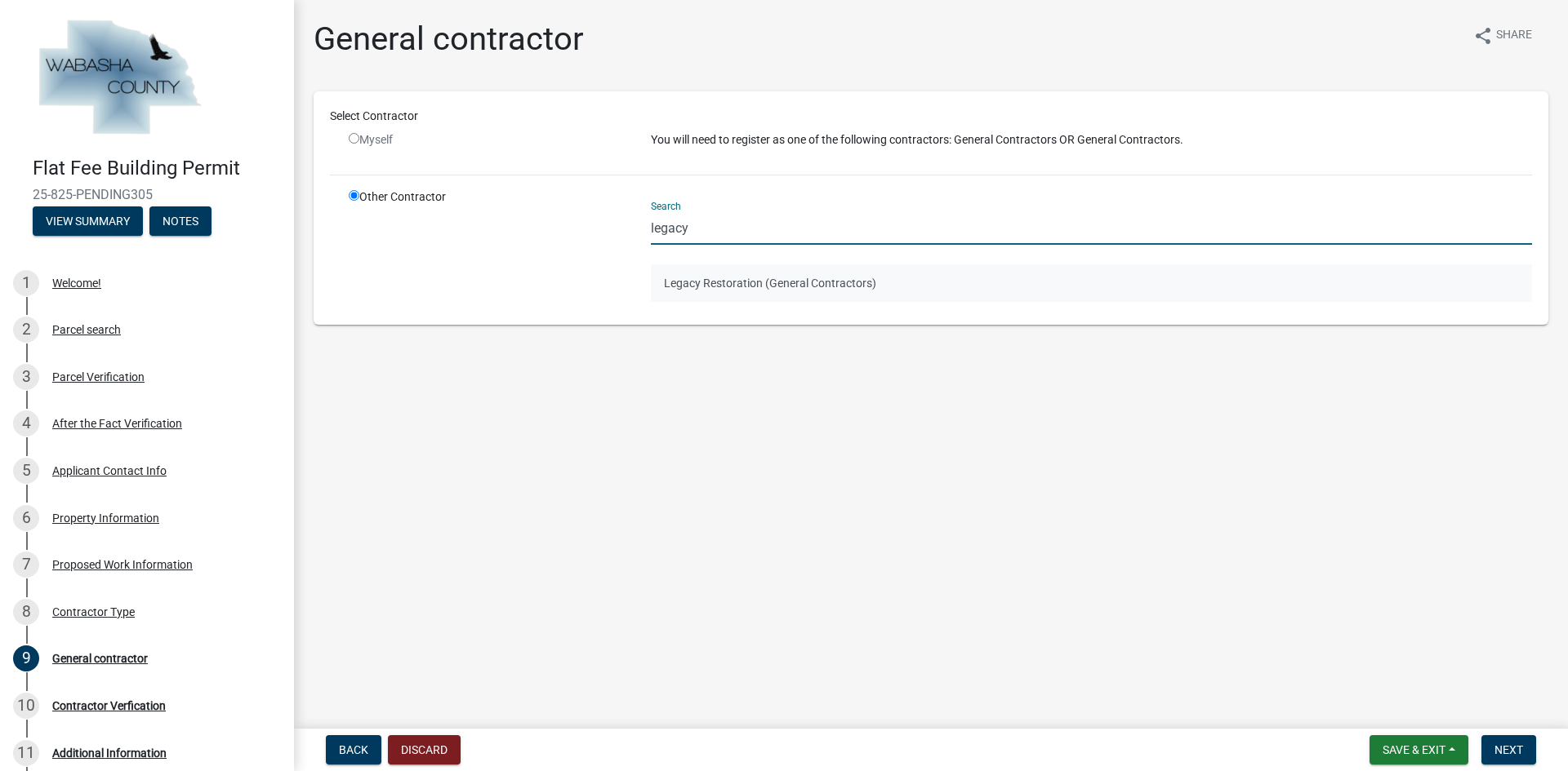
click at [780, 284] on button "Legacy Restoration (General Contractors)" at bounding box center [1090, 283] width 881 height 38
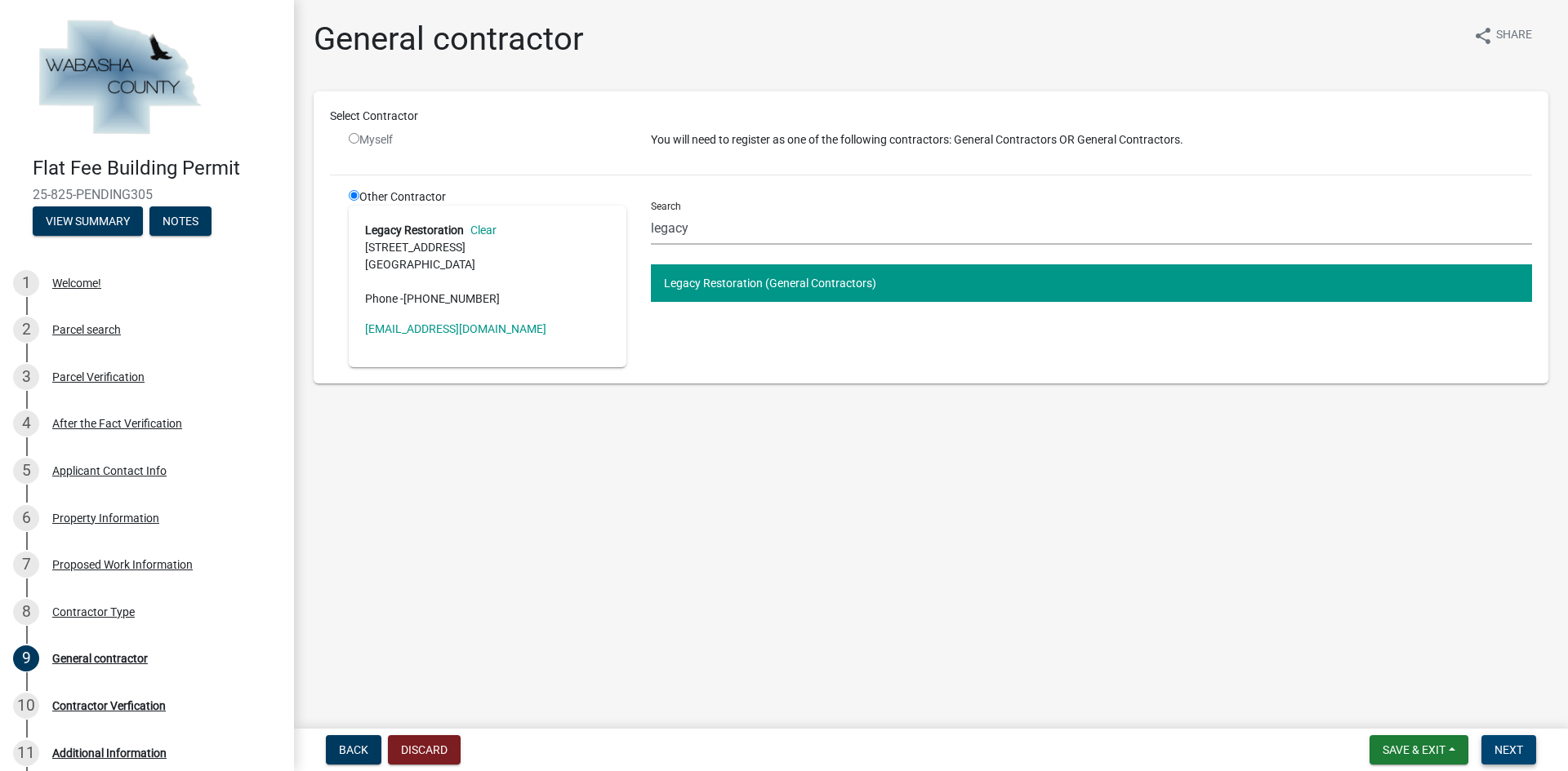
click at [1494, 745] on button "Next" at bounding box center [1509, 749] width 55 height 29
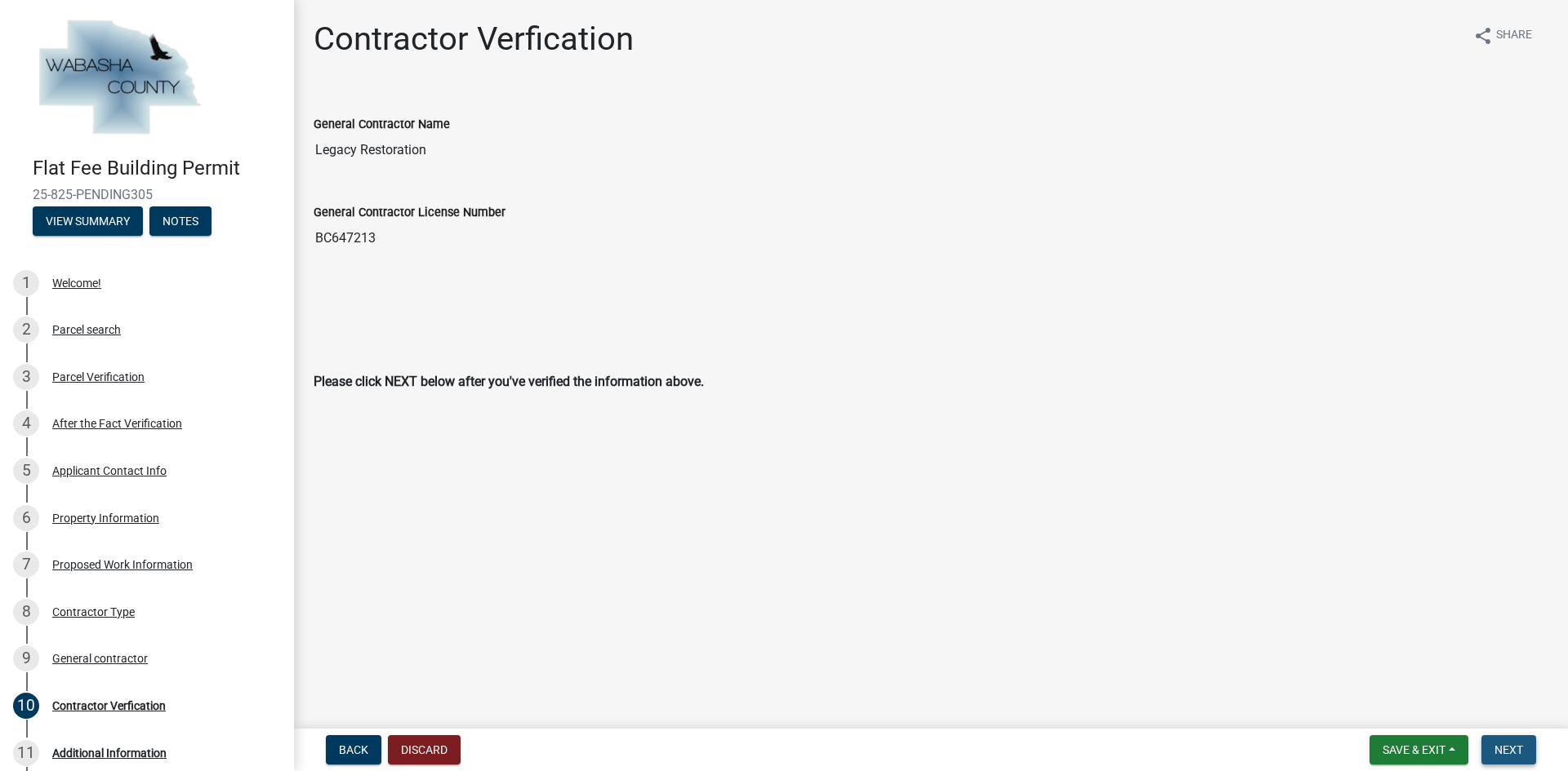
click at [1509, 743] on span "Next" at bounding box center [1509, 750] width 28 height 13
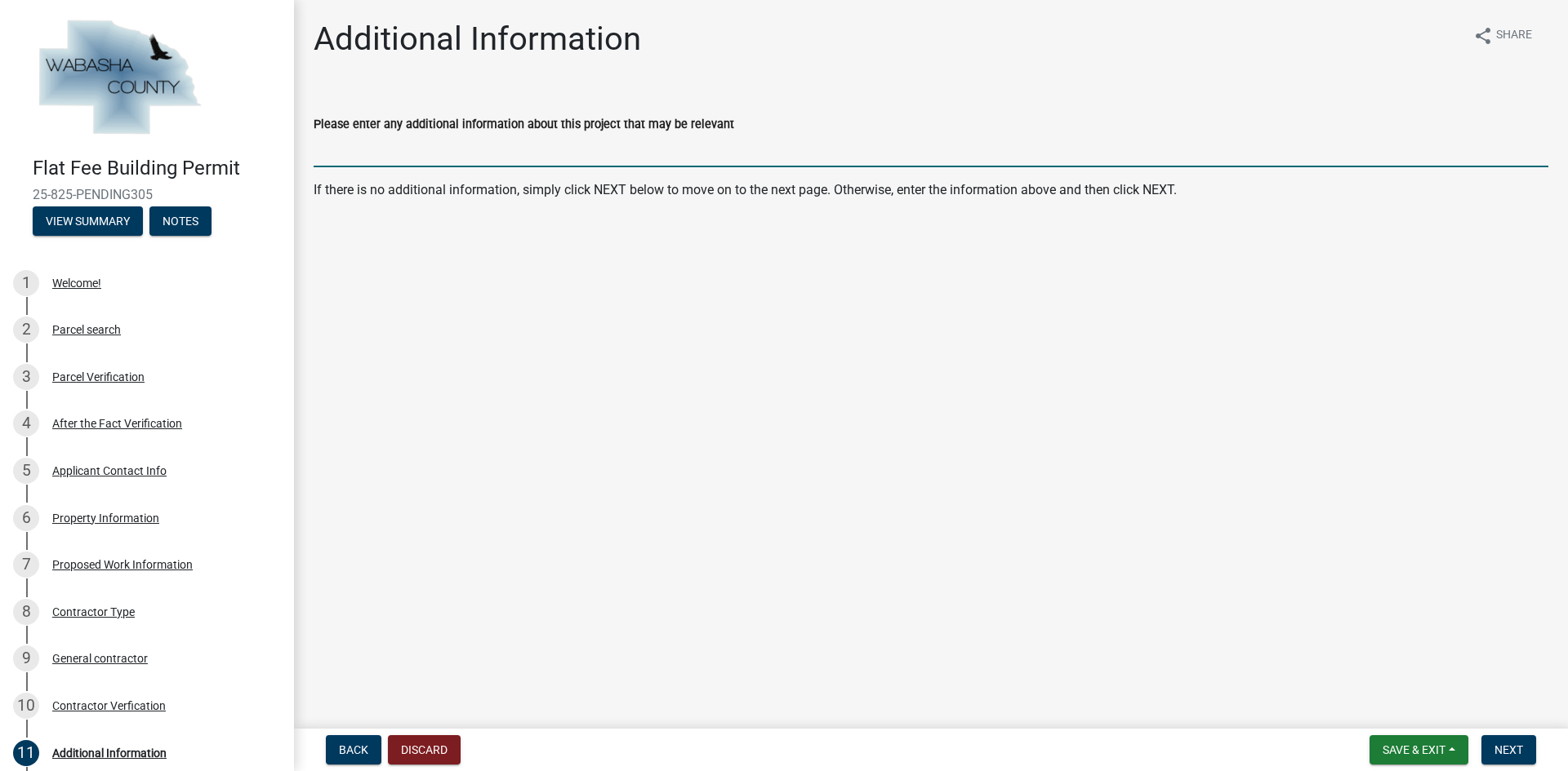
click at [541, 147] on input "Please enter any additional information about this project that may be relevant" at bounding box center [931, 150] width 1235 height 33
click at [435, 153] on input "Tear off and re-roof 19 sq asphalt shingles" at bounding box center [931, 150] width 1235 height 33
type input "Tear off and re-roof 29 sq asphalt shingles"
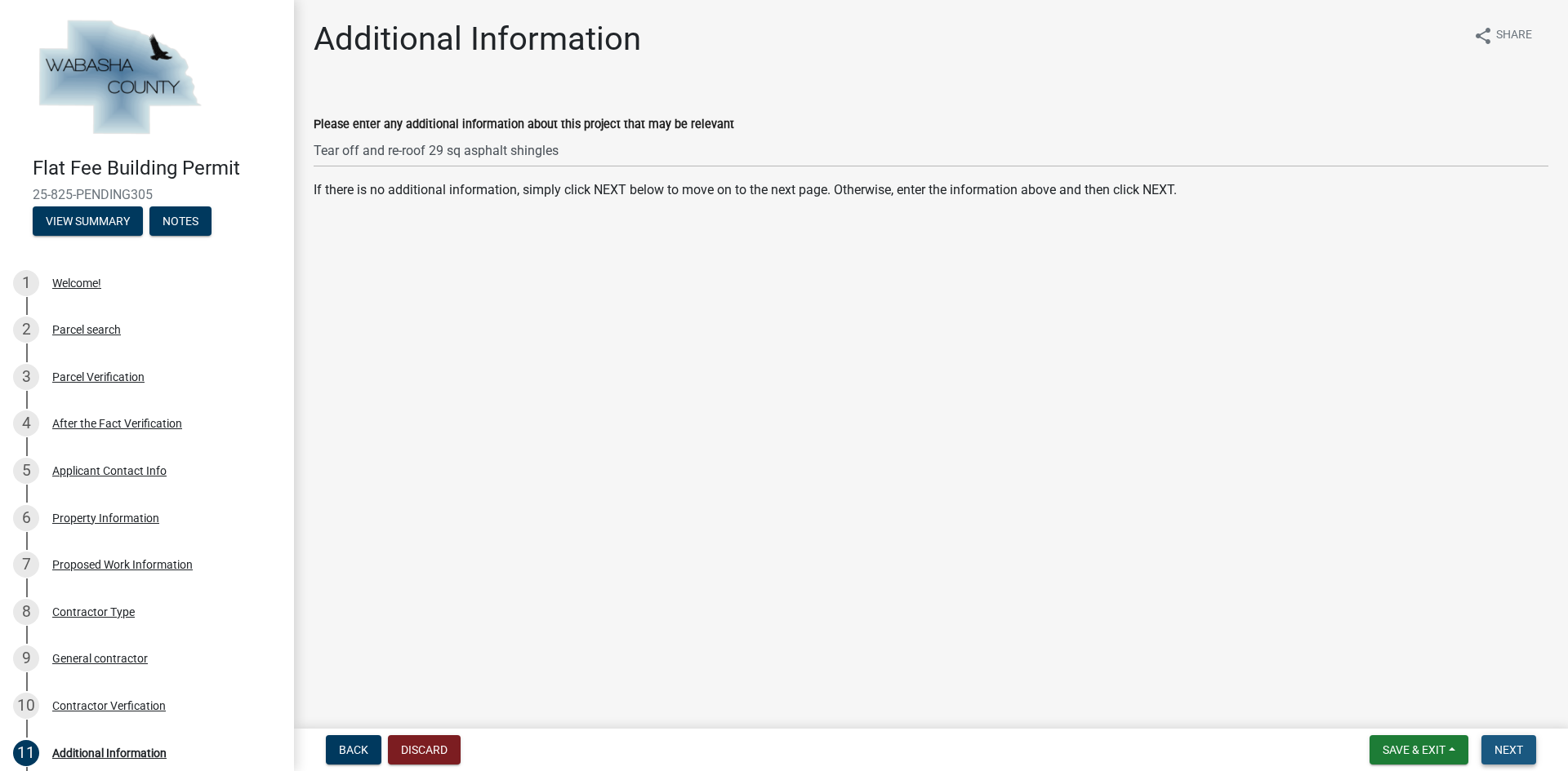
click at [1504, 745] on span "Next" at bounding box center [1509, 750] width 28 height 13
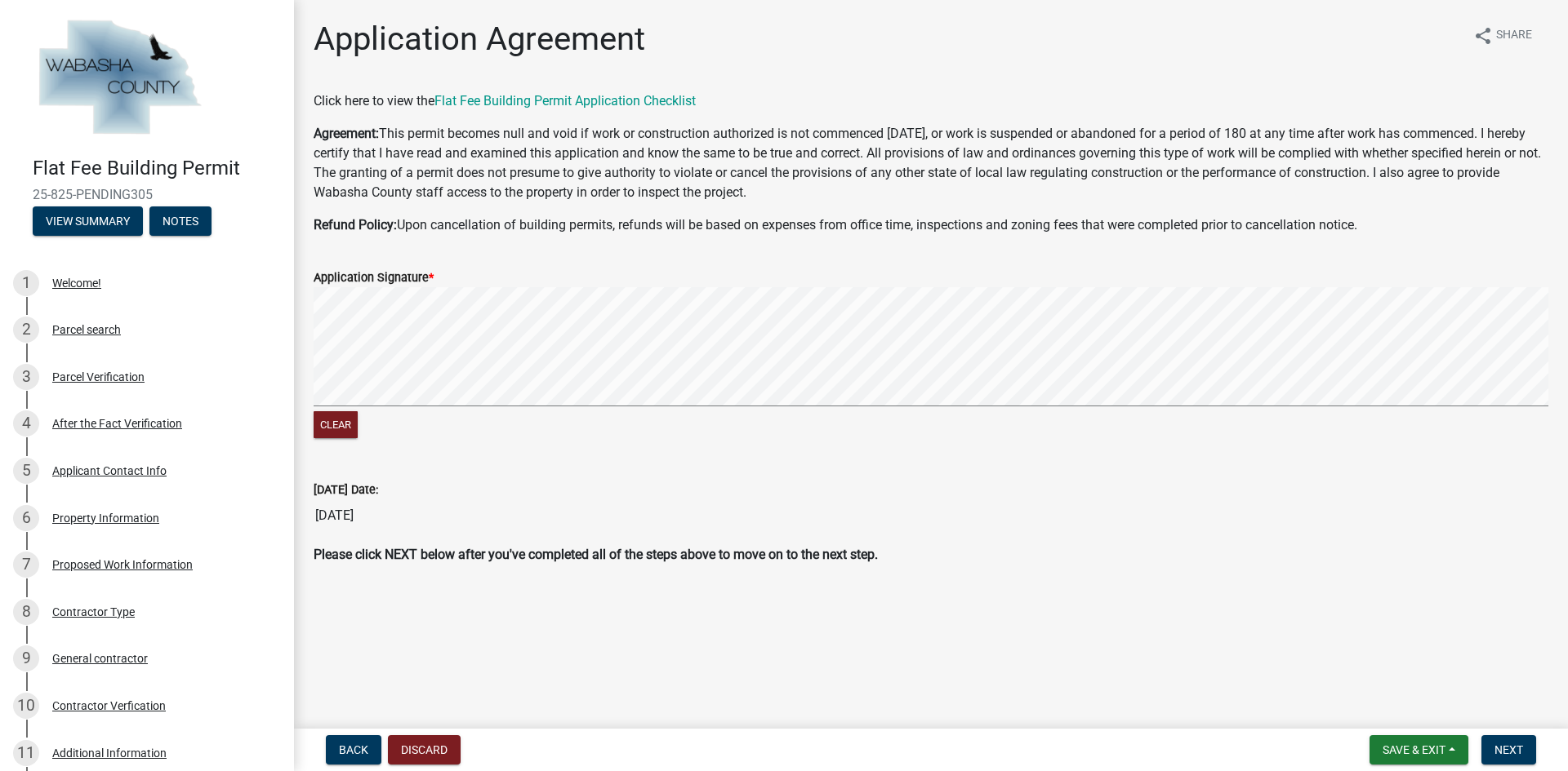
drag, startPoint x: 504, startPoint y: 279, endPoint x: 422, endPoint y: 421, distance: 164.0
click at [422, 421] on form "Application Signature * Clear" at bounding box center [931, 345] width 1235 height 194
click at [647, 427] on div "Clear" at bounding box center [931, 365] width 1235 height 155
click at [1500, 745] on span "Next" at bounding box center [1509, 750] width 28 height 13
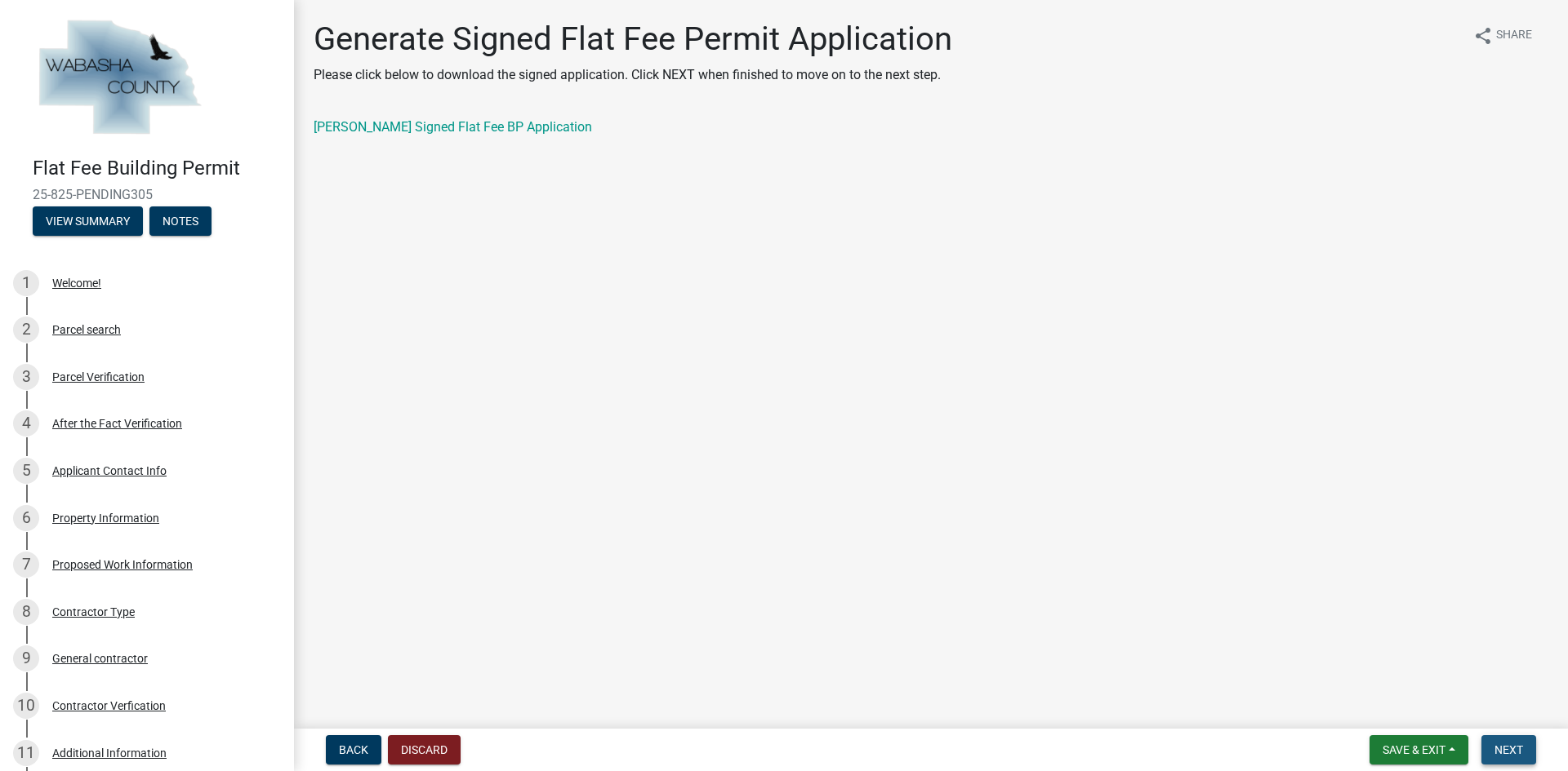
click at [1500, 745] on span "Next" at bounding box center [1509, 750] width 28 height 13
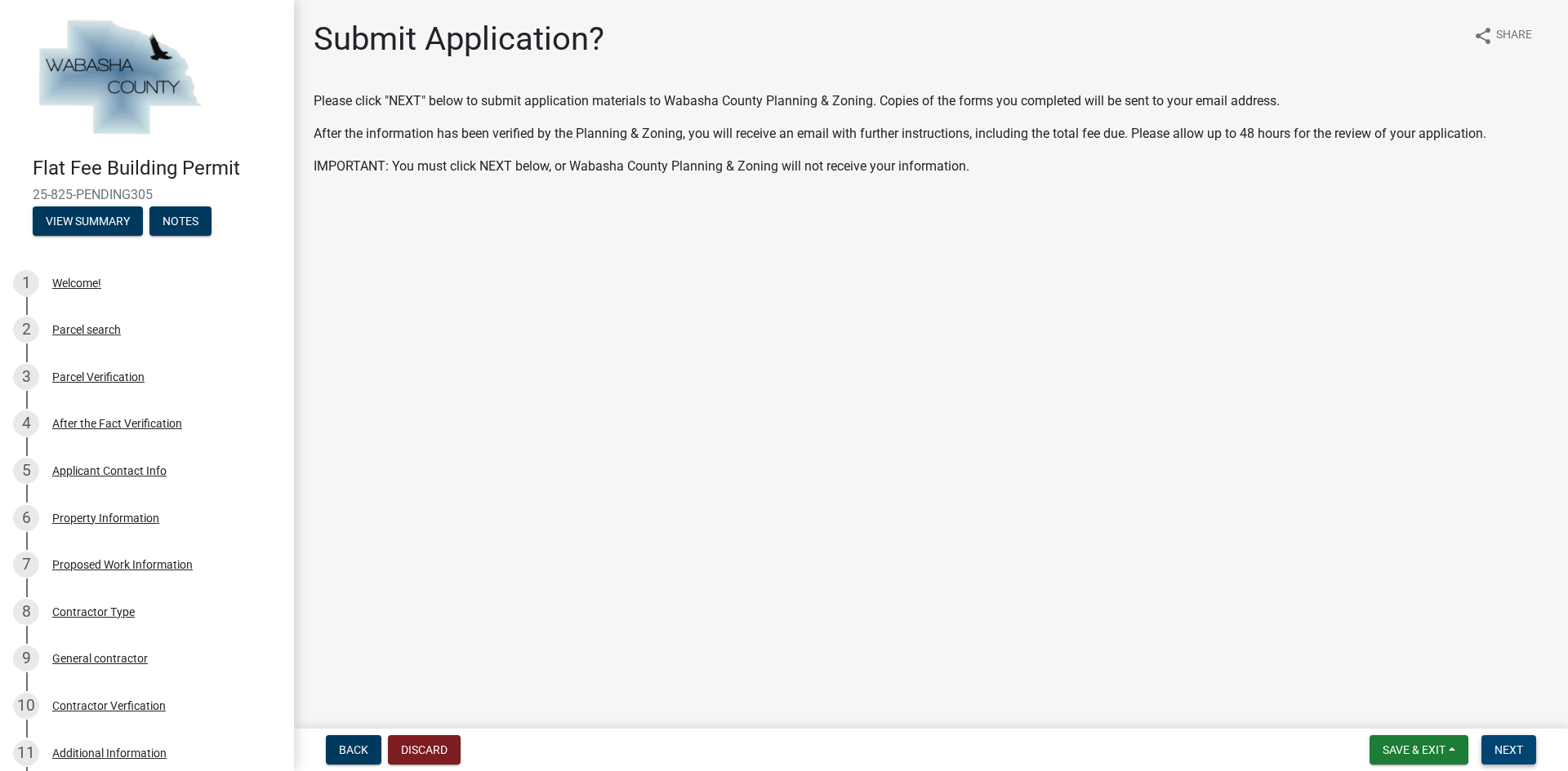
click at [1500, 747] on span "Next" at bounding box center [1509, 750] width 28 height 13
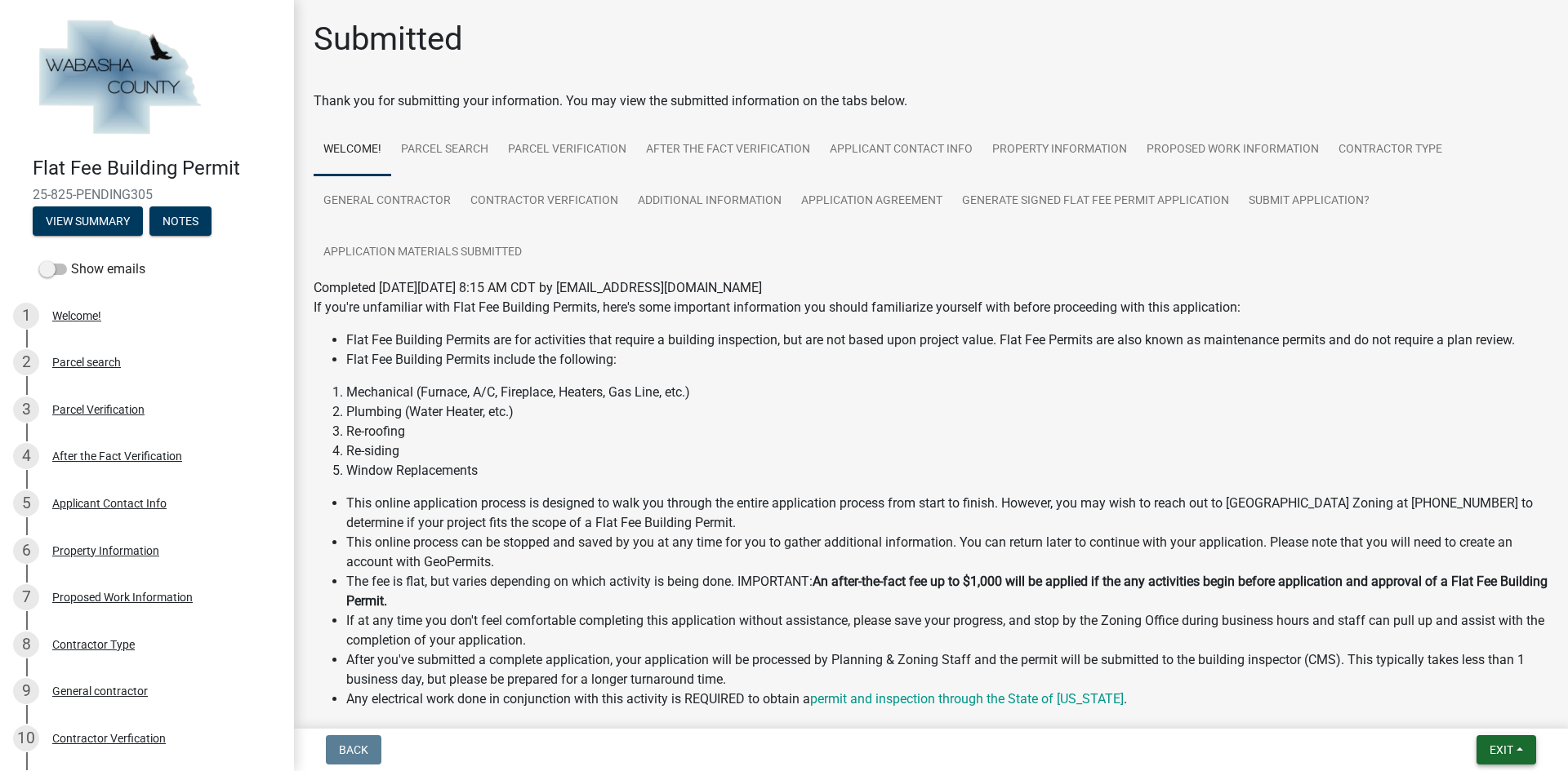
drag, startPoint x: 1493, startPoint y: 766, endPoint x: 1495, endPoint y: 758, distance: 8.2
click at [1493, 766] on nav "Back Exit Save Save & Exit" at bounding box center [931, 749] width 1274 height 43
click at [1495, 755] on span "Exit" at bounding box center [1501, 750] width 23 height 13
click at [1460, 723] on button "Save & Exit" at bounding box center [1470, 707] width 130 height 39
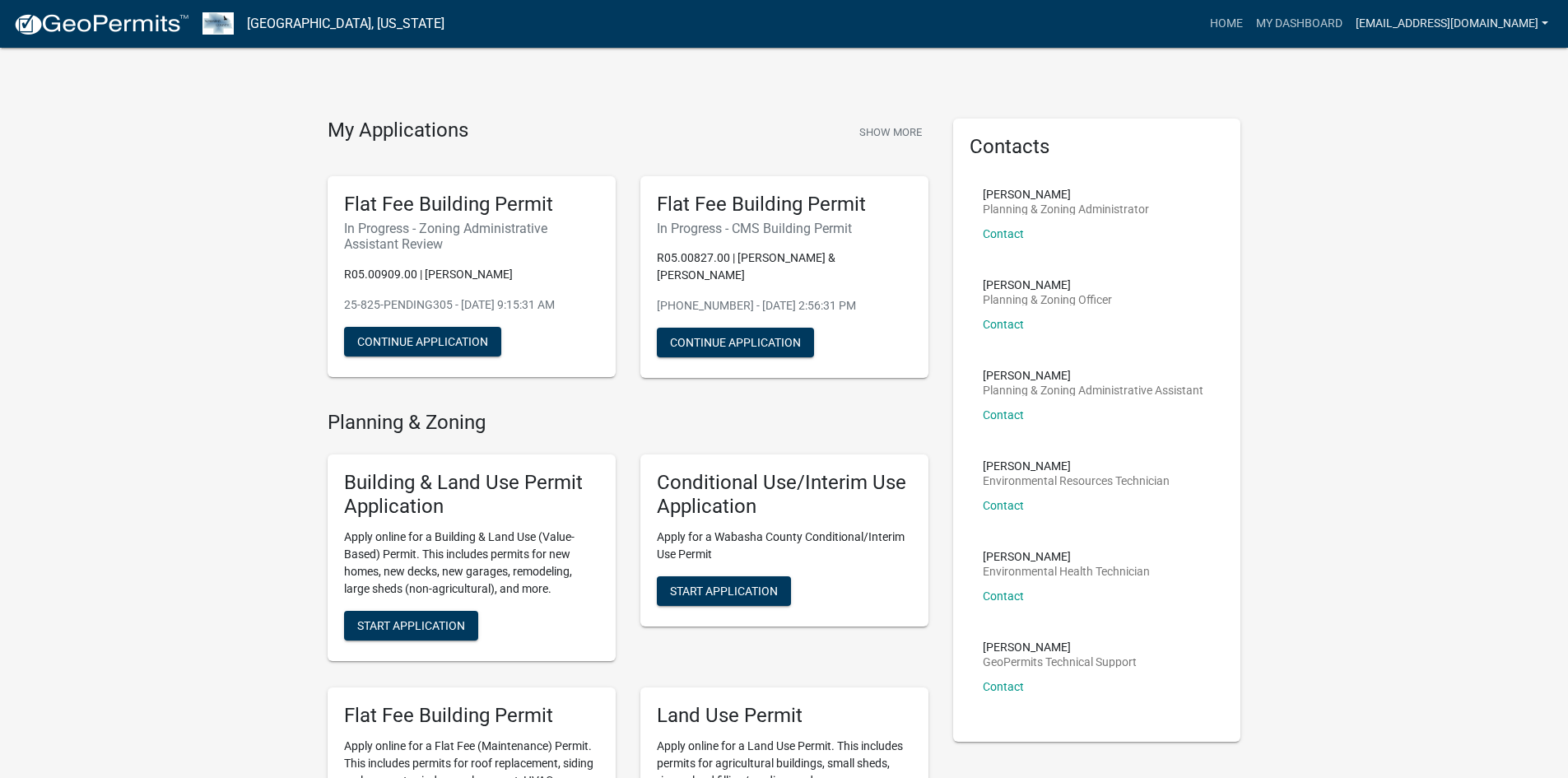
click at [1371, 36] on link "[EMAIL_ADDRESS][DOMAIN_NAME]" at bounding box center [1452, 24] width 206 height 31
drag, startPoint x: 1446, startPoint y: 131, endPoint x: 1368, endPoint y: 45, distance: 116.1
click at [1446, 130] on link "Logout" at bounding box center [1489, 120] width 131 height 40
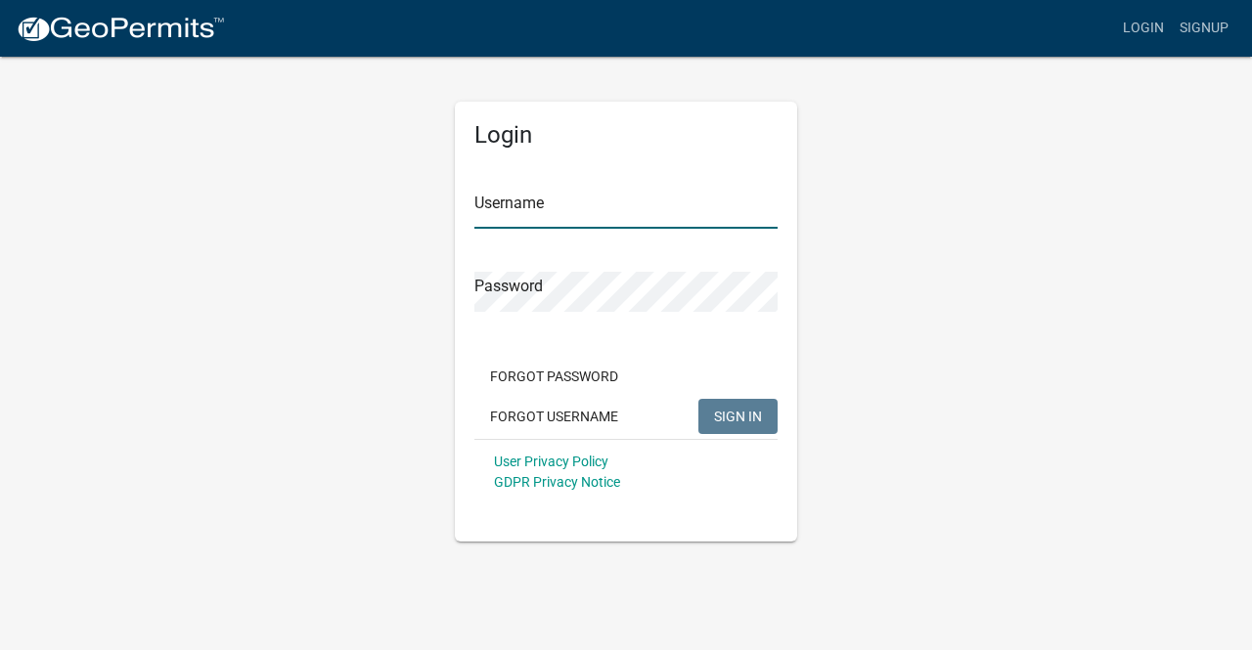
type input "[EMAIL_ADDRESS][DOMAIN_NAME]"
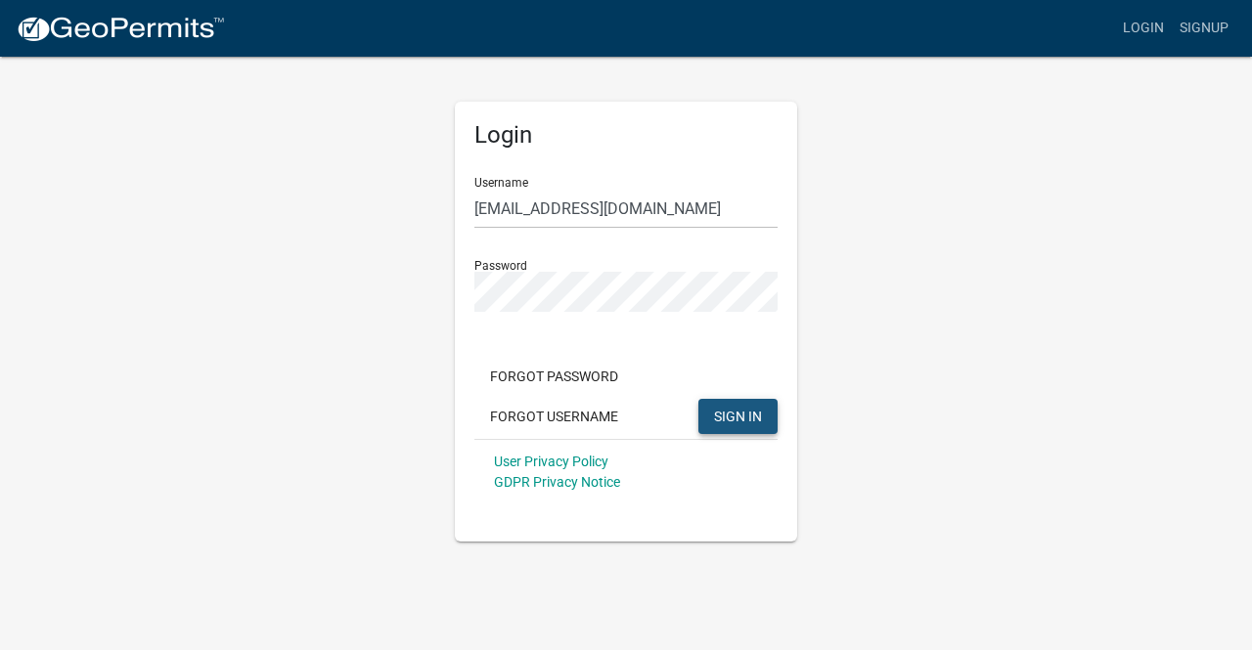
click at [731, 416] on span "SIGN IN" at bounding box center [738, 416] width 48 height 16
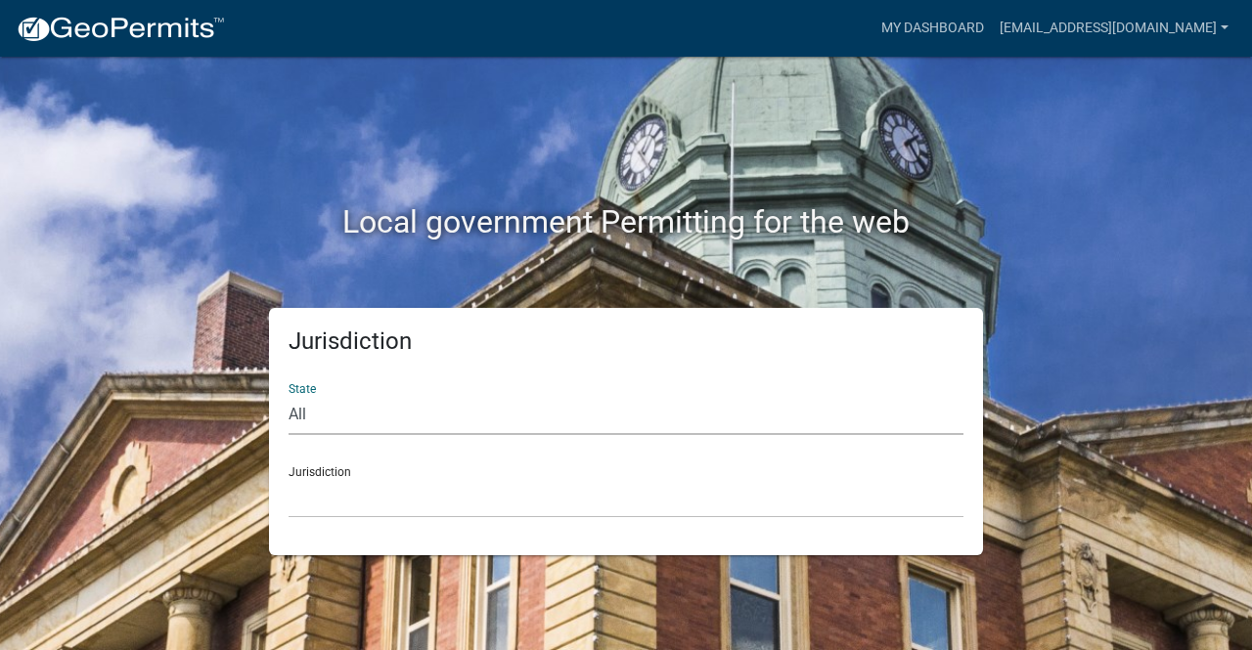
click at [350, 404] on select "All [US_STATE] [US_STATE] [US_STATE] [US_STATE] [US_STATE] [US_STATE] [US_STATE…" at bounding box center [626, 415] width 675 height 40
select select "[US_STATE]"
click at [289, 395] on select "All [US_STATE] [US_STATE] [US_STATE] [US_STATE] [US_STATE] [US_STATE] [US_STATE…" at bounding box center [626, 415] width 675 height 40
click at [341, 508] on select "[GEOGRAPHIC_DATA], [US_STATE] [GEOGRAPHIC_DATA], [US_STATE] [GEOGRAPHIC_DATA], …" at bounding box center [626, 498] width 675 height 40
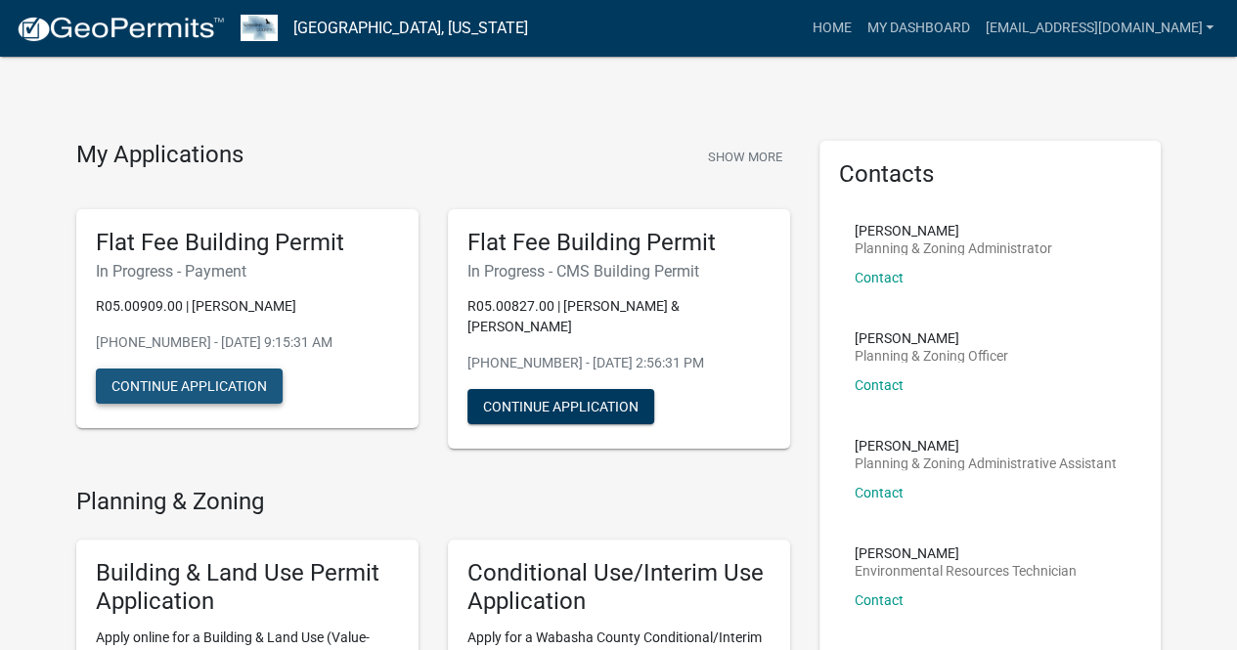
click at [221, 379] on button "Continue Application" at bounding box center [189, 386] width 187 height 35
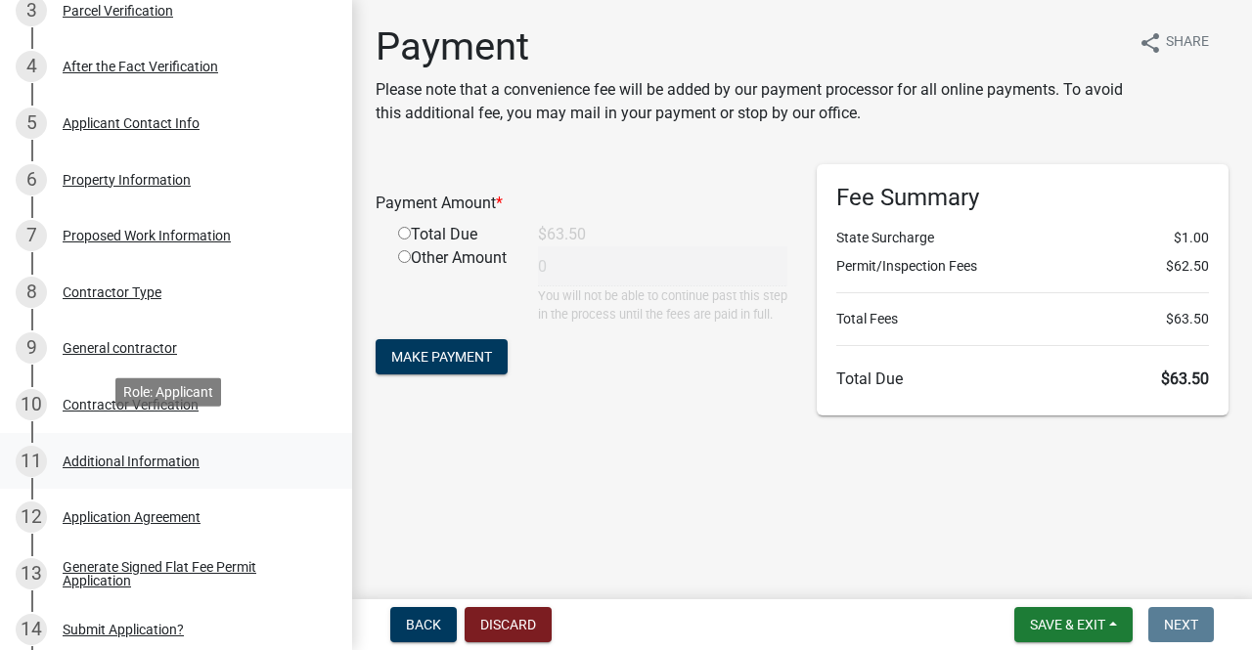
scroll to position [489, 0]
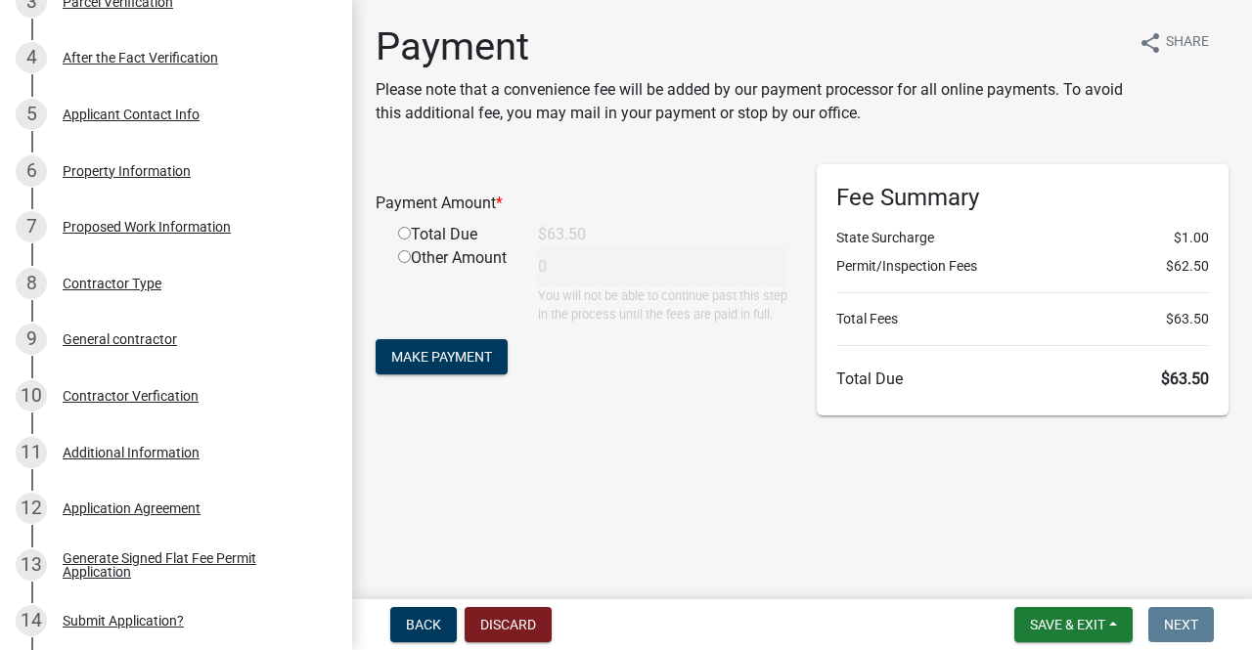
drag, startPoint x: 403, startPoint y: 235, endPoint x: 405, endPoint y: 284, distance: 48.9
click at [404, 235] on input "radio" at bounding box center [404, 233] width 13 height 13
radio input "true"
type input "63.5"
click at [436, 375] on button "Make Payment" at bounding box center [442, 356] width 132 height 35
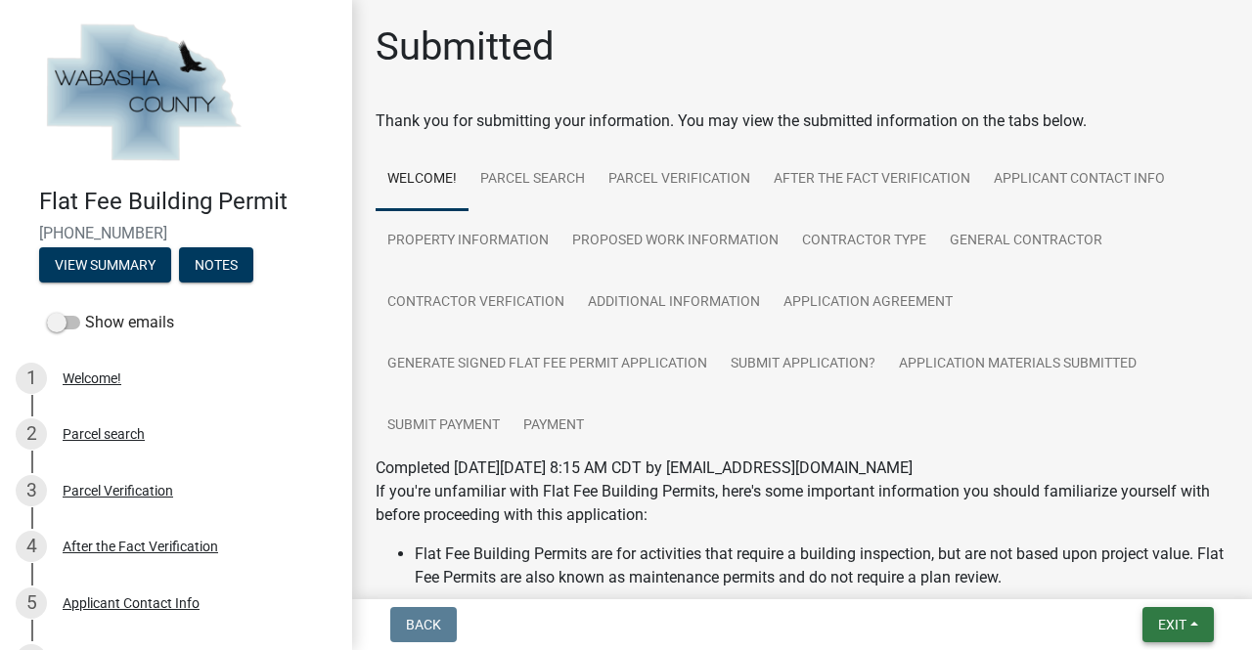
click at [1178, 630] on span "Exit" at bounding box center [1172, 625] width 28 height 16
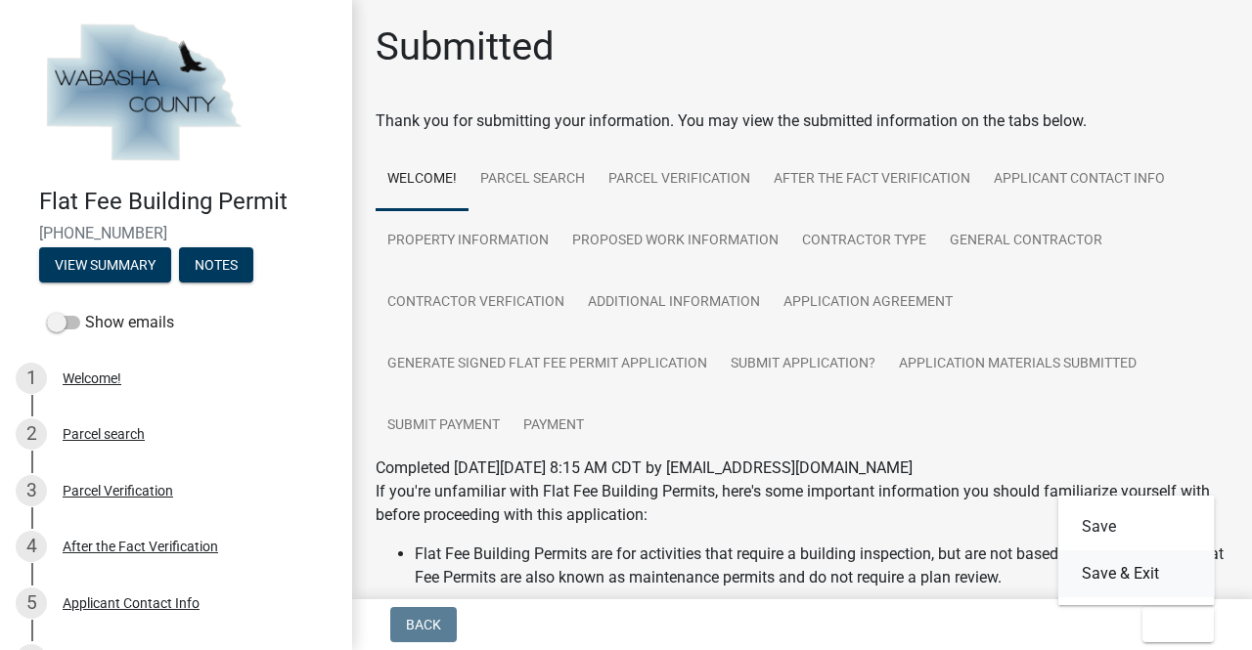
click at [1131, 565] on button "Save & Exit" at bounding box center [1136, 574] width 156 height 47
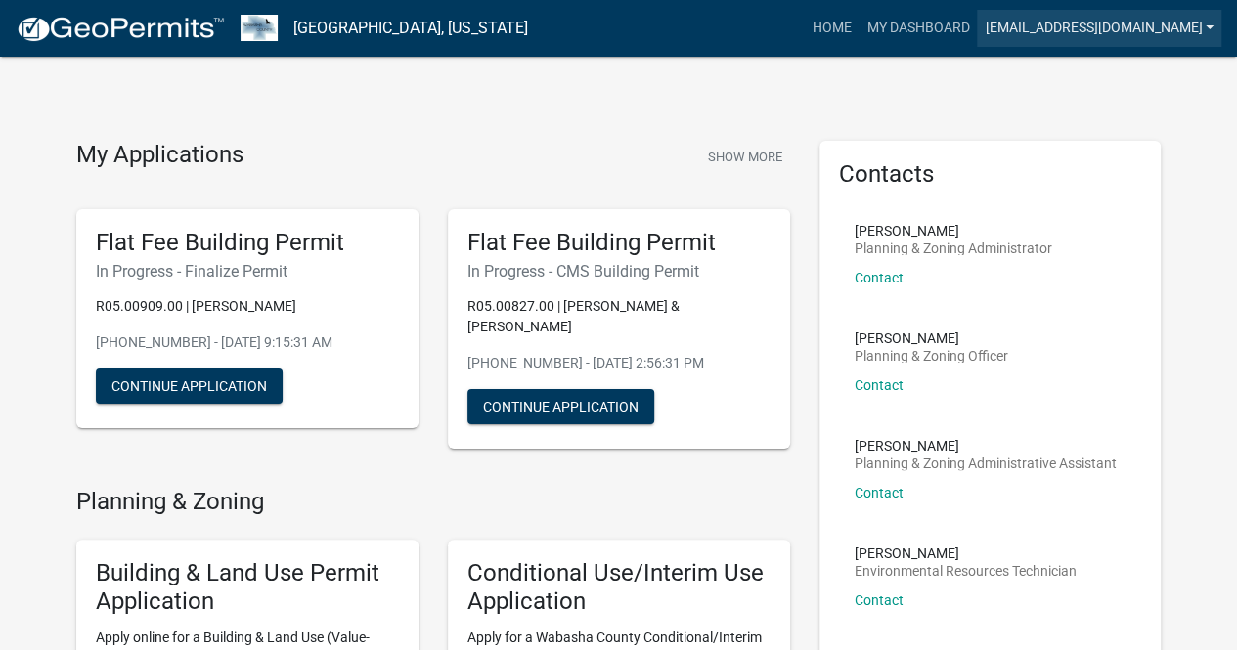
click at [1055, 38] on link "[EMAIL_ADDRESS][DOMAIN_NAME]" at bounding box center [1099, 28] width 245 height 37
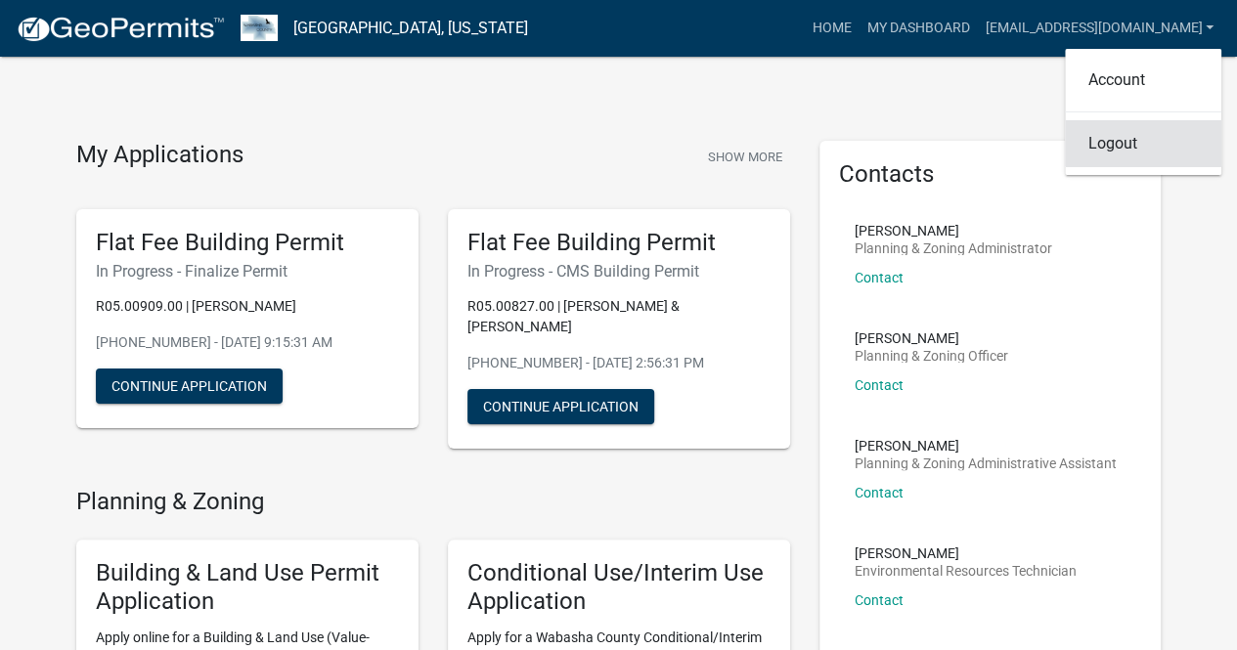
click at [1127, 150] on link "Logout" at bounding box center [1143, 143] width 156 height 47
